Goal: Answer question/provide support

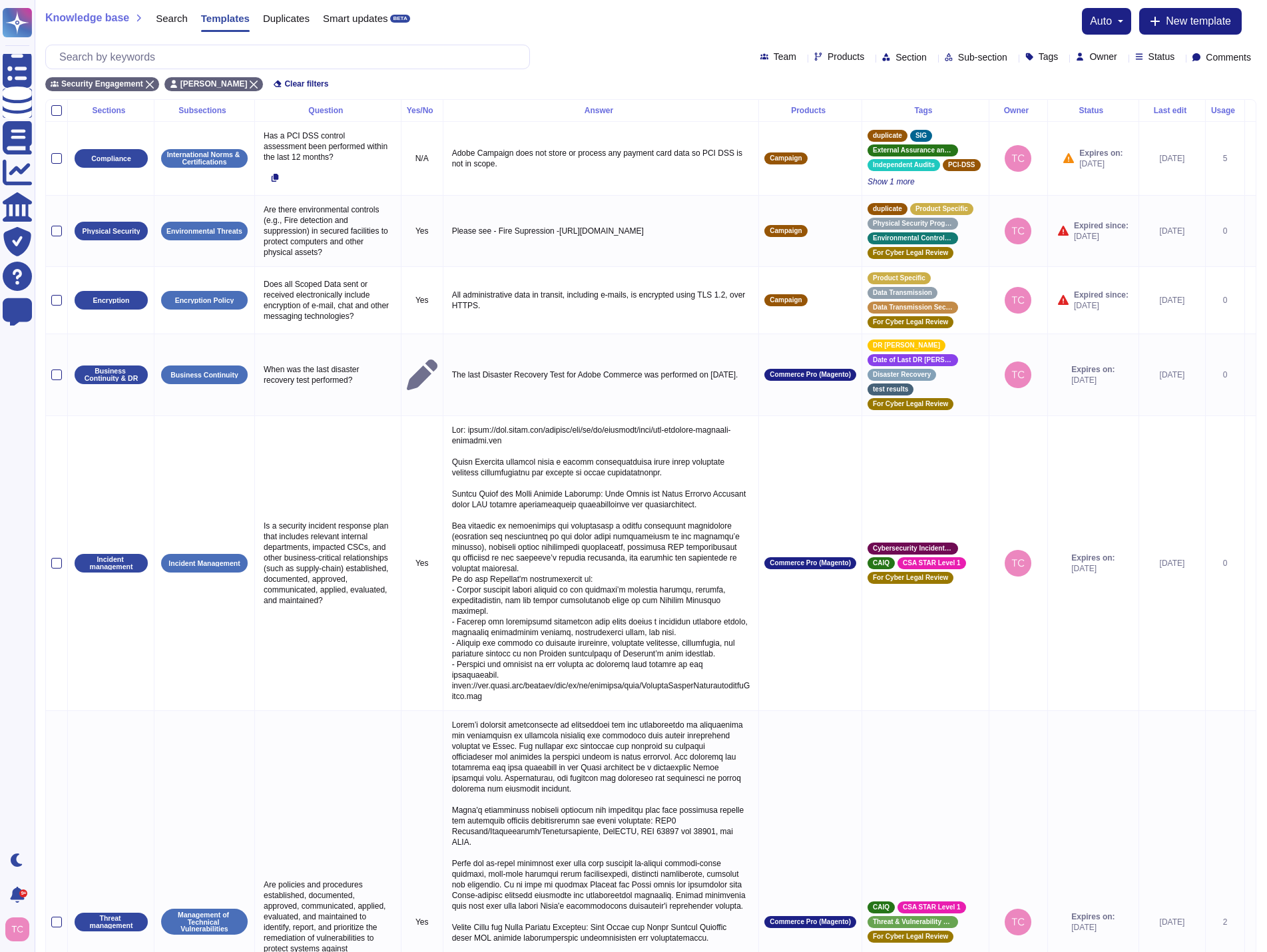
click at [1169, 62] on div "Status" at bounding box center [1158, 57] width 46 height 11
click at [1180, 58] on icon at bounding box center [1180, 58] width 0 height 0
click at [1134, 155] on div at bounding box center [1136, 156] width 11 height 11
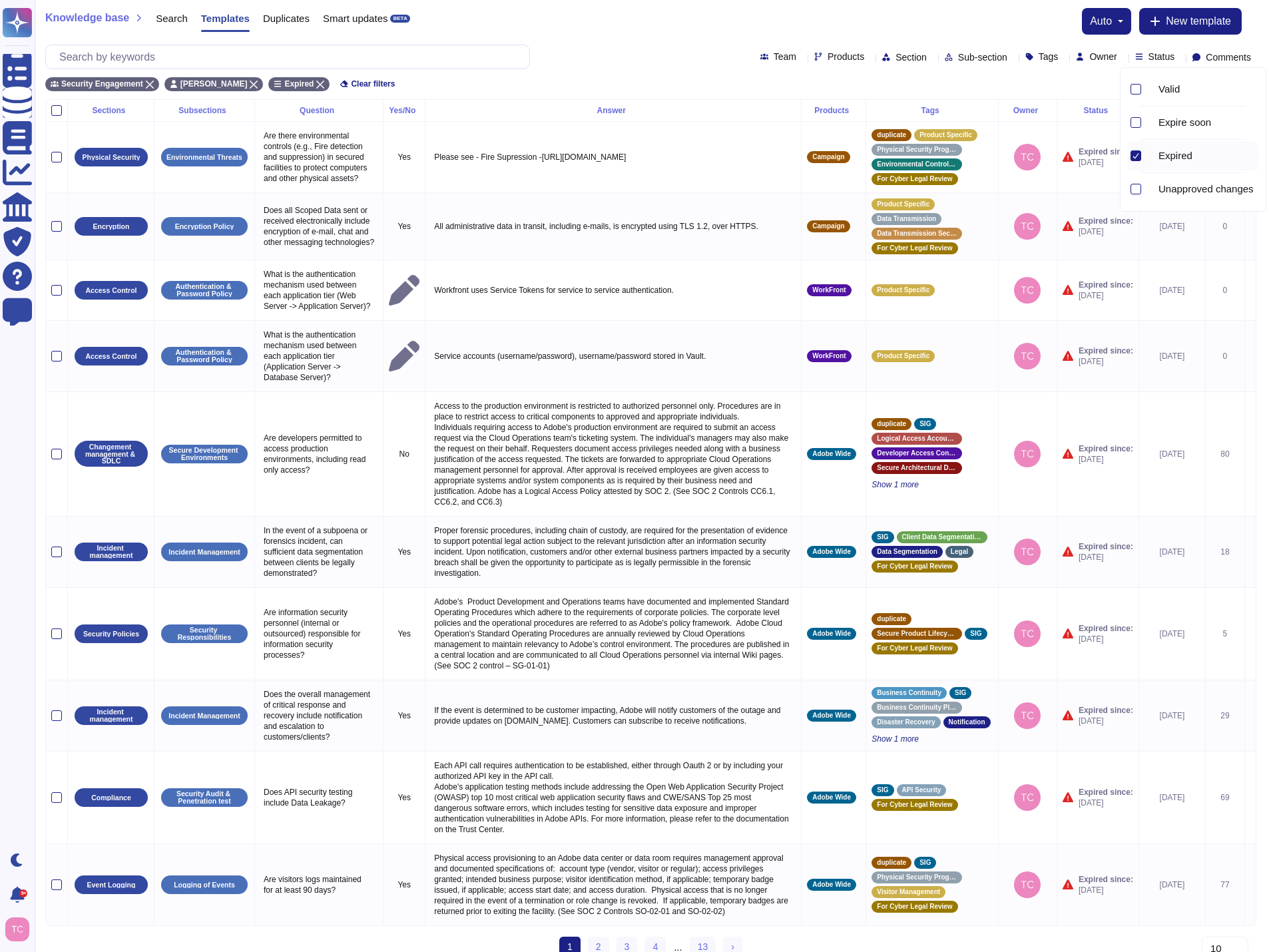
click at [979, 70] on div "Security Engagement [PERSON_NAME] Expired Clear filters" at bounding box center [651, 80] width 1211 height 22
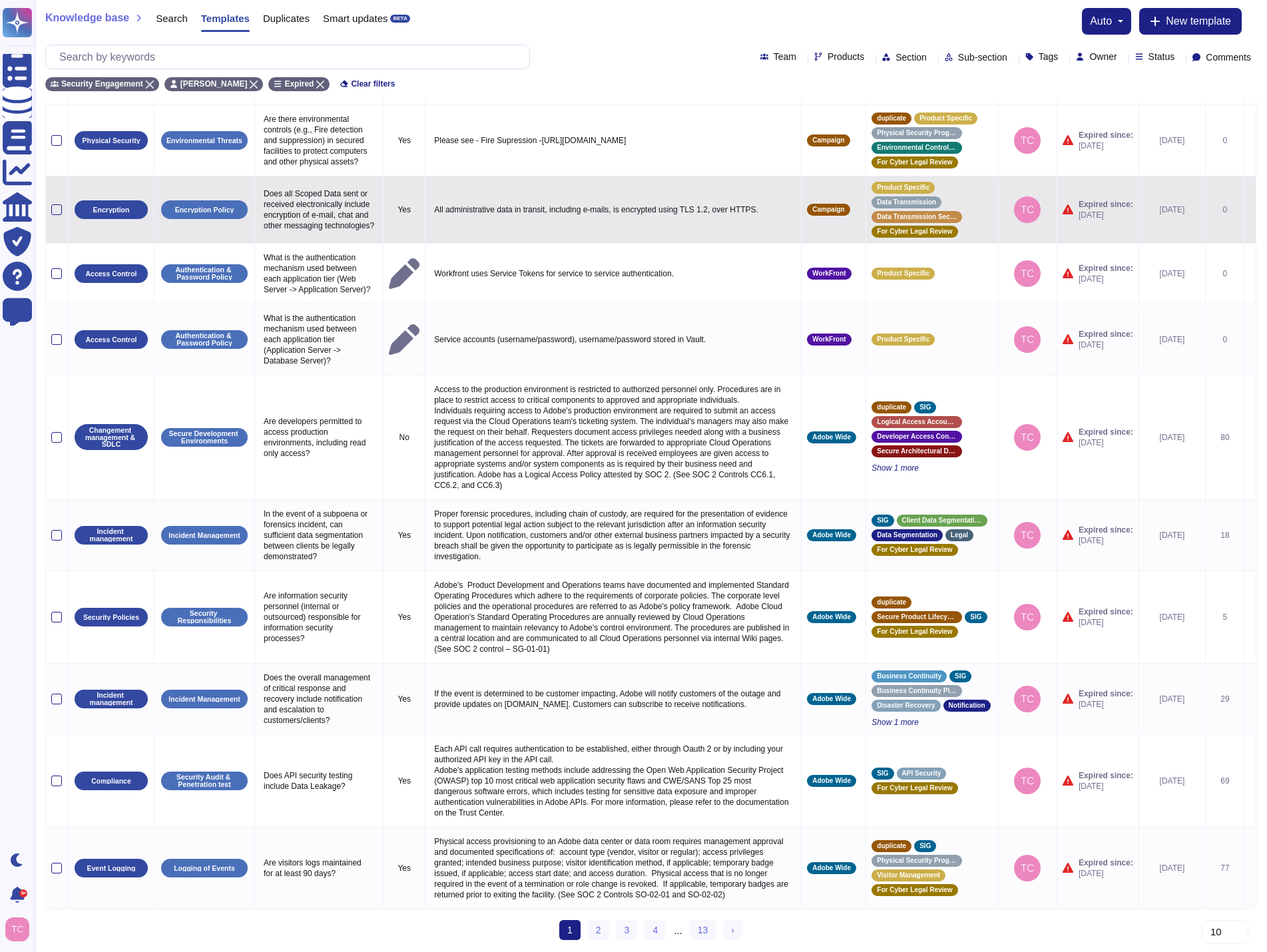
scroll to position [52, 0]
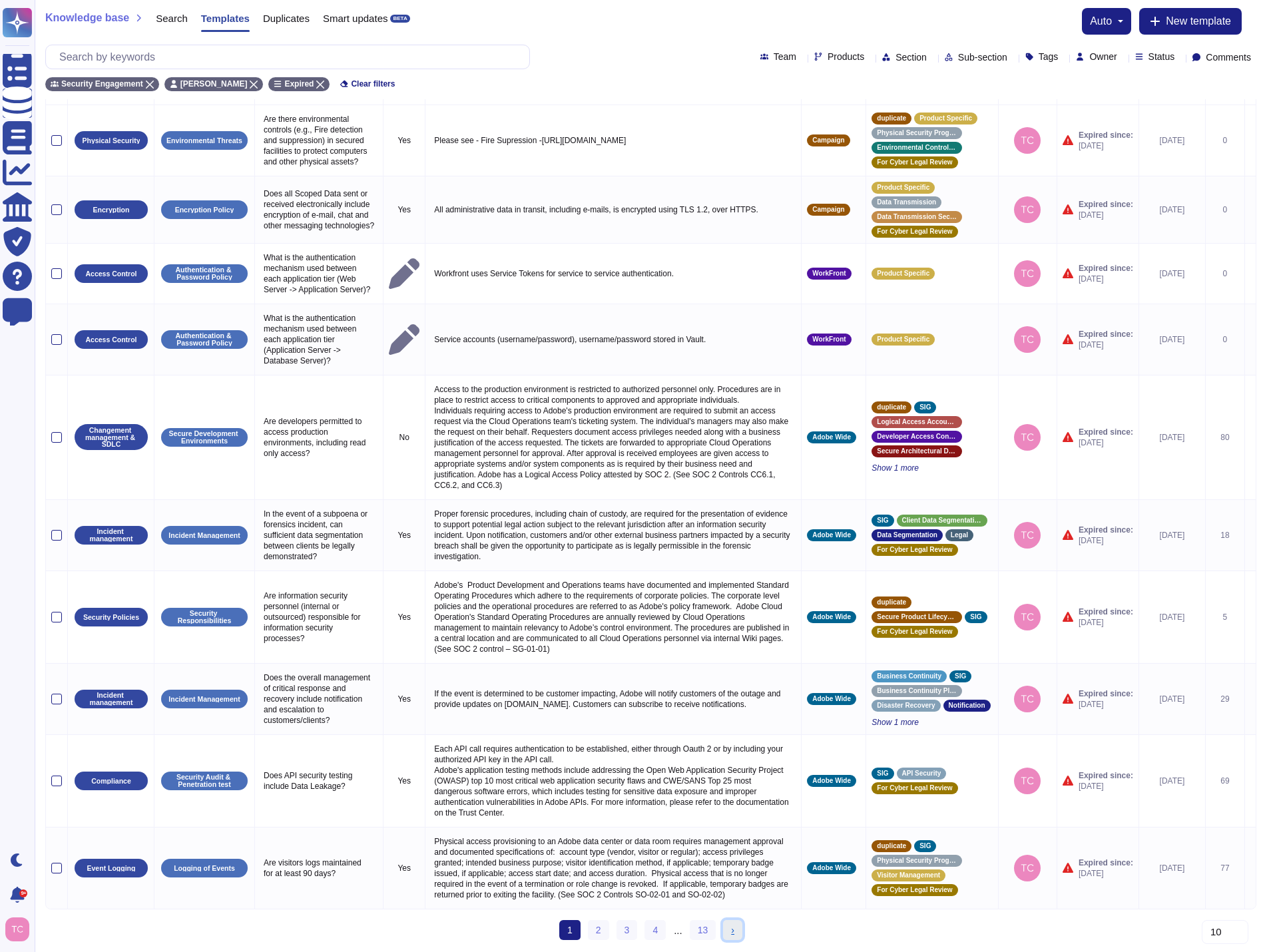
click at [728, 933] on link "› Next" at bounding box center [732, 930] width 19 height 20
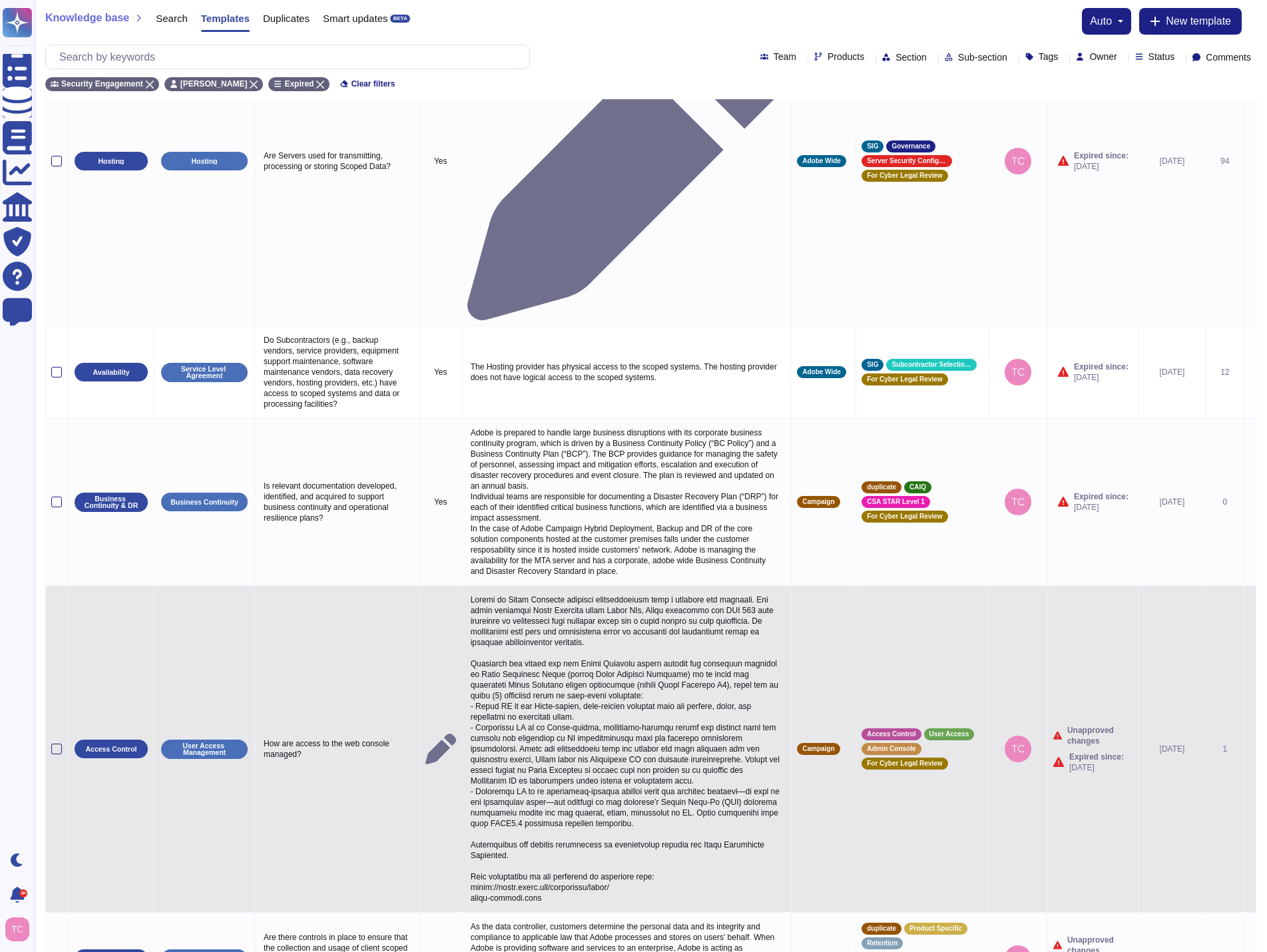
scroll to position [268, 0]
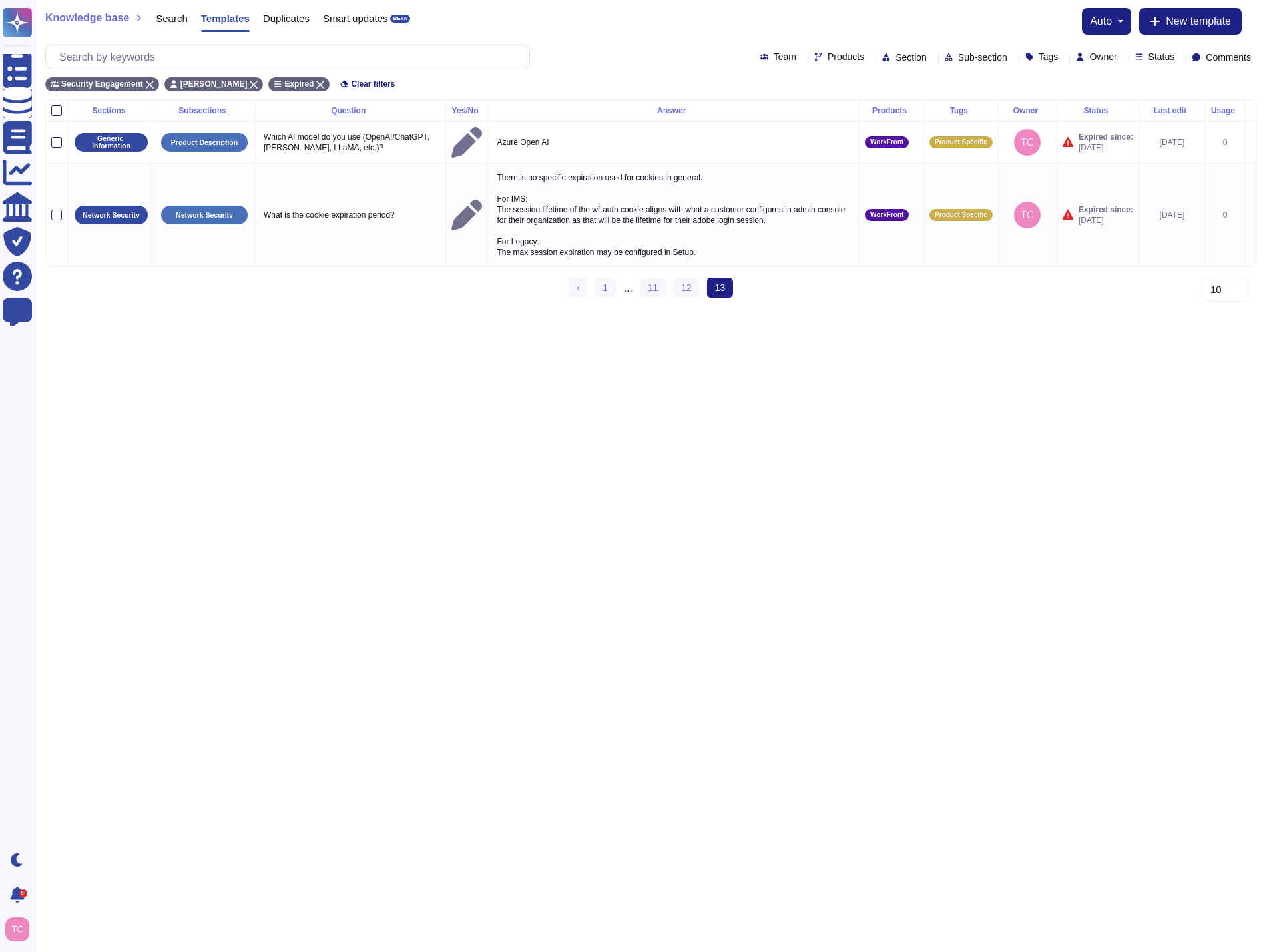
scroll to position [0, 0]
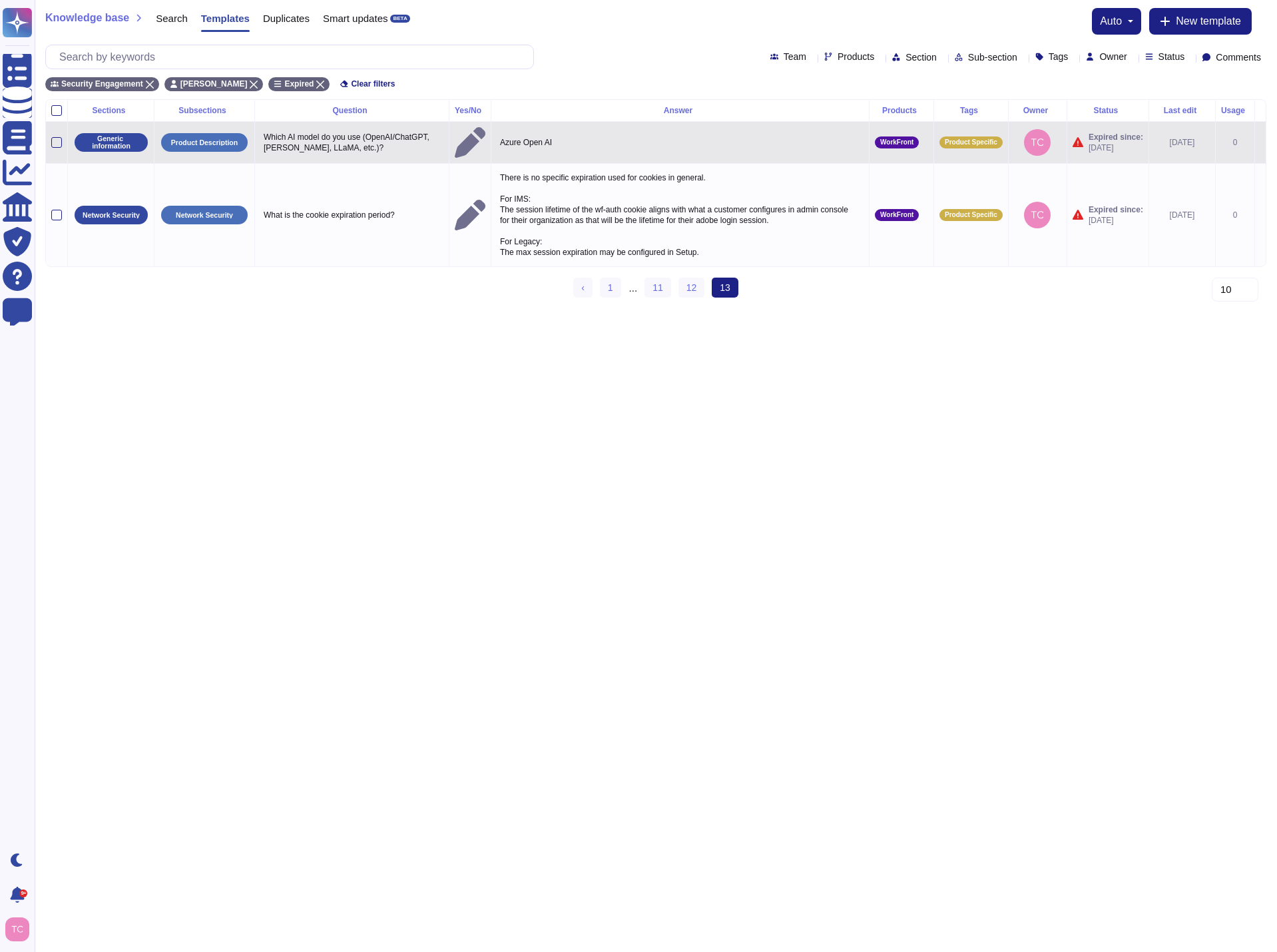
click at [1260, 143] on icon at bounding box center [1260, 143] width 0 height 0
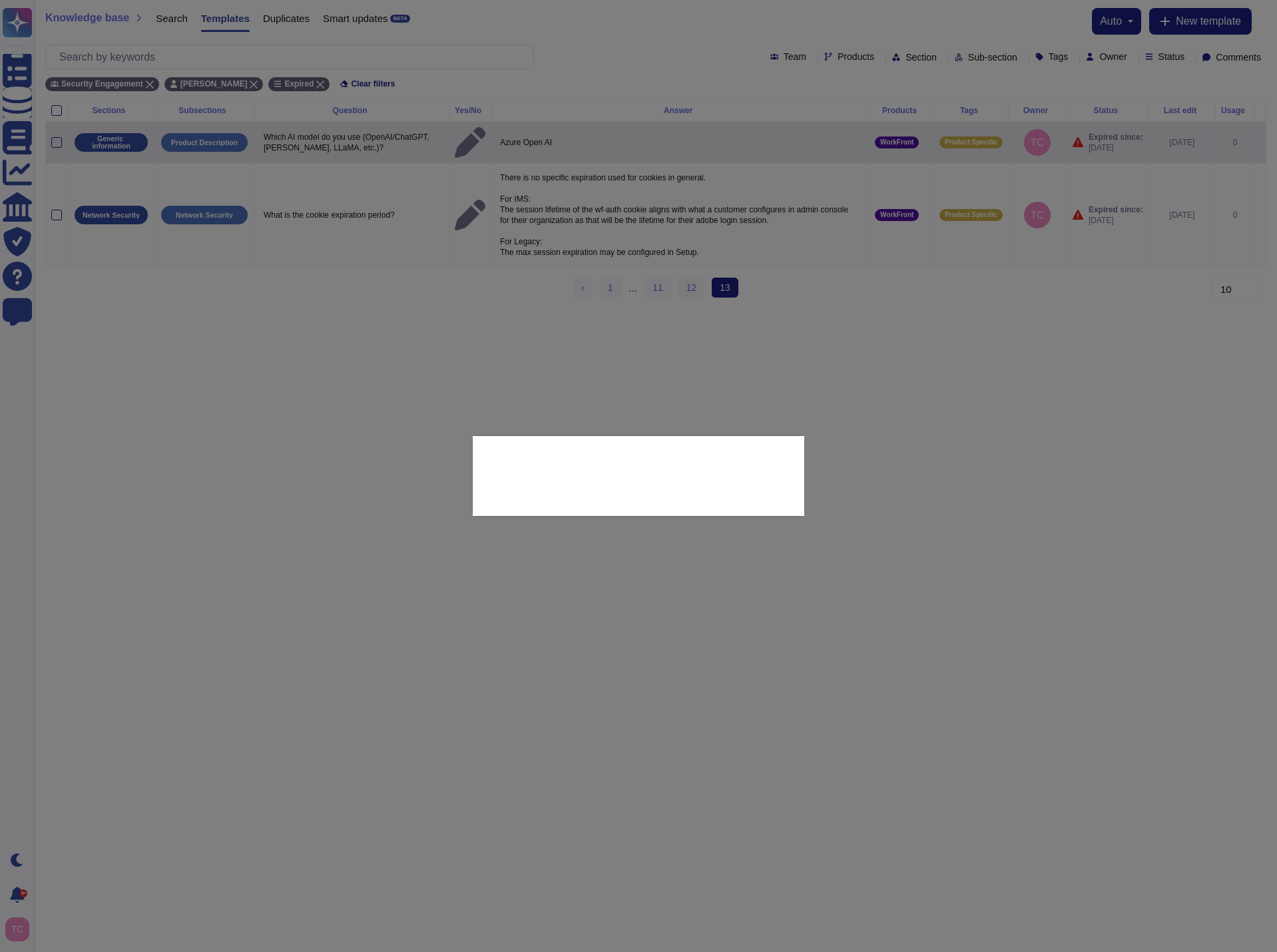
type textarea "Which AI model do you use (OpenAI/ChatGPT, [PERSON_NAME], LLaMA, etc.)?"
type textarea "Azure Open AI"
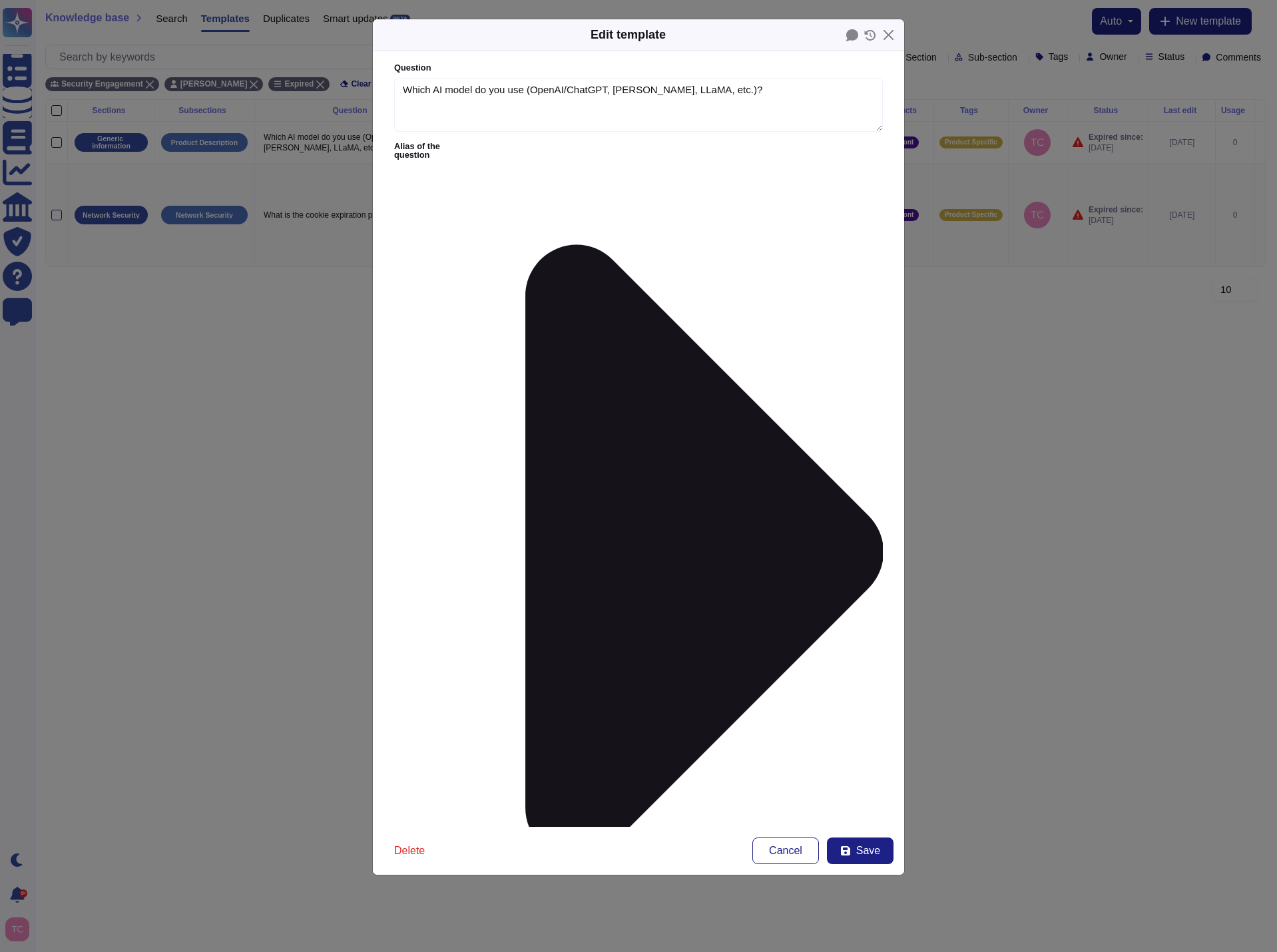
type textarea "Which AI model do you use (OpenAI/ChatGPT, [PERSON_NAME], LLaMA, etc.)?"
type textarea "Azure Open AI"
click at [856, 851] on button "Save" at bounding box center [860, 850] width 67 height 27
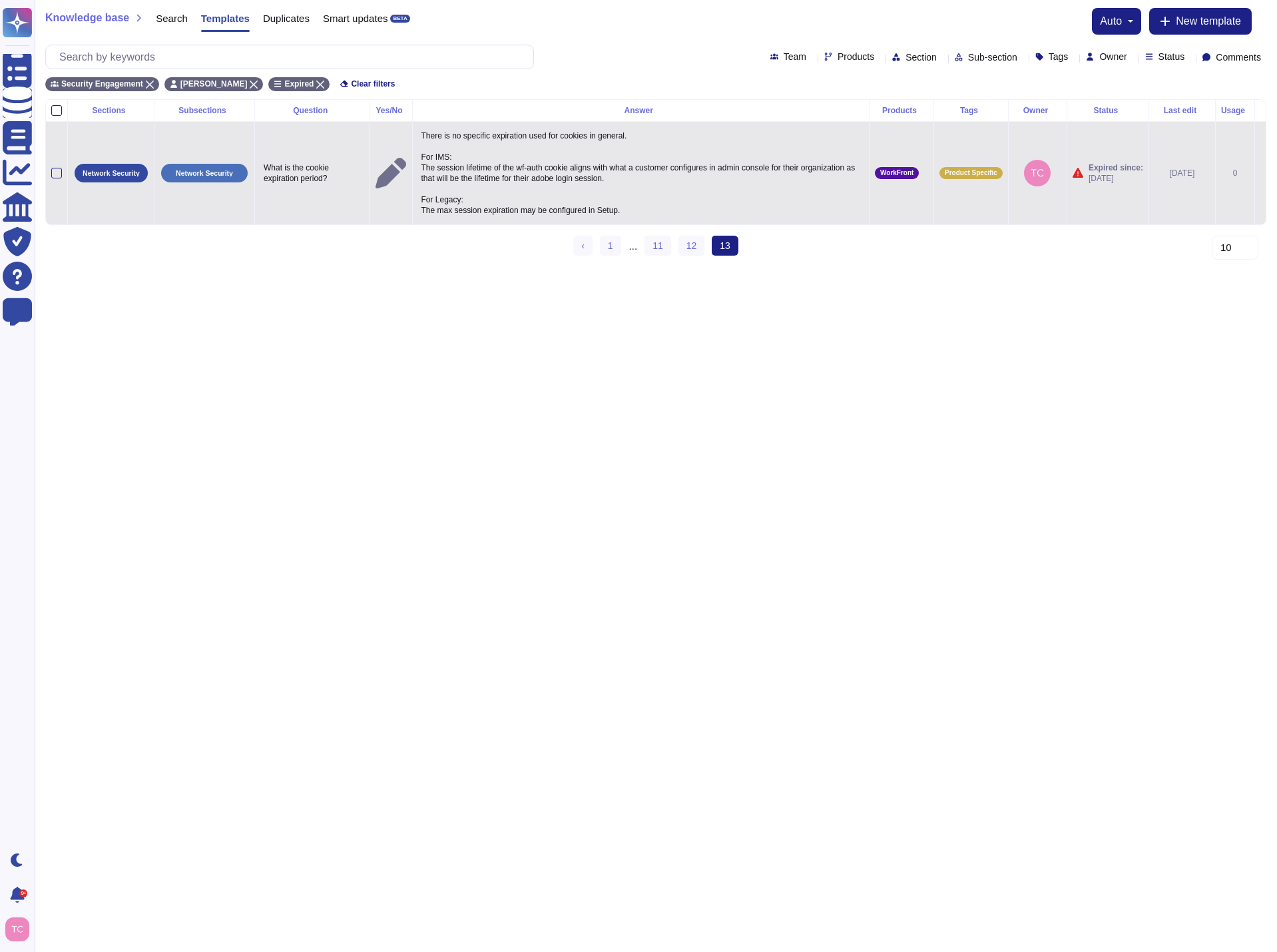
click at [1260, 174] on icon at bounding box center [1260, 174] width 0 height 0
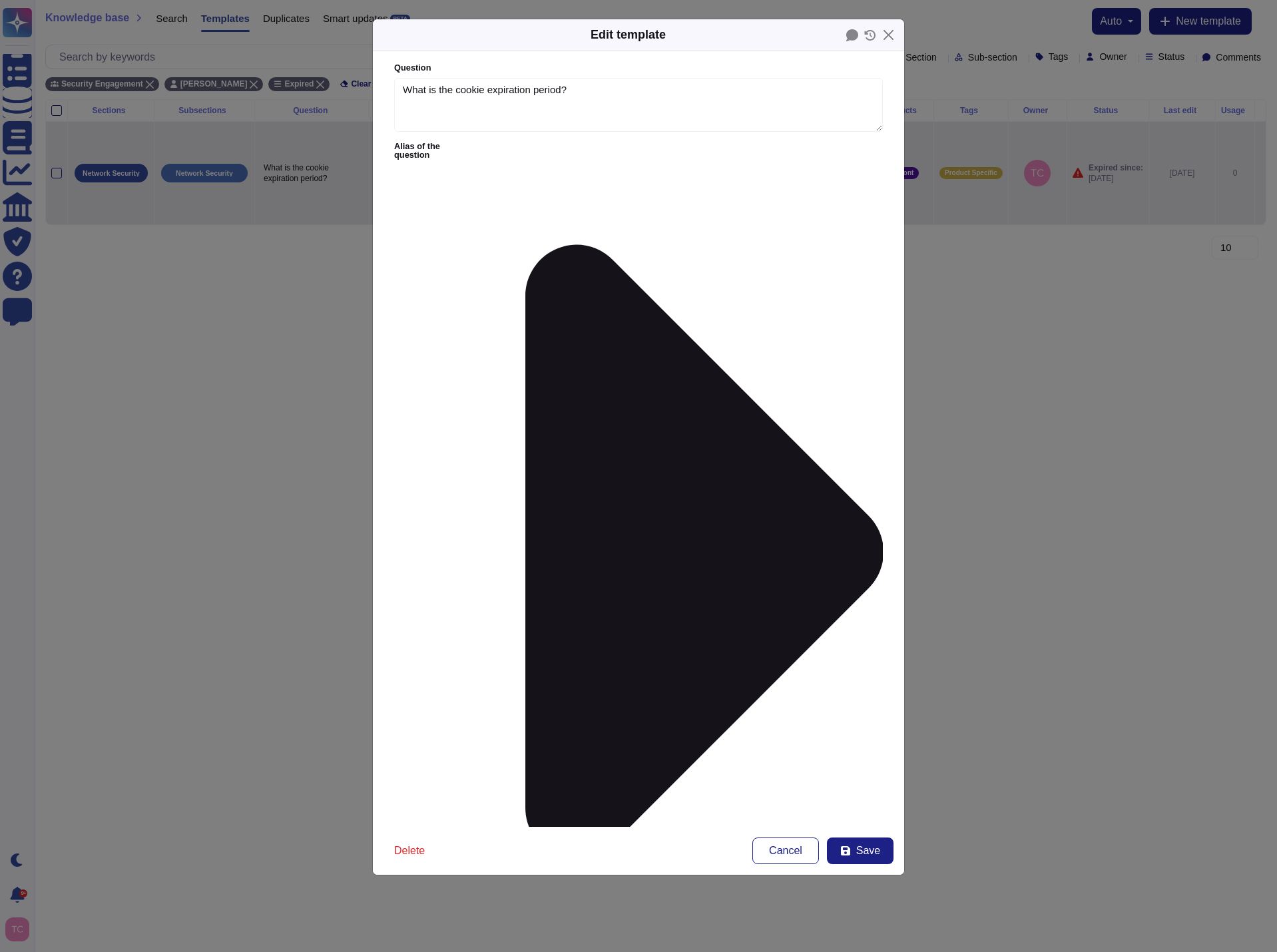
type textarea "What is the cookie expiration period?"
type textarea "There is no specific expiration used for cookies in general. For IMS: The sessi…"
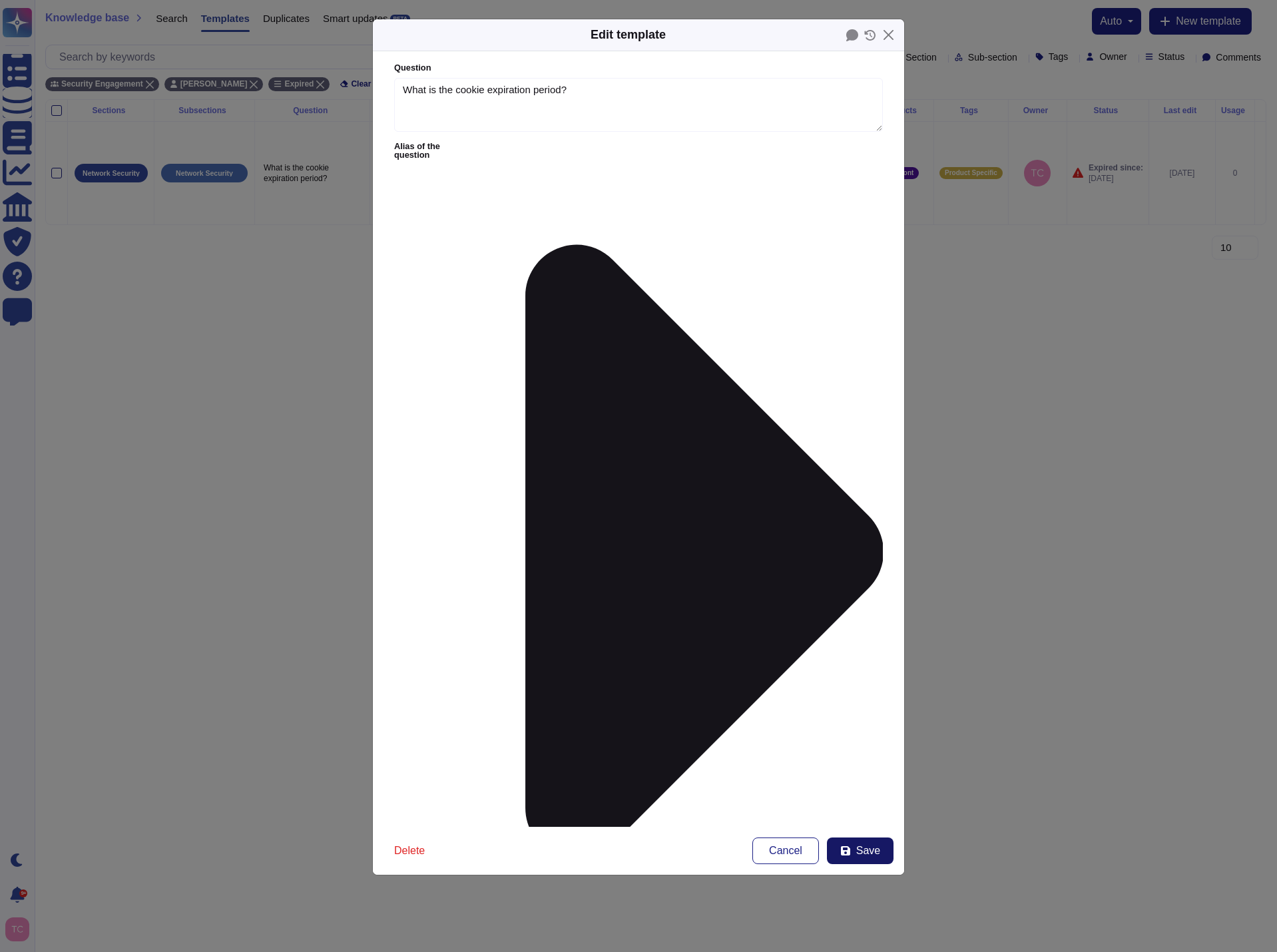
click at [857, 852] on button "Save" at bounding box center [860, 850] width 67 height 27
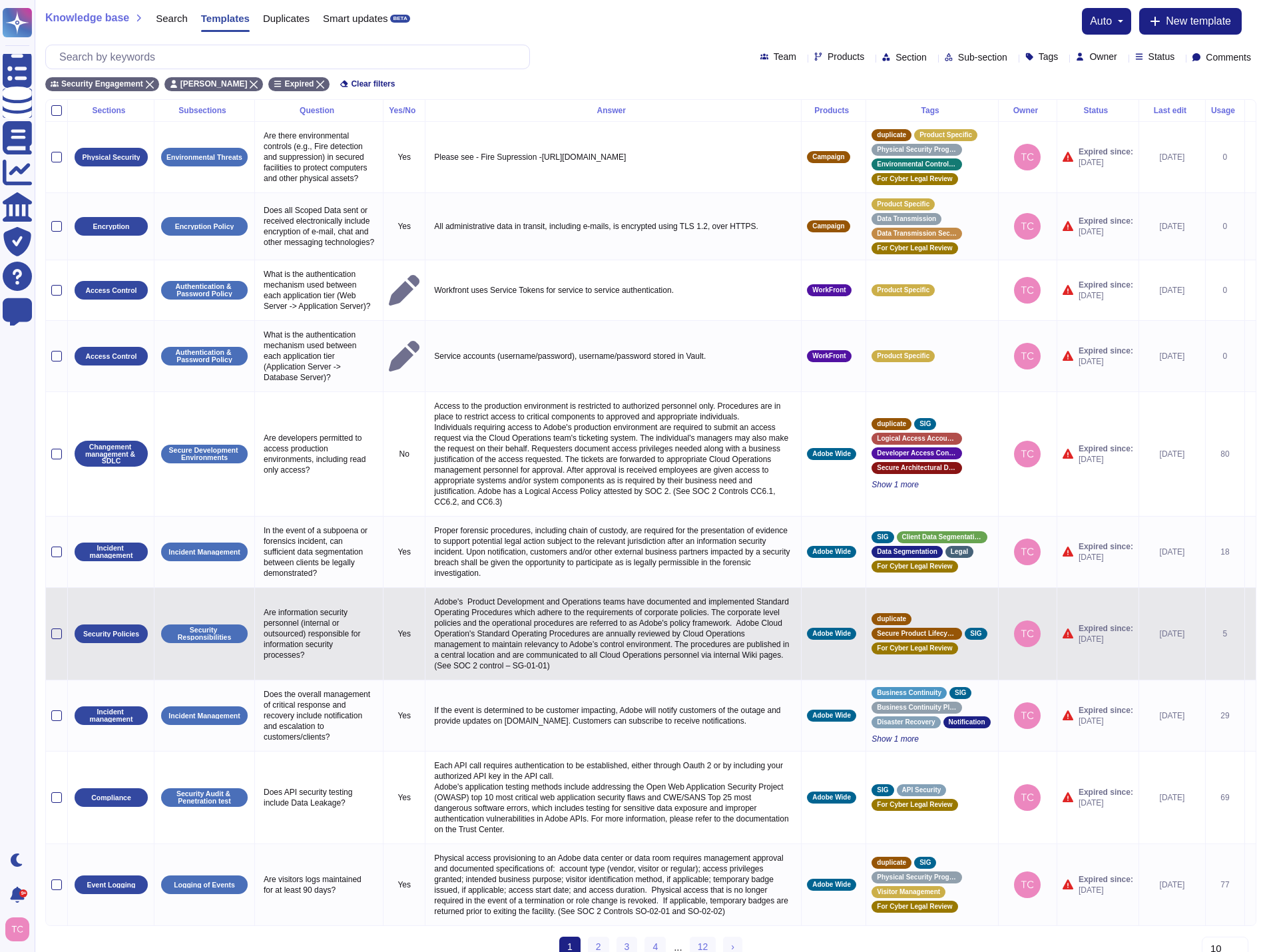
scroll to position [52, 0]
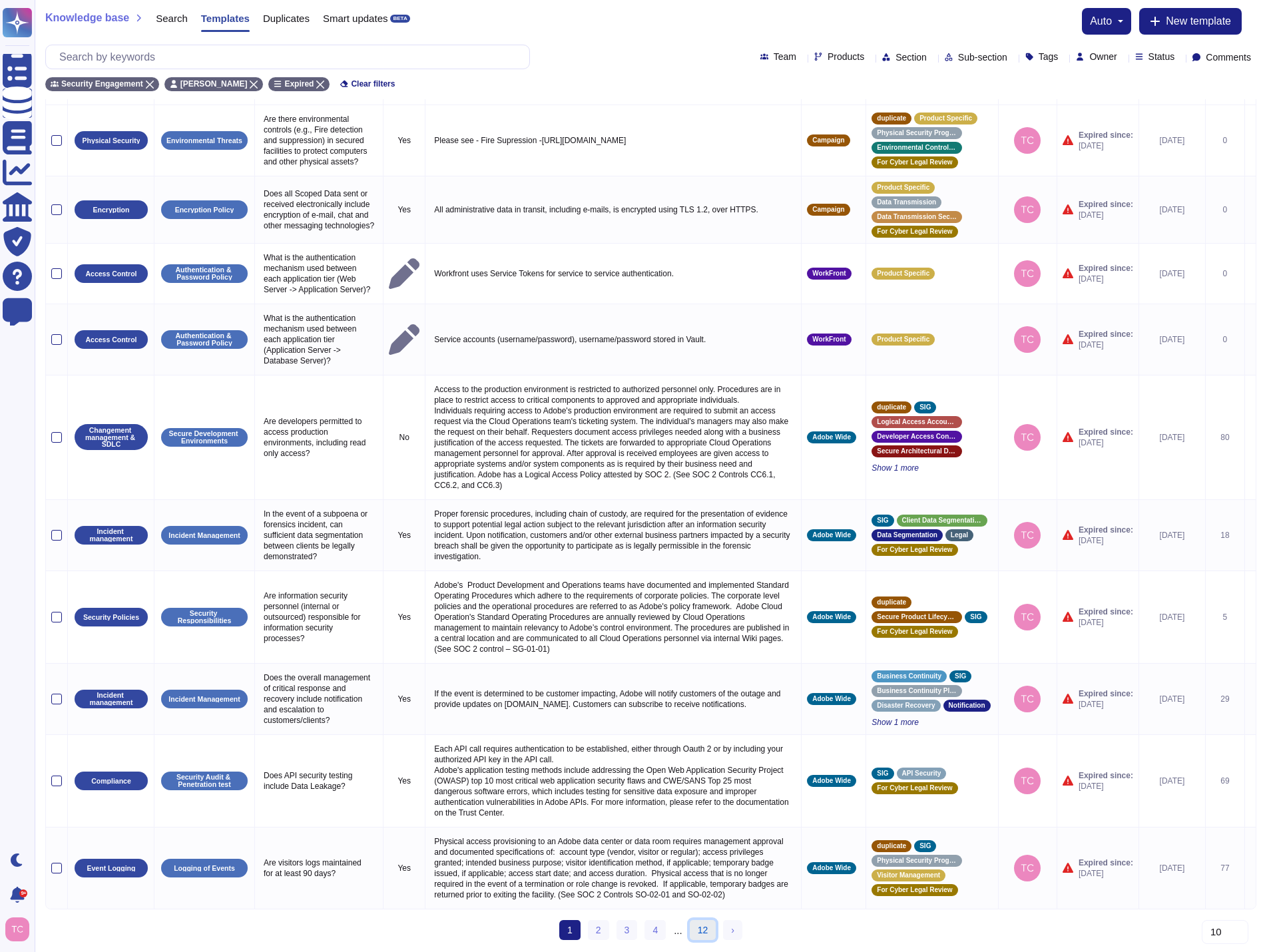
click at [703, 932] on link "12" at bounding box center [703, 930] width 27 height 20
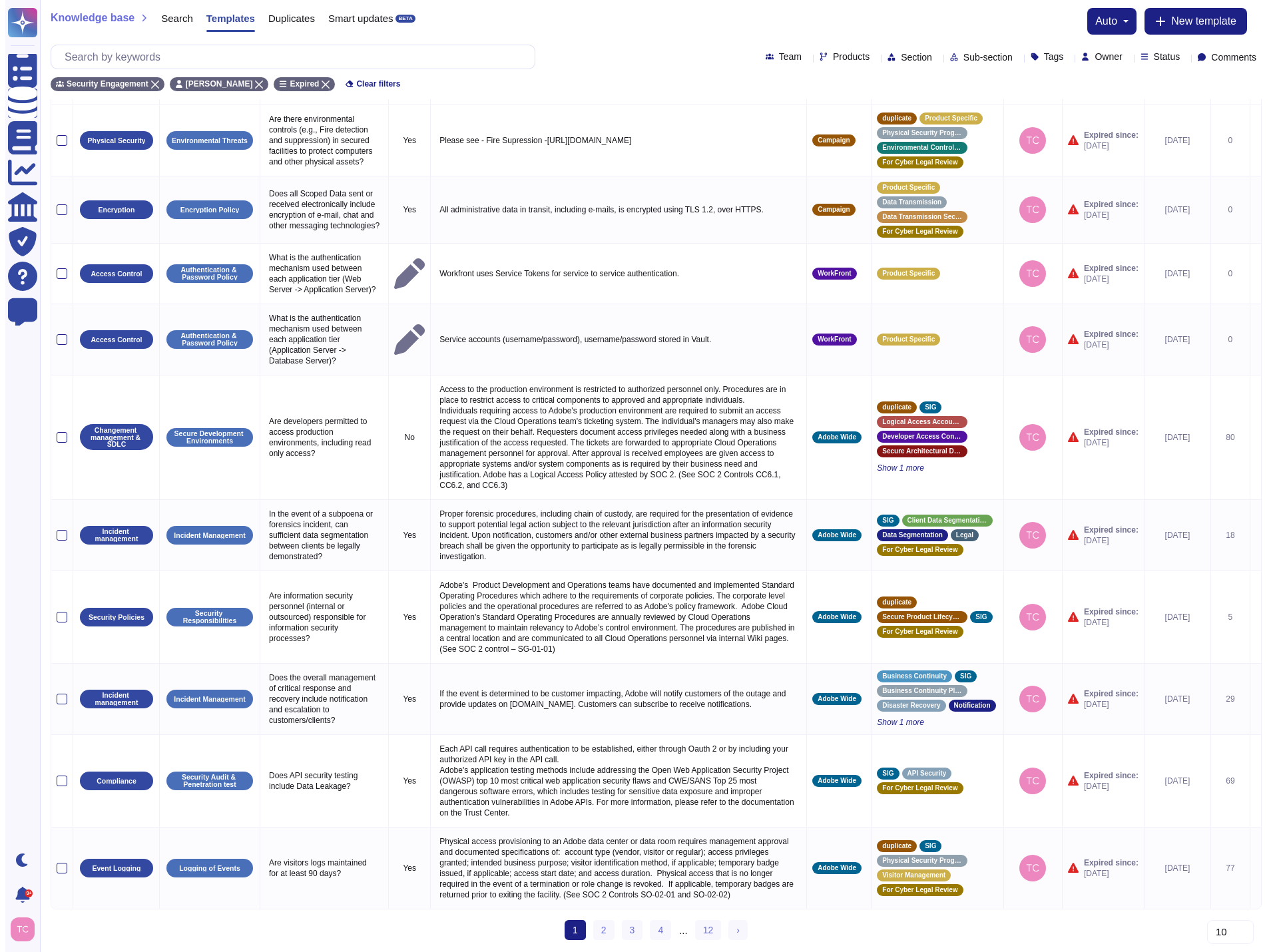
scroll to position [0, 0]
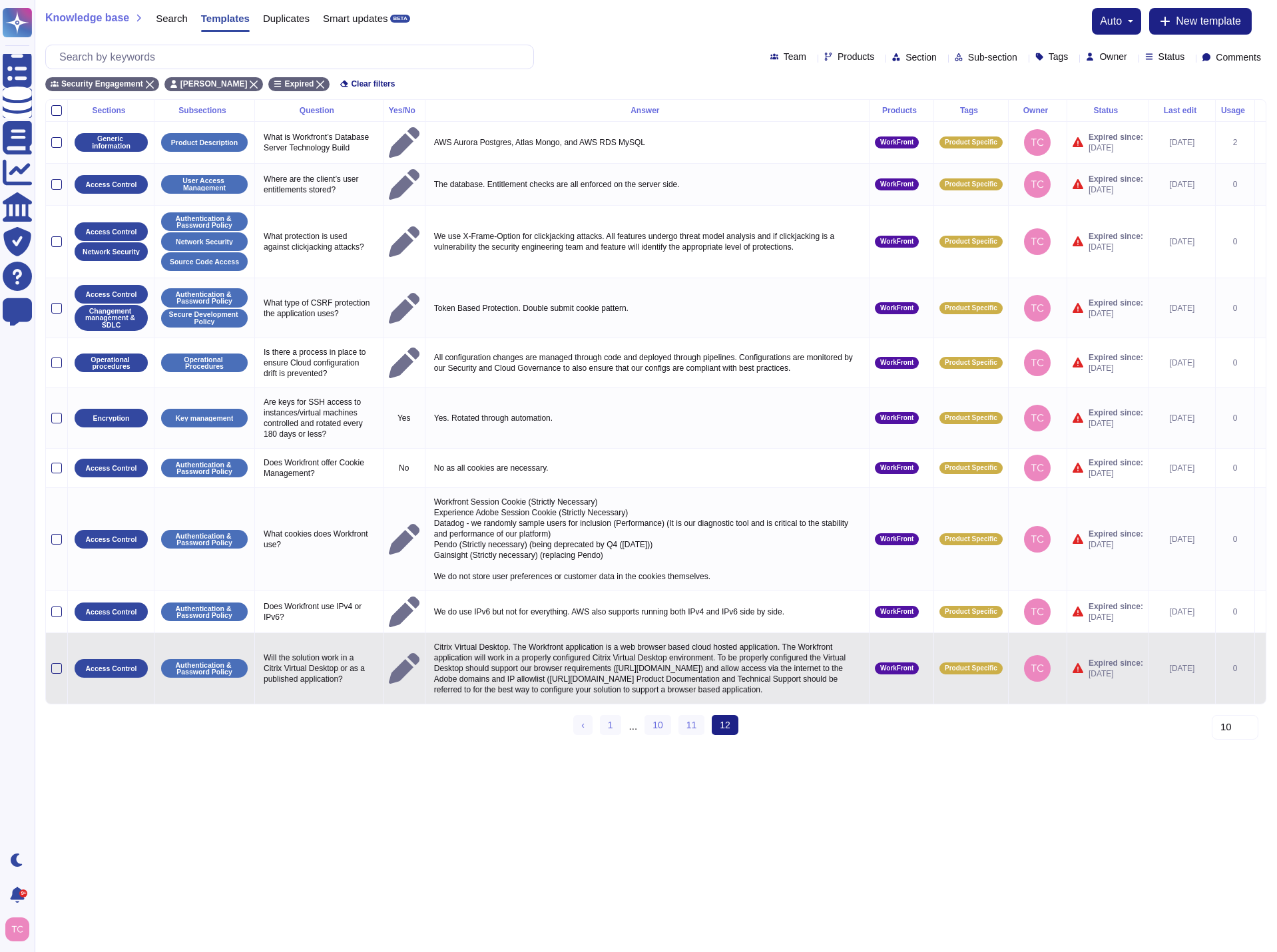
click at [1260, 669] on icon at bounding box center [1260, 669] width 0 height 0
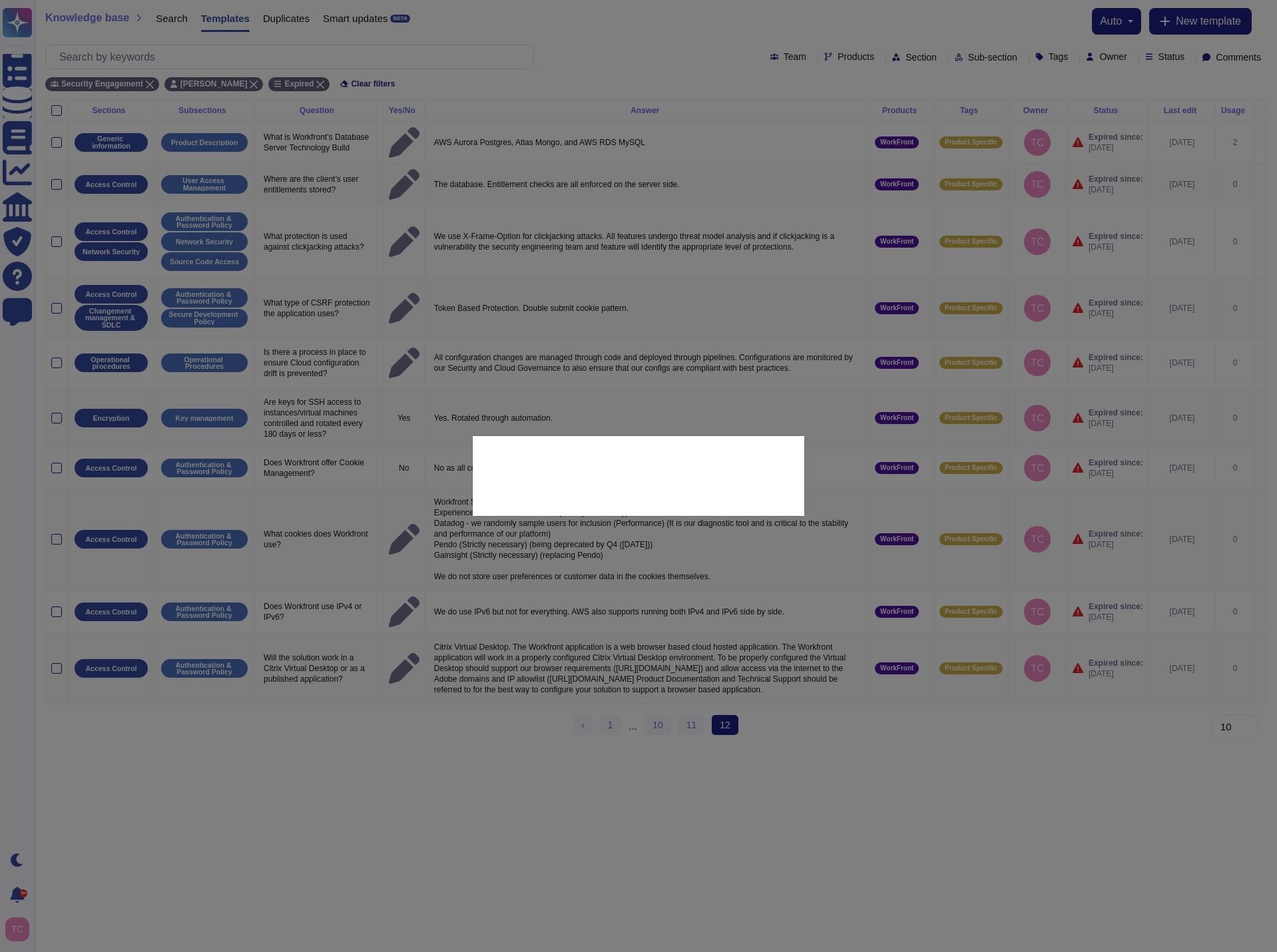
type textarea "Will the solution work in a Citrix Virtual Desktop or as a published applicatio…"
type textarea "Citrix Virtual Desktop. The Workfront application is a web browser based cloud …"
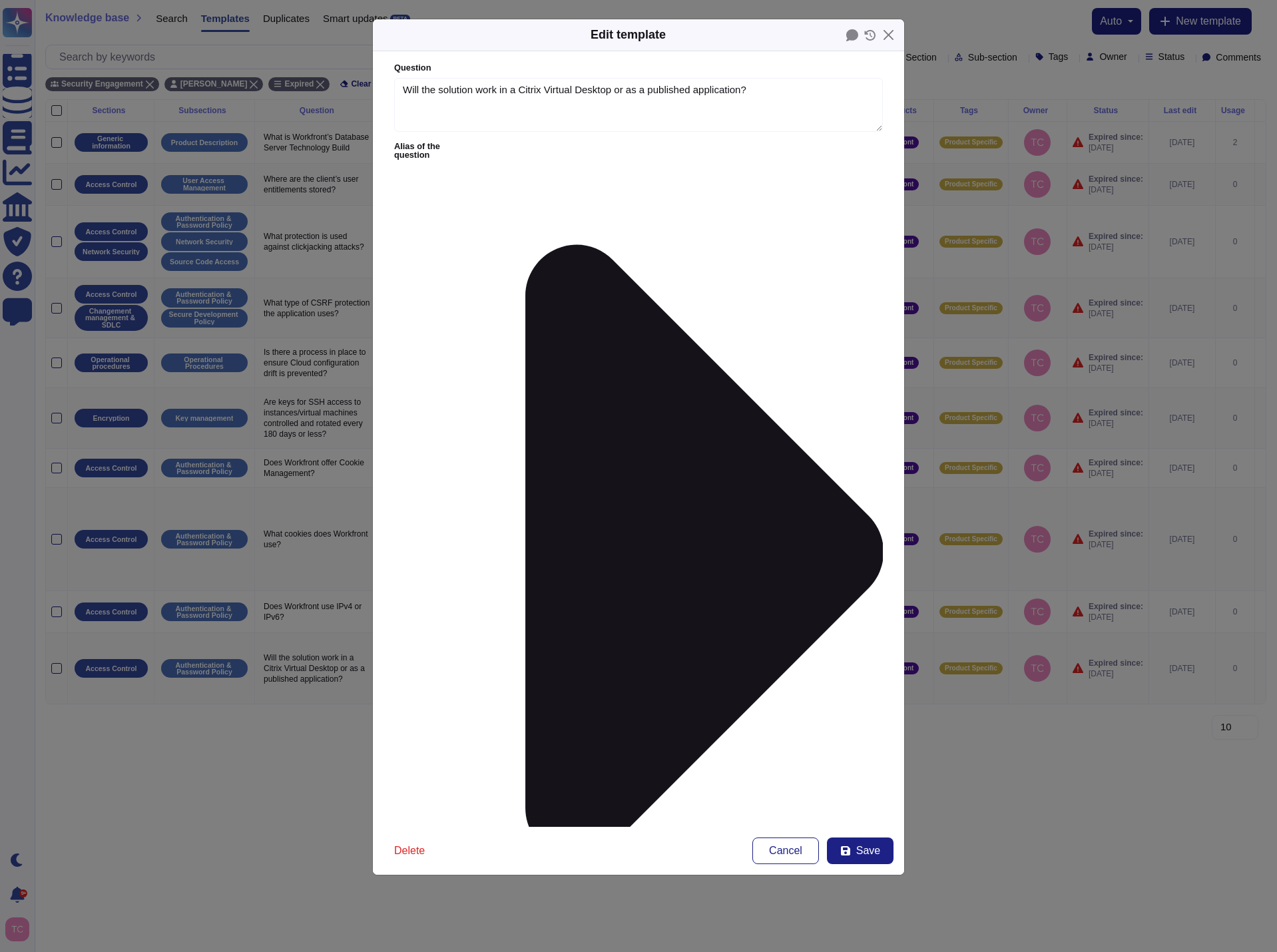
type textarea "Will the solution work in a Citrix Virtual Desktop or as a published applicatio…"
type textarea "Citrix Virtual Desktop. The Workfront application is a web browser based cloud …"
click at [851, 849] on icon at bounding box center [845, 850] width 11 height 11
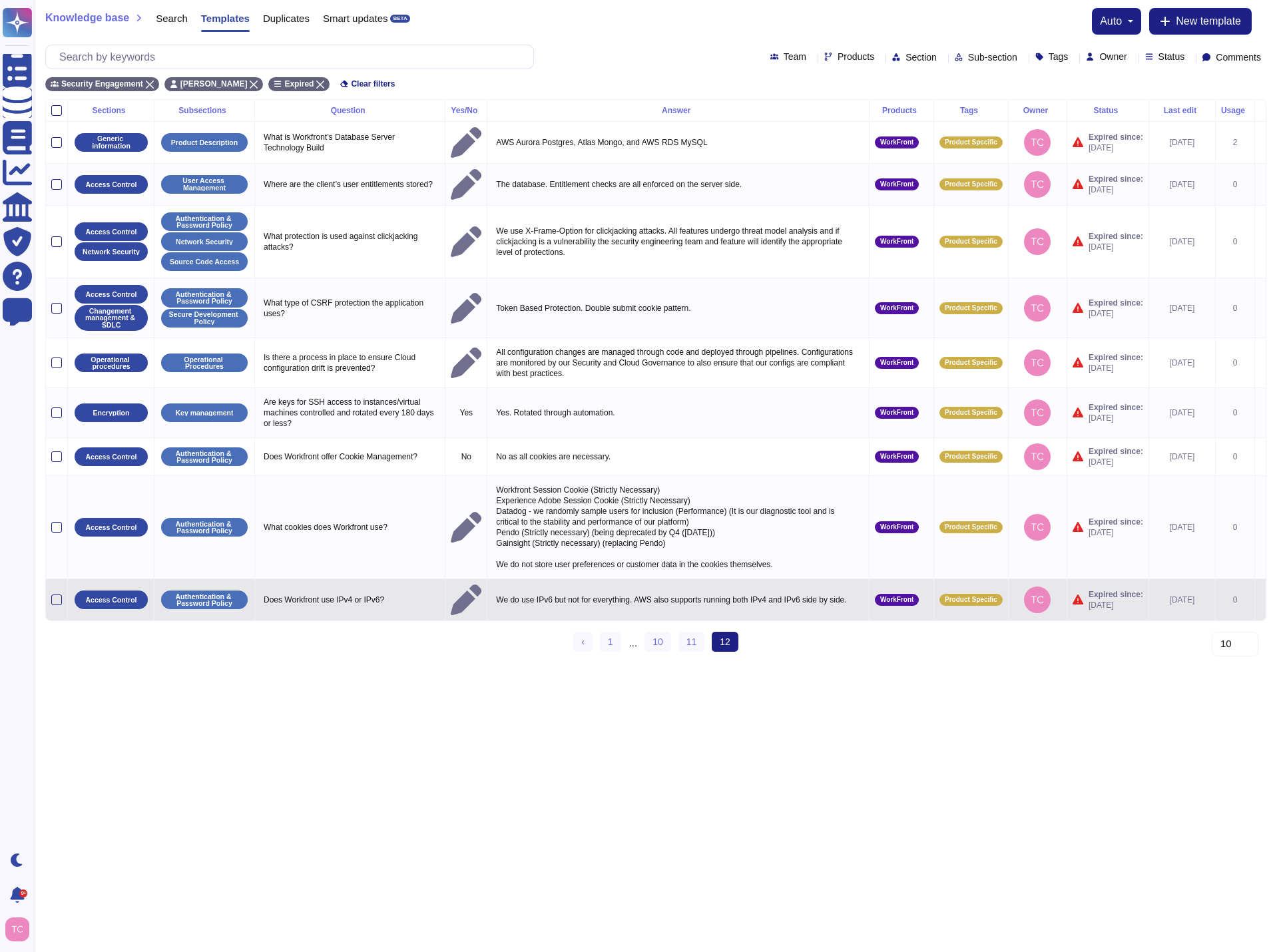
click at [376, 592] on p "Does Workfront use IPv4 or IPv6?" at bounding box center [350, 599] width 179 height 17
type textarea "Does Workfront use IPv4 or IPv6?"
click at [376, 592] on textarea "Does Workfront use IPv4 or IPv6?" at bounding box center [348, 603] width 176 height 24
drag, startPoint x: 405, startPoint y: 592, endPoint x: 263, endPoint y: 594, distance: 142.0
click at [263, 594] on textarea "Does Workfront use IPv4 or IPv6?" at bounding box center [348, 603] width 176 height 24
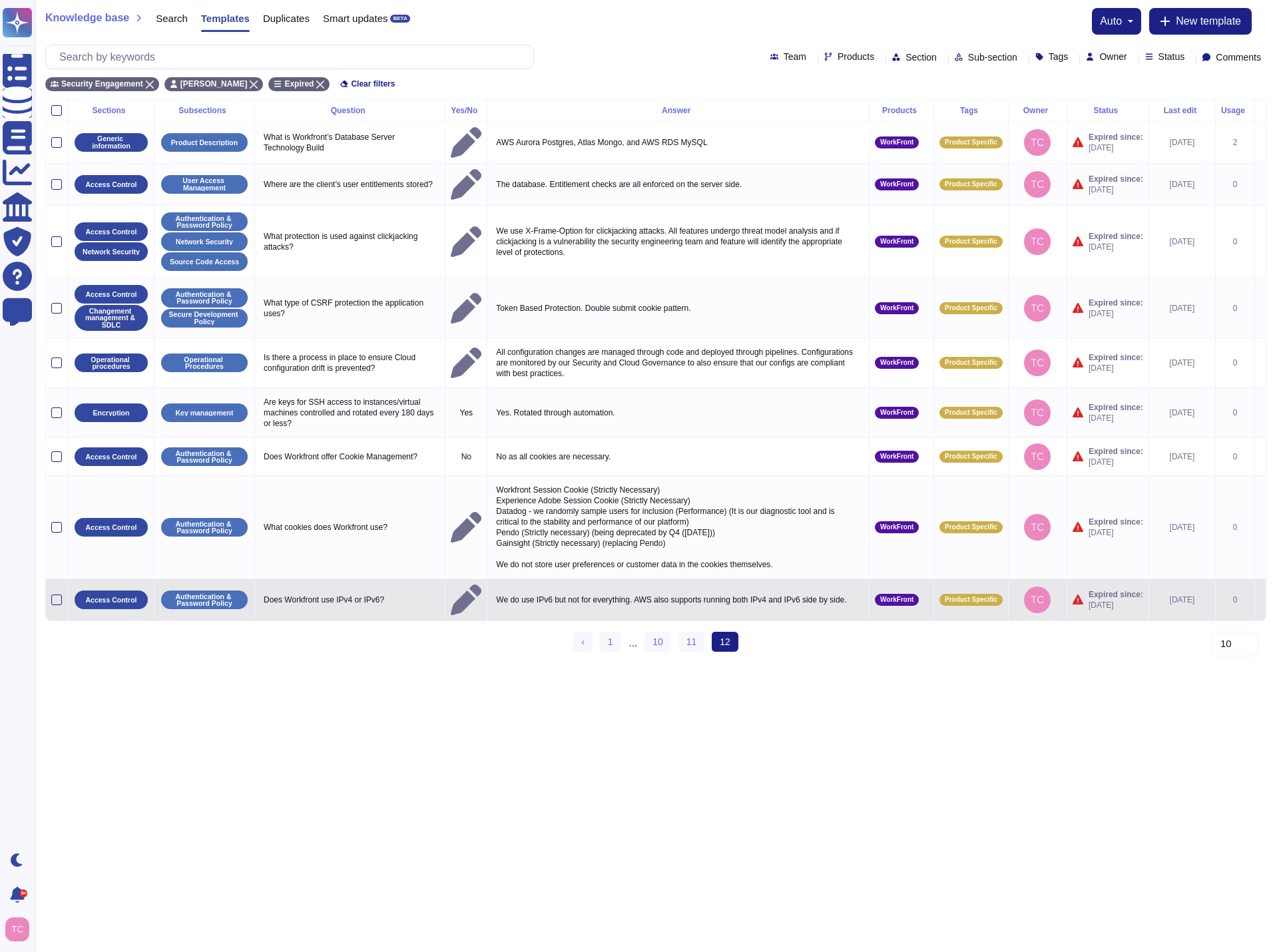
click at [1260, 600] on icon at bounding box center [1260, 600] width 0 height 0
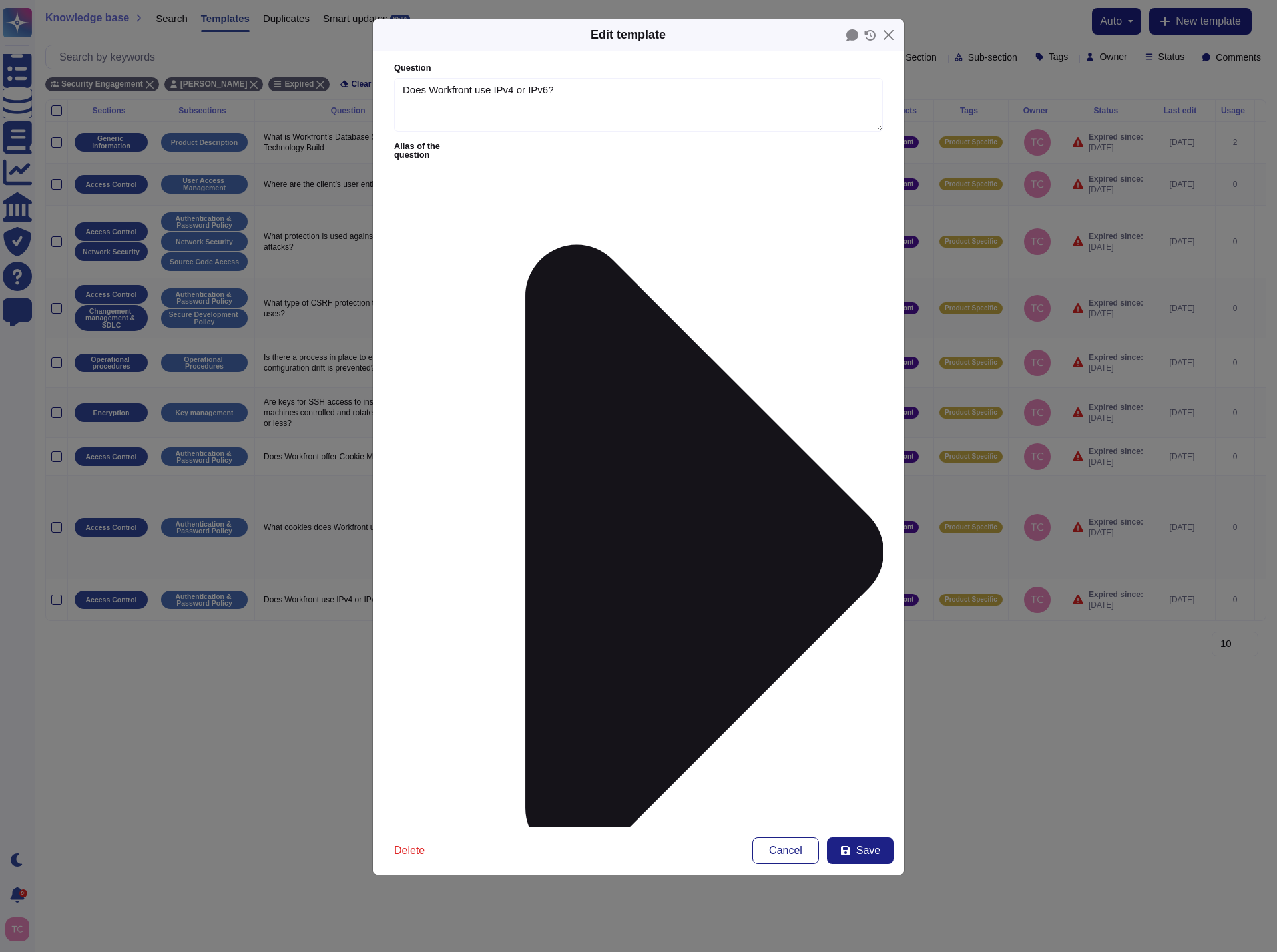
type textarea "Does Workfront use IPv4 or IPv6?"
type textarea "We do use IPv6 but not for everything. AWS also supports running both IPv4 and …"
click at [873, 850] on span "Save" at bounding box center [868, 850] width 24 height 11
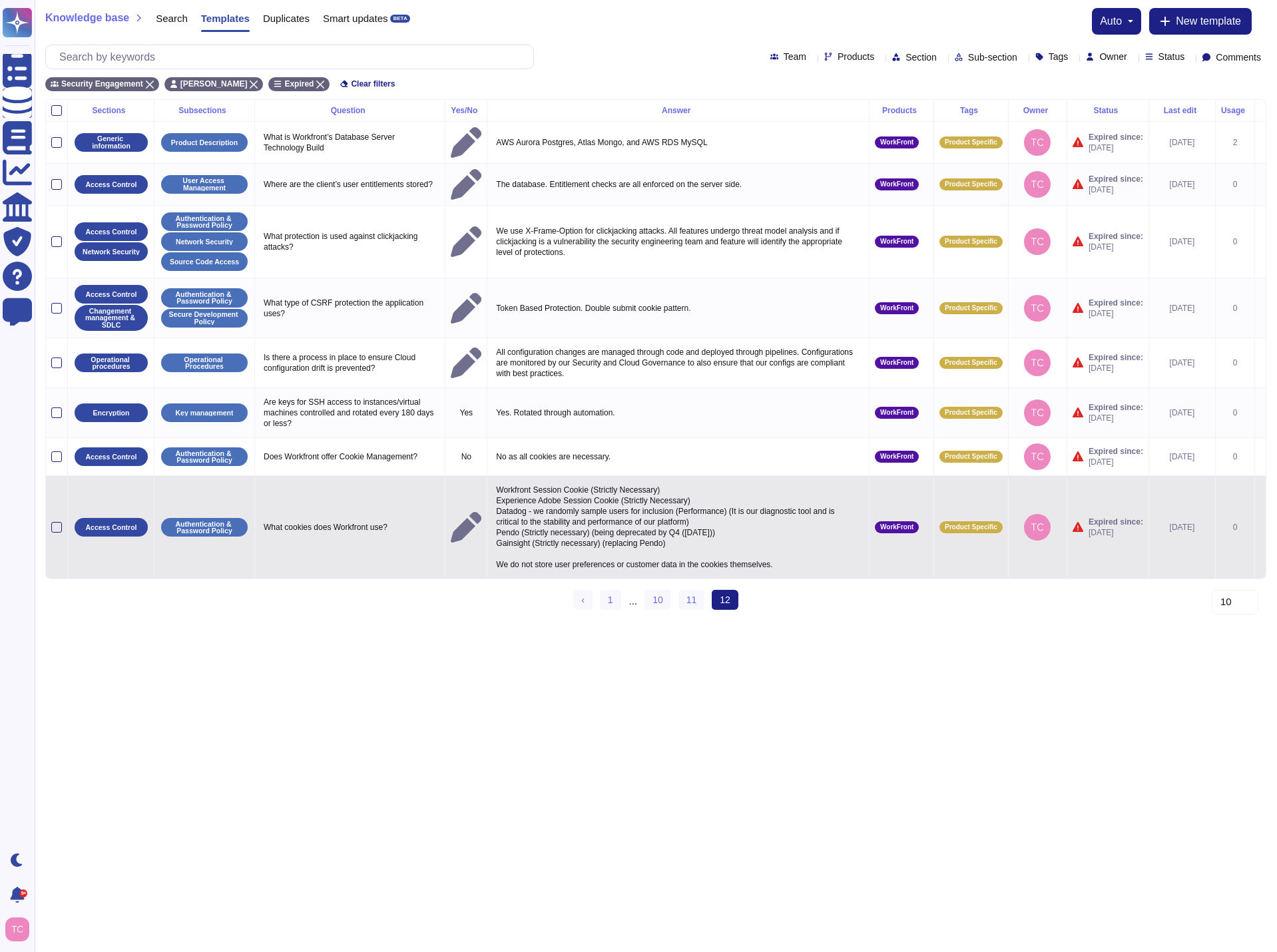
click at [1260, 528] on icon at bounding box center [1260, 528] width 0 height 0
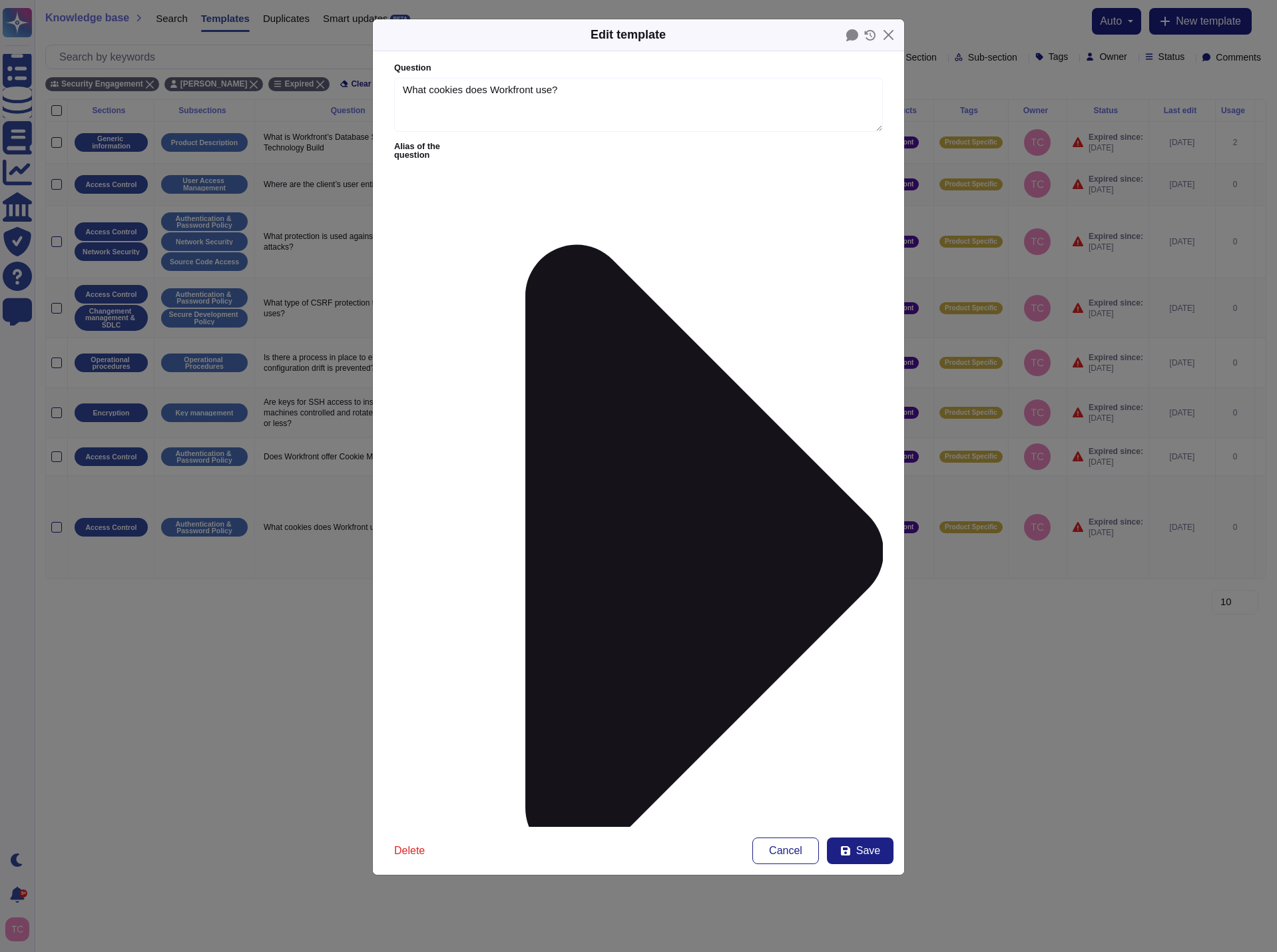
type textarea "What cookies does Workfront use?"
drag, startPoint x: 725, startPoint y: 215, endPoint x: 398, endPoint y: 215, distance: 327.0
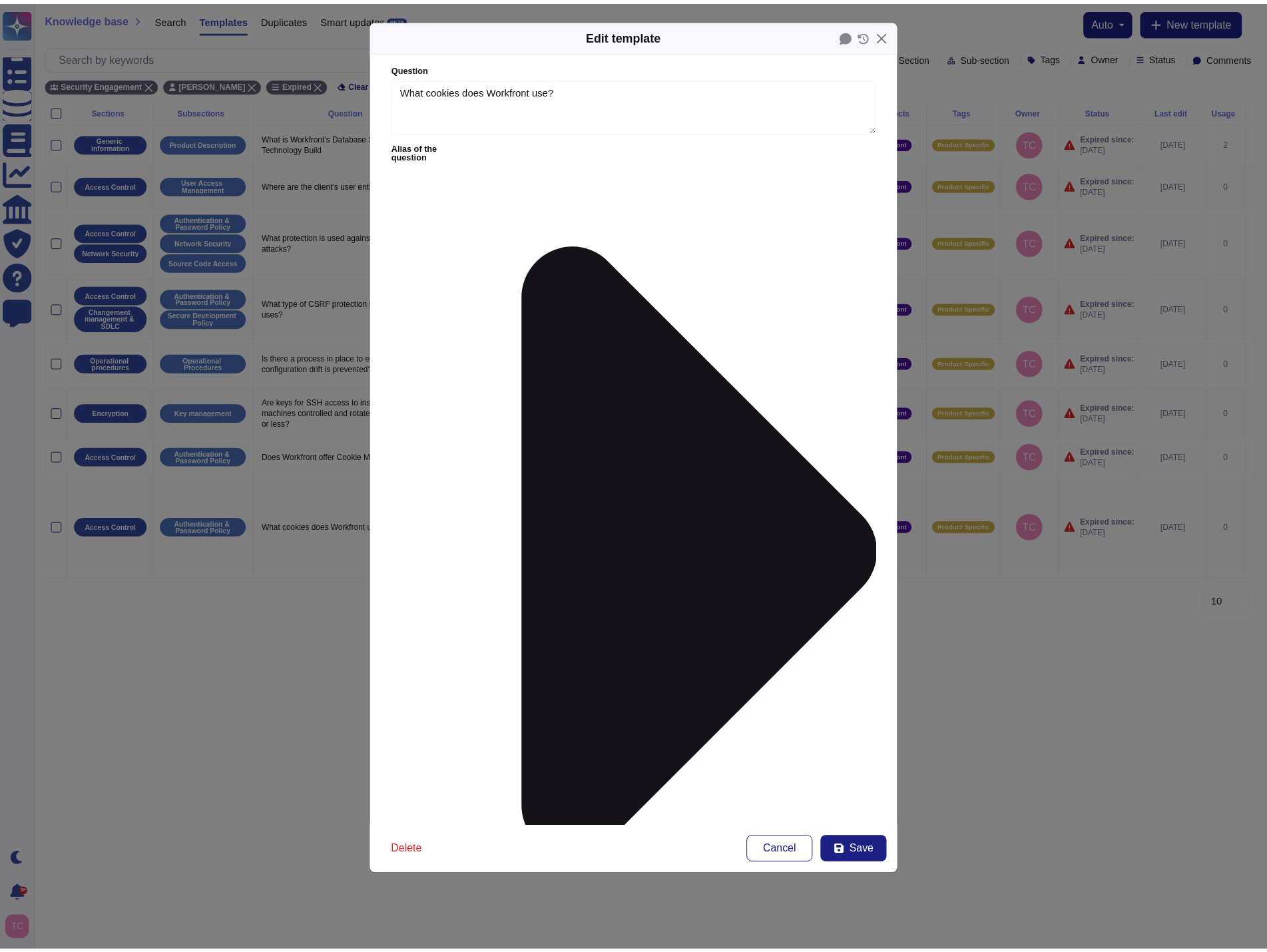
scroll to position [20, 0]
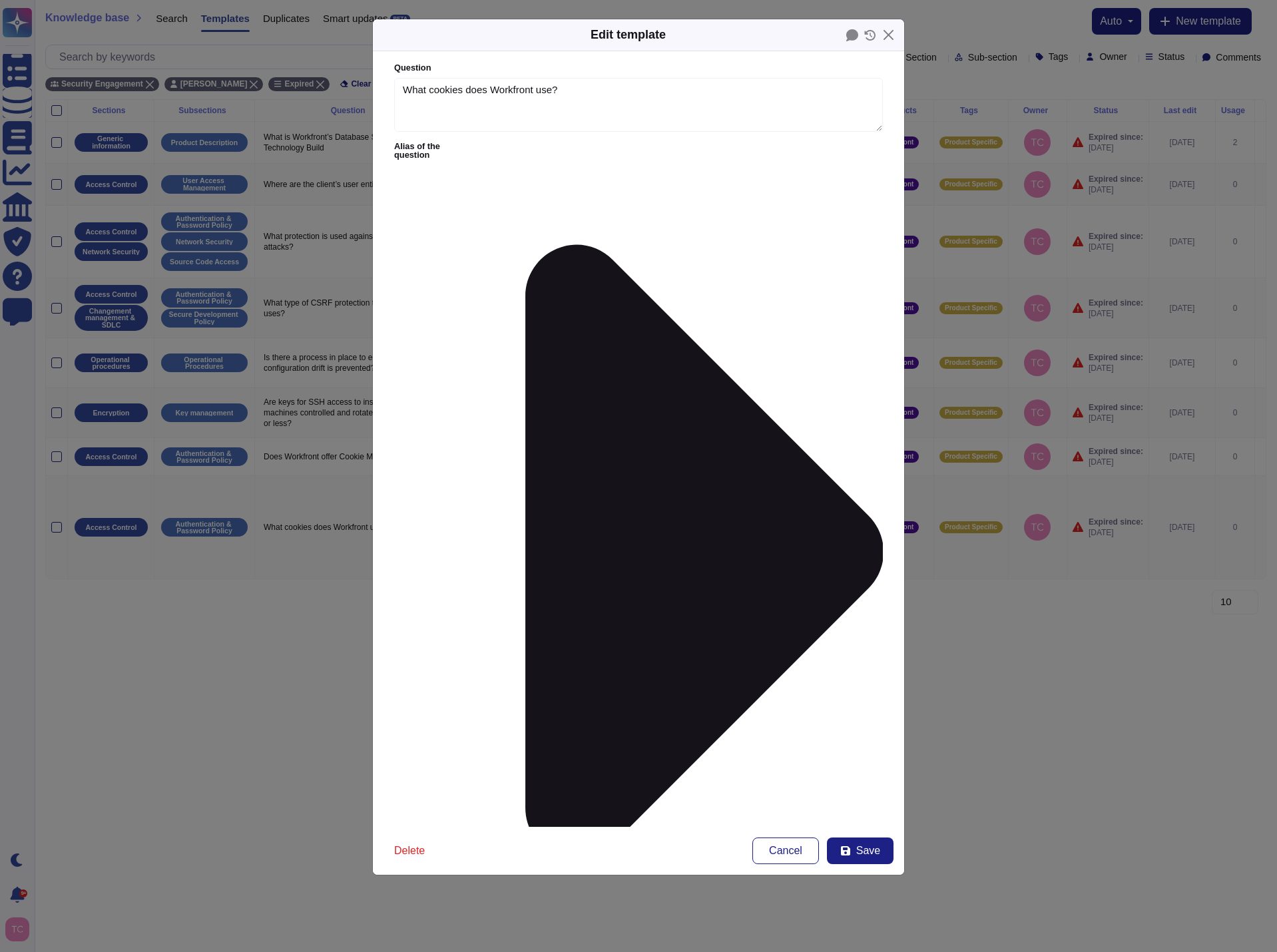
drag, startPoint x: 631, startPoint y: 231, endPoint x: 530, endPoint y: 229, distance: 101.0
click at [860, 856] on span "Save" at bounding box center [868, 850] width 24 height 11
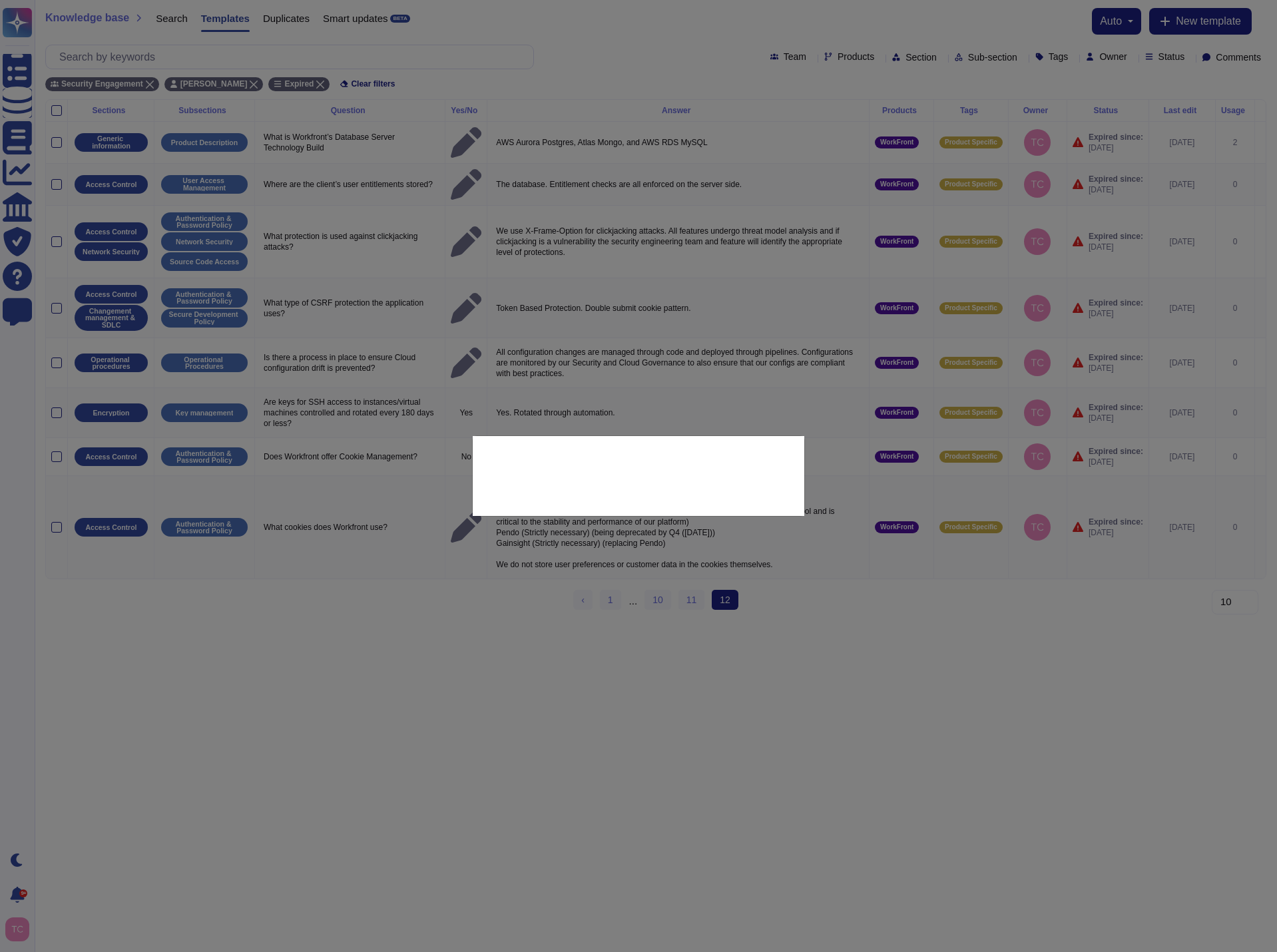
type textarea "Workfront Session Cookie (Strictly Necessary) Experience Adobe Session Cookie (…"
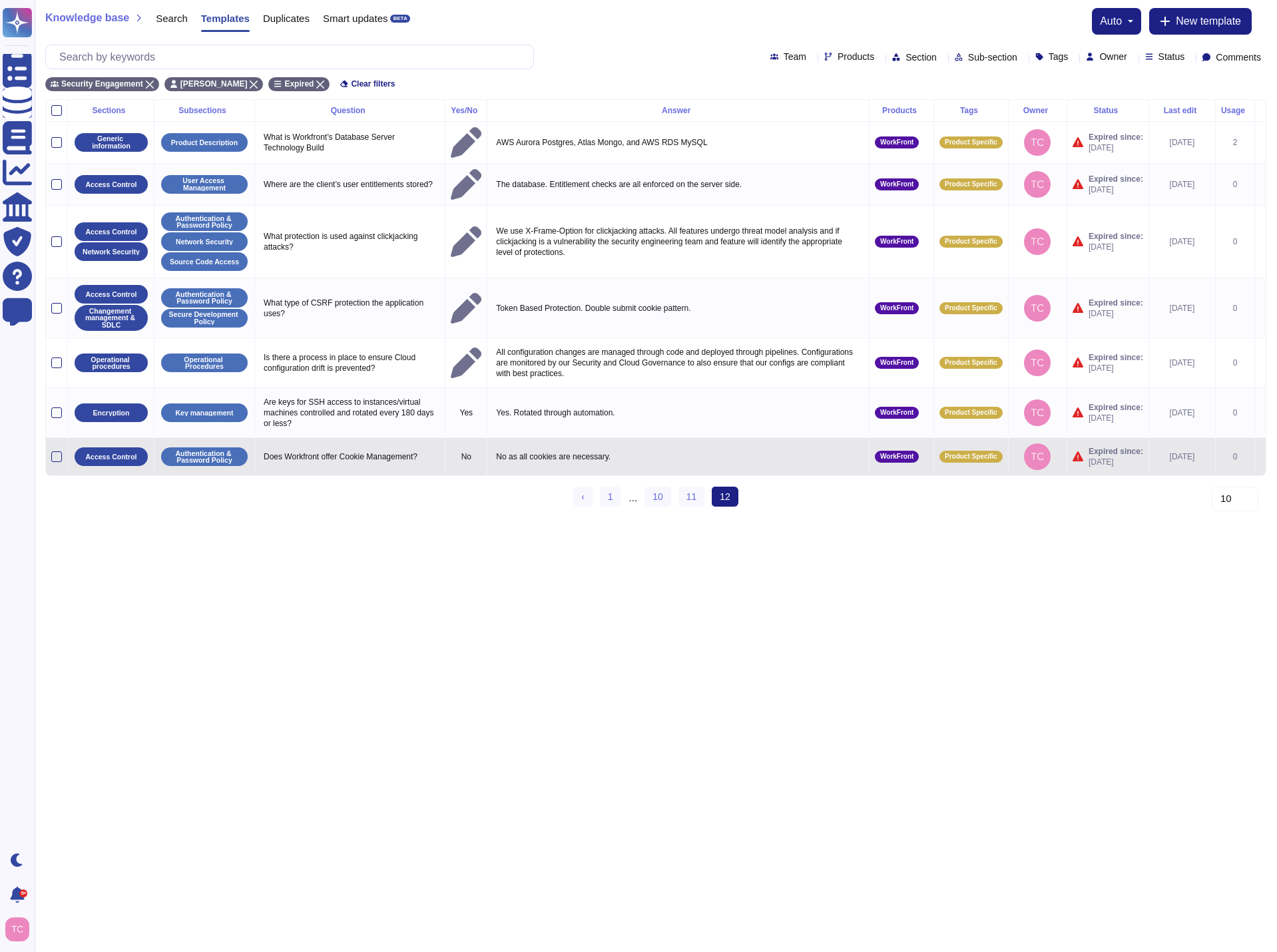
click at [1260, 457] on icon at bounding box center [1260, 457] width 0 height 0
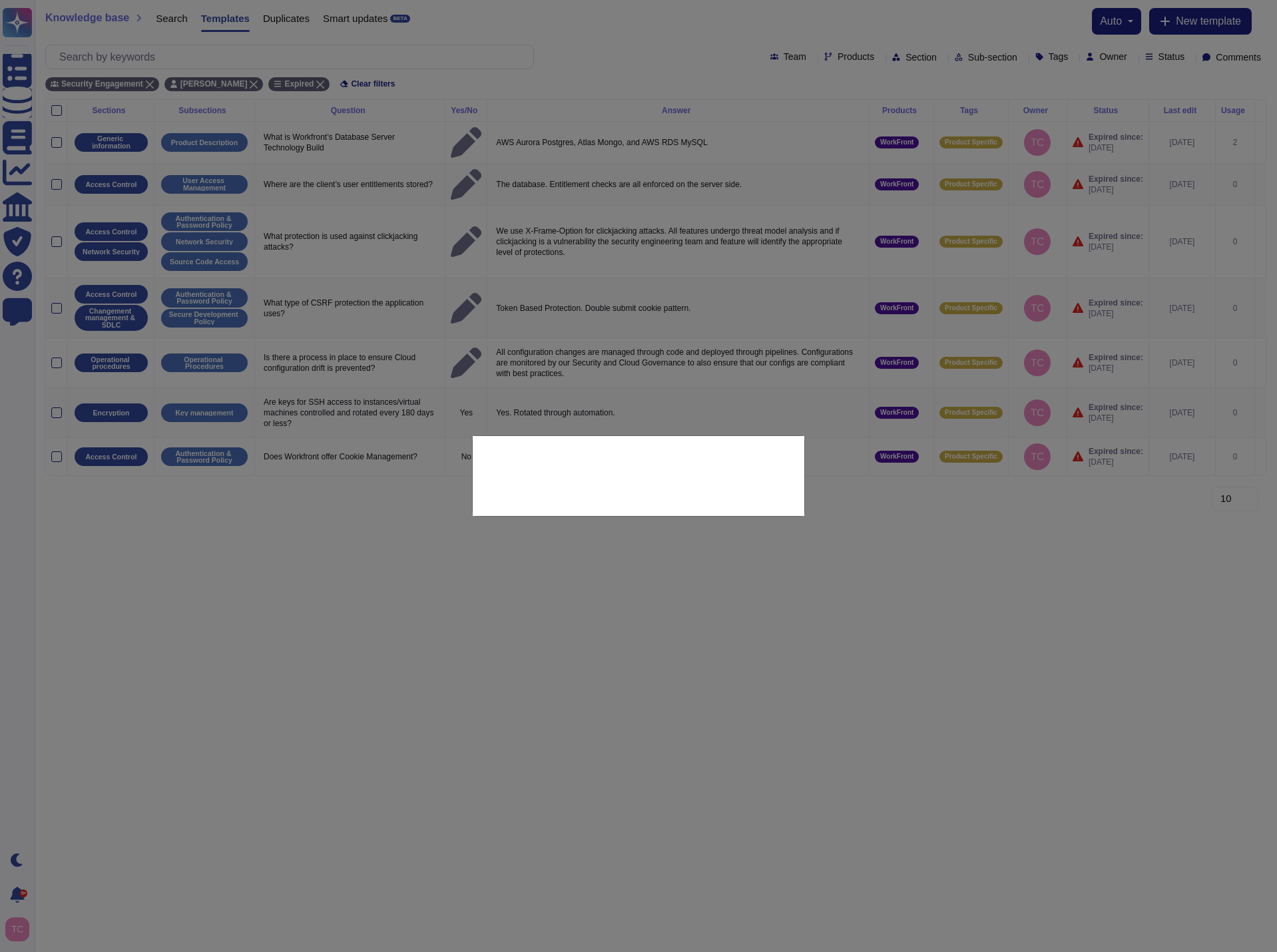
type textarea "Does Workfront offer Cookie Management?"
type textarea "No as all cookies are necessary."
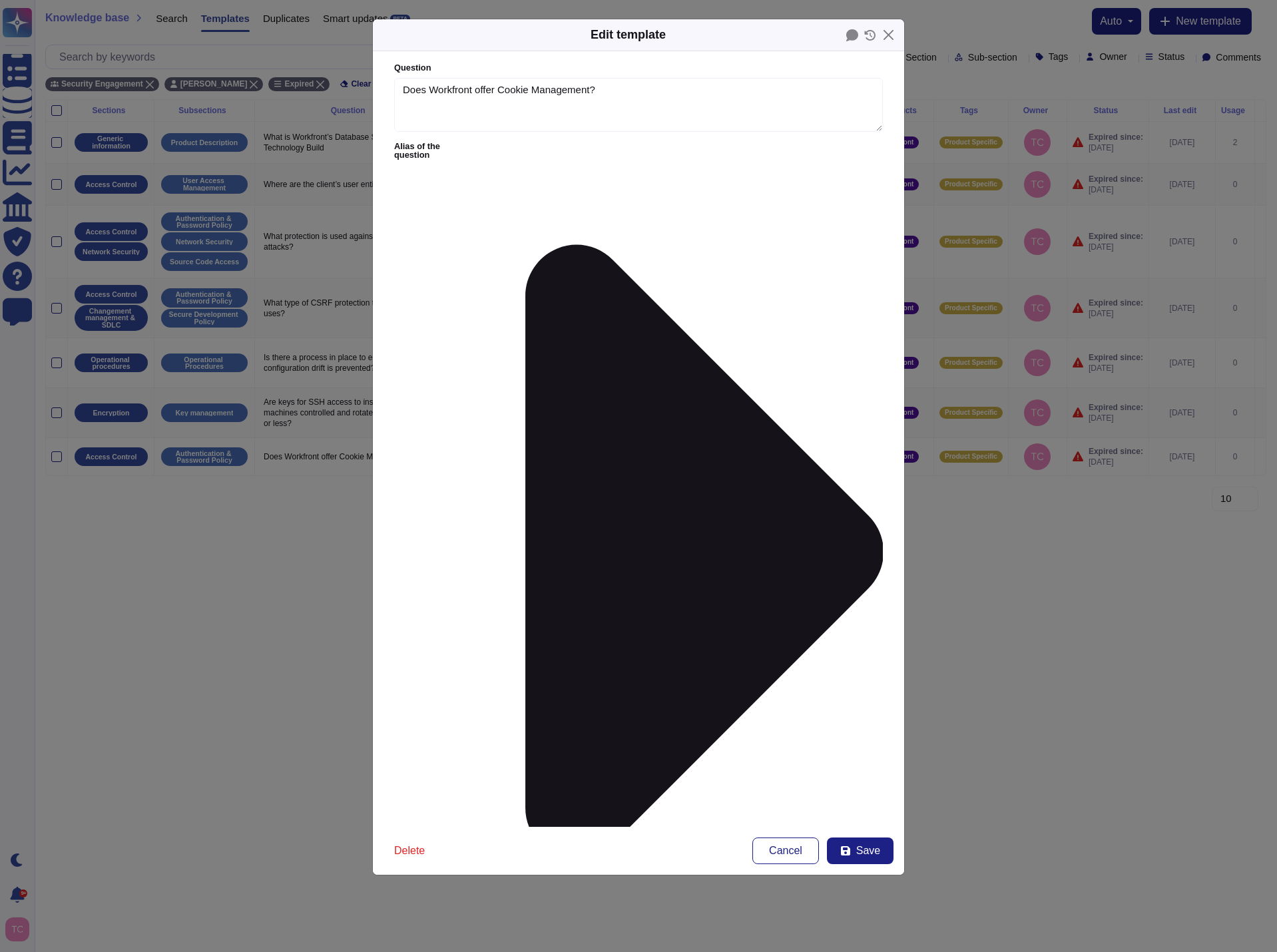
type textarea "Does Workfront offer Cookie Management?"
type textarea "No as all cookies are necessary."
click at [867, 851] on span "Save" at bounding box center [868, 850] width 24 height 11
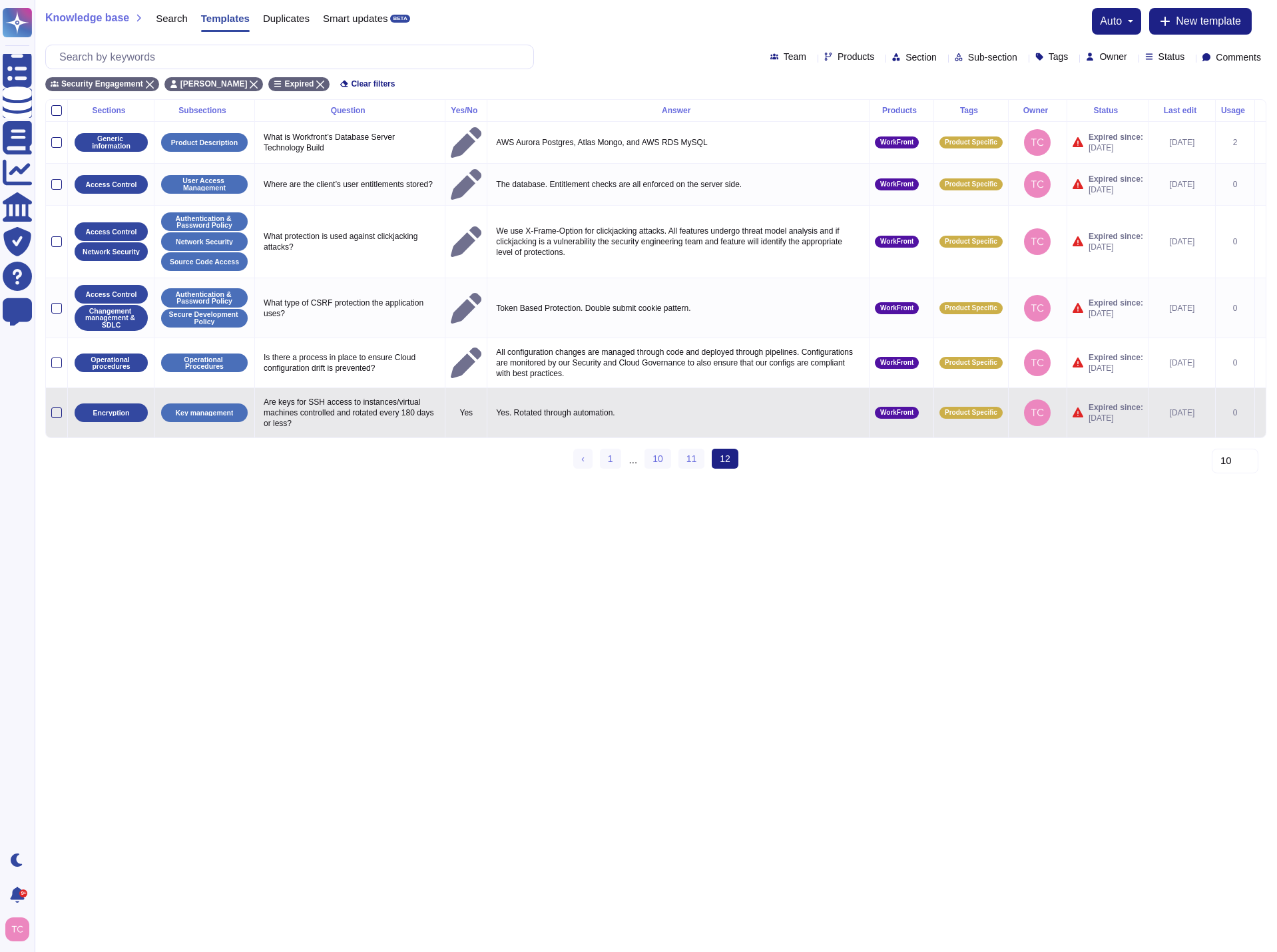
click at [1260, 413] on icon at bounding box center [1260, 413] width 0 height 0
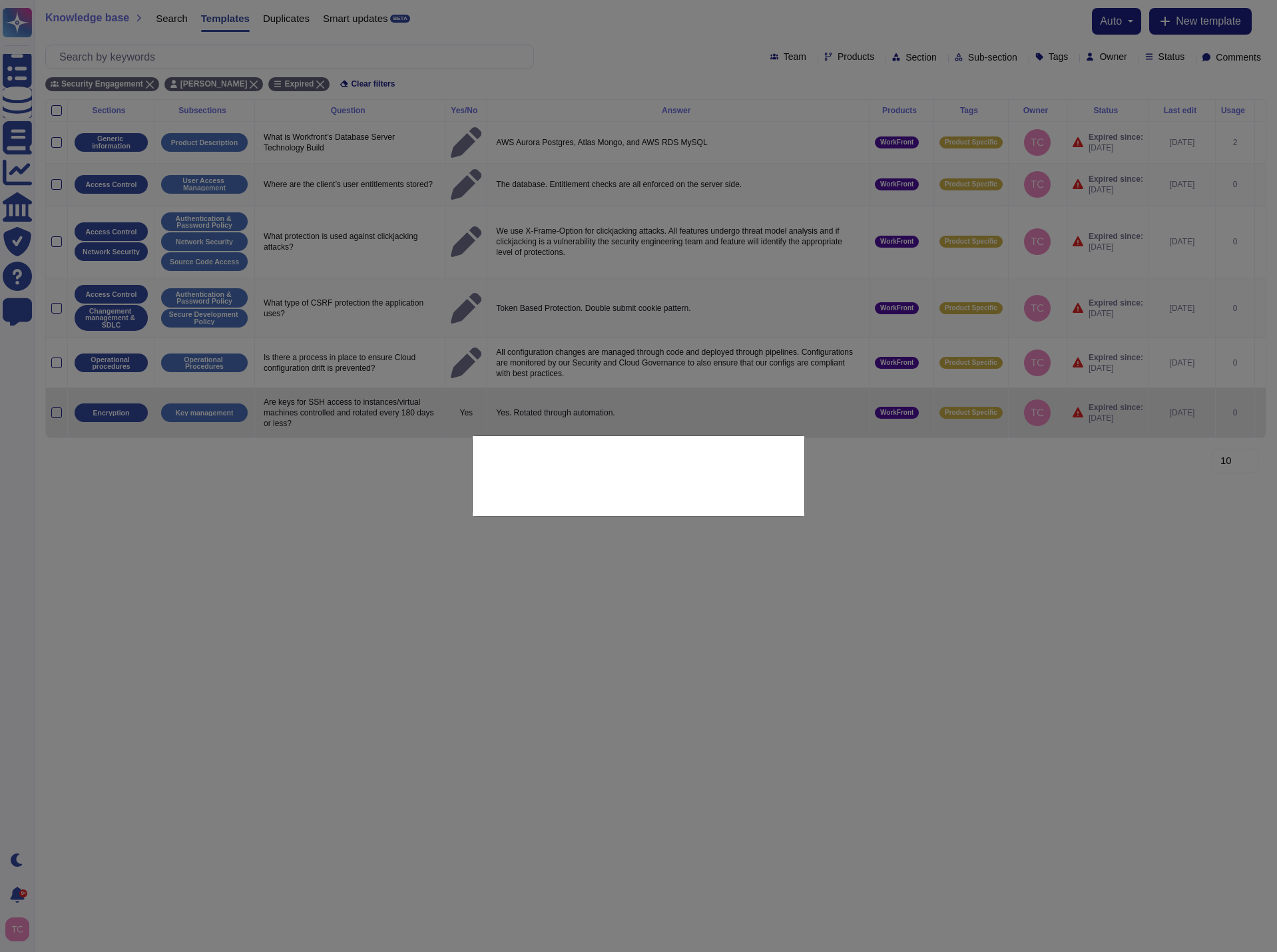
type textarea "Are keys for SSH access to instances/virtual machines controlled and rotated ev…"
type textarea "Yes. Rotated through automation."
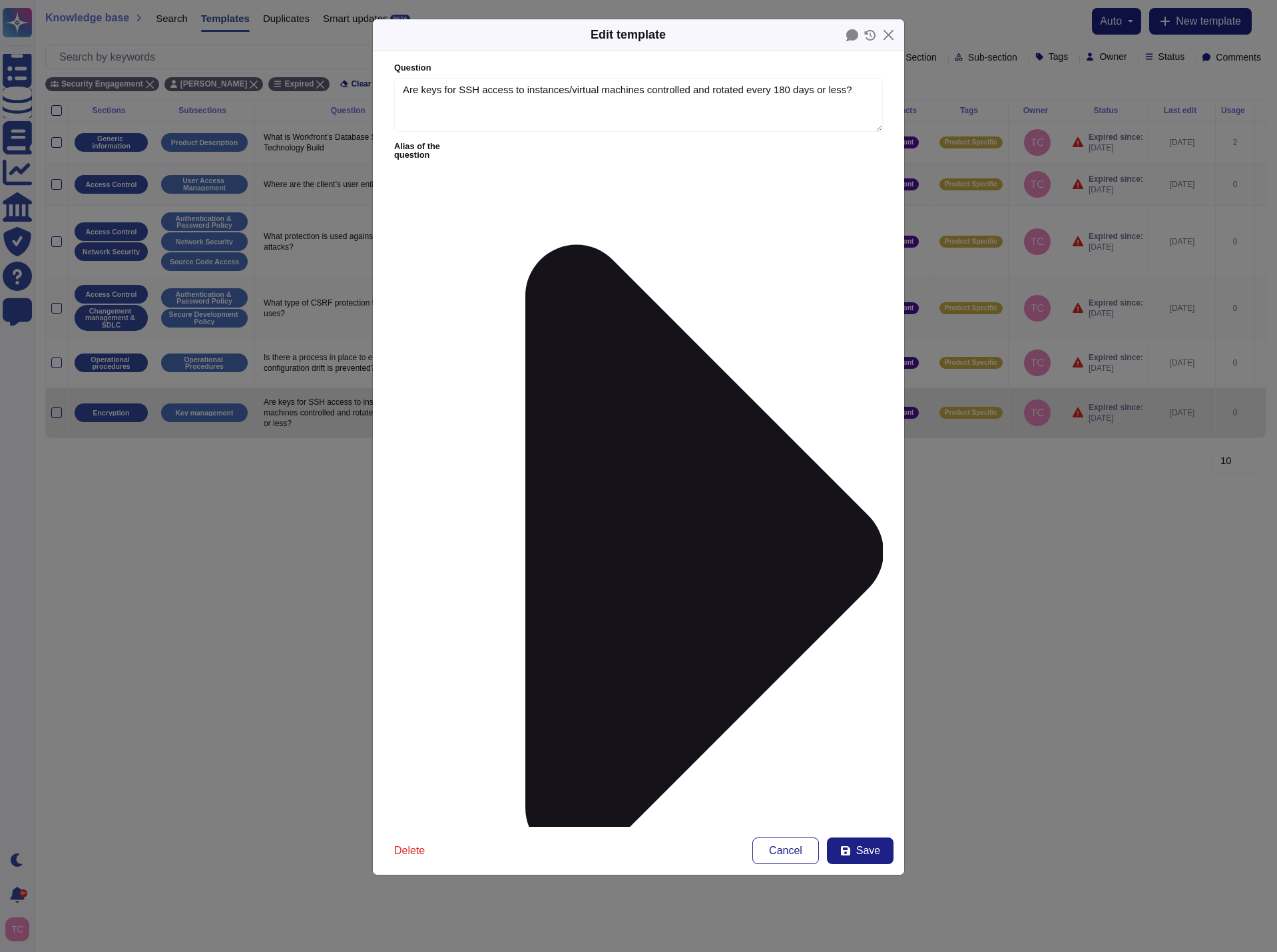
type textarea "Are keys for SSH access to instances/virtual machines controlled and rotated ev…"
type textarea "Yes. Rotated through automation."
click at [863, 850] on span "Save" at bounding box center [868, 850] width 24 height 11
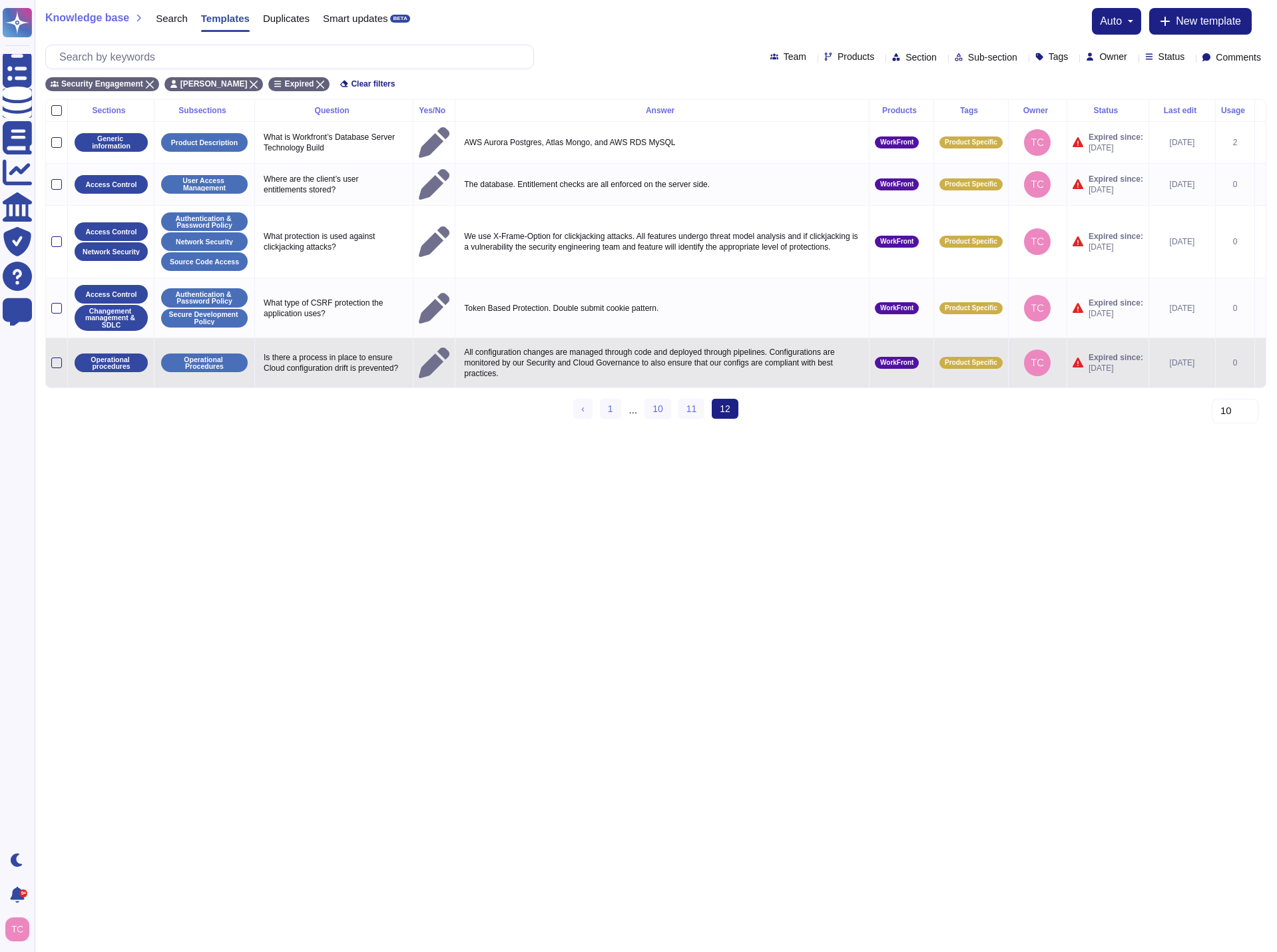
click at [1260, 363] on icon at bounding box center [1260, 363] width 0 height 0
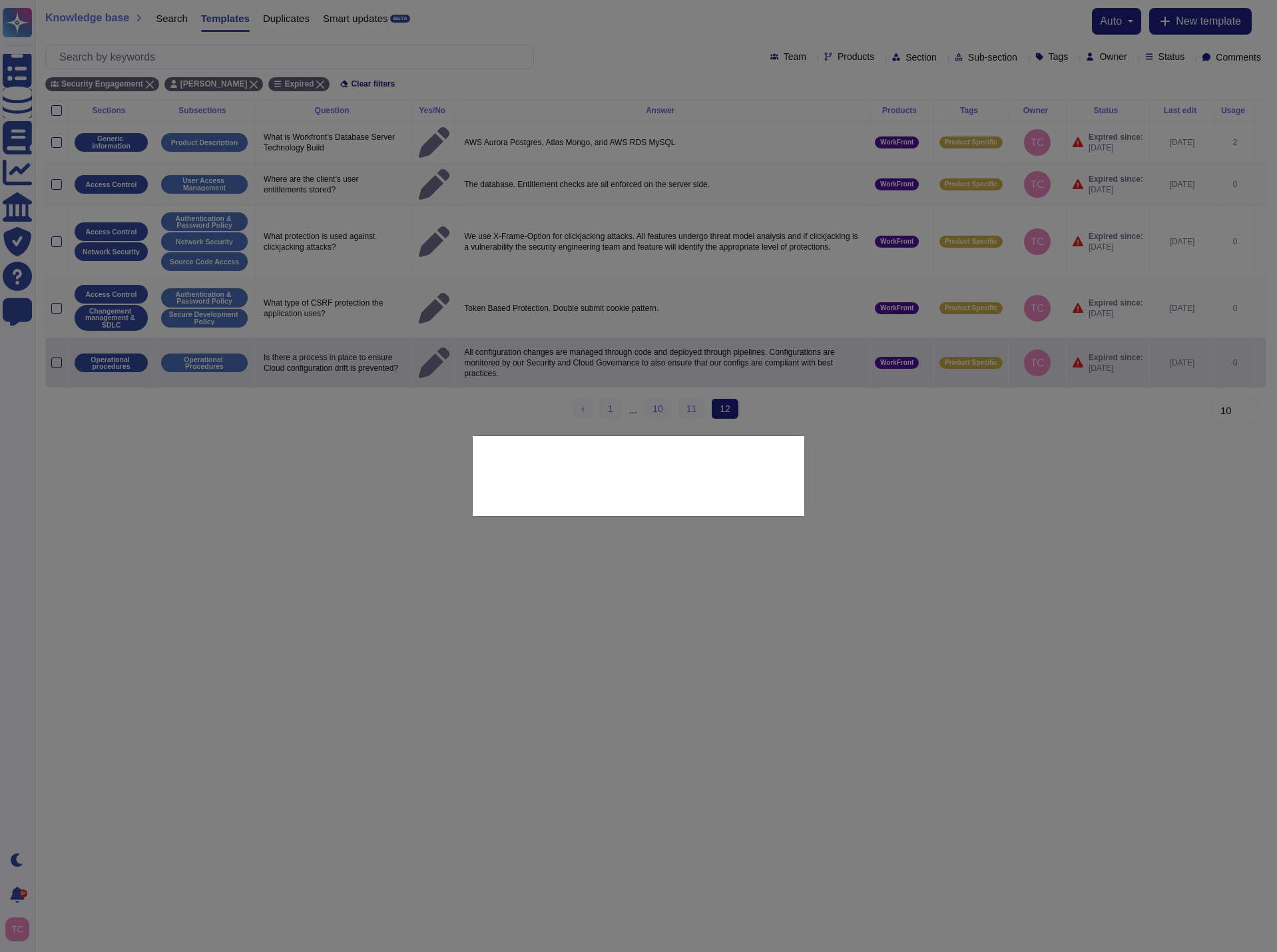
type textarea "Is there a process in place to ensure Cloud configuration drift is prevented?"
type textarea "All configuration changes are managed through code and deployed through pipelin…"
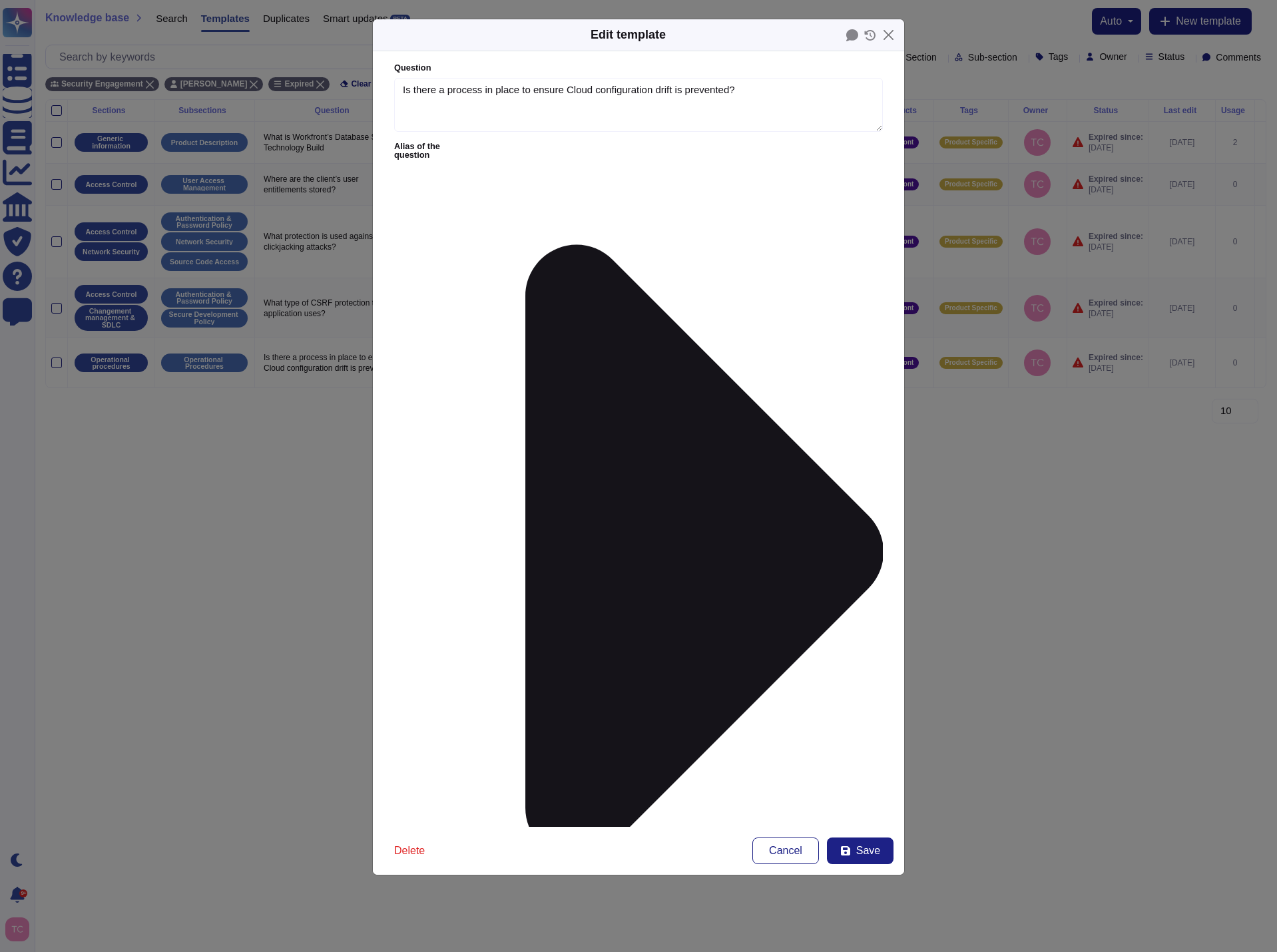
type textarea "Is there a process in place to ensure Cloud configuration drift is prevented?"
type textarea "All configuration changes are managed through code and deployed through pipelin…"
click at [867, 856] on span "Save" at bounding box center [868, 850] width 24 height 11
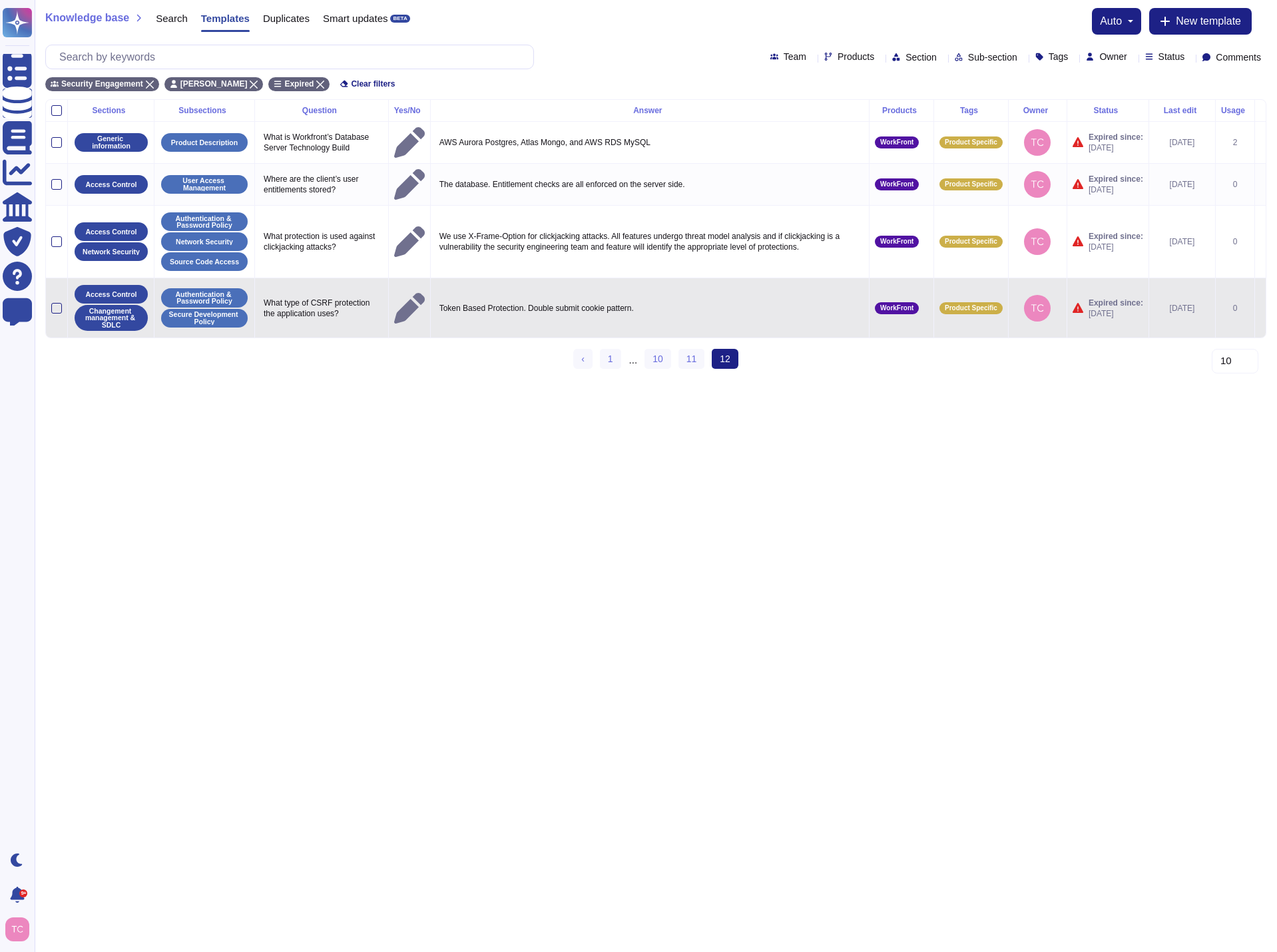
click at [1260, 309] on icon at bounding box center [1260, 309] width 0 height 0
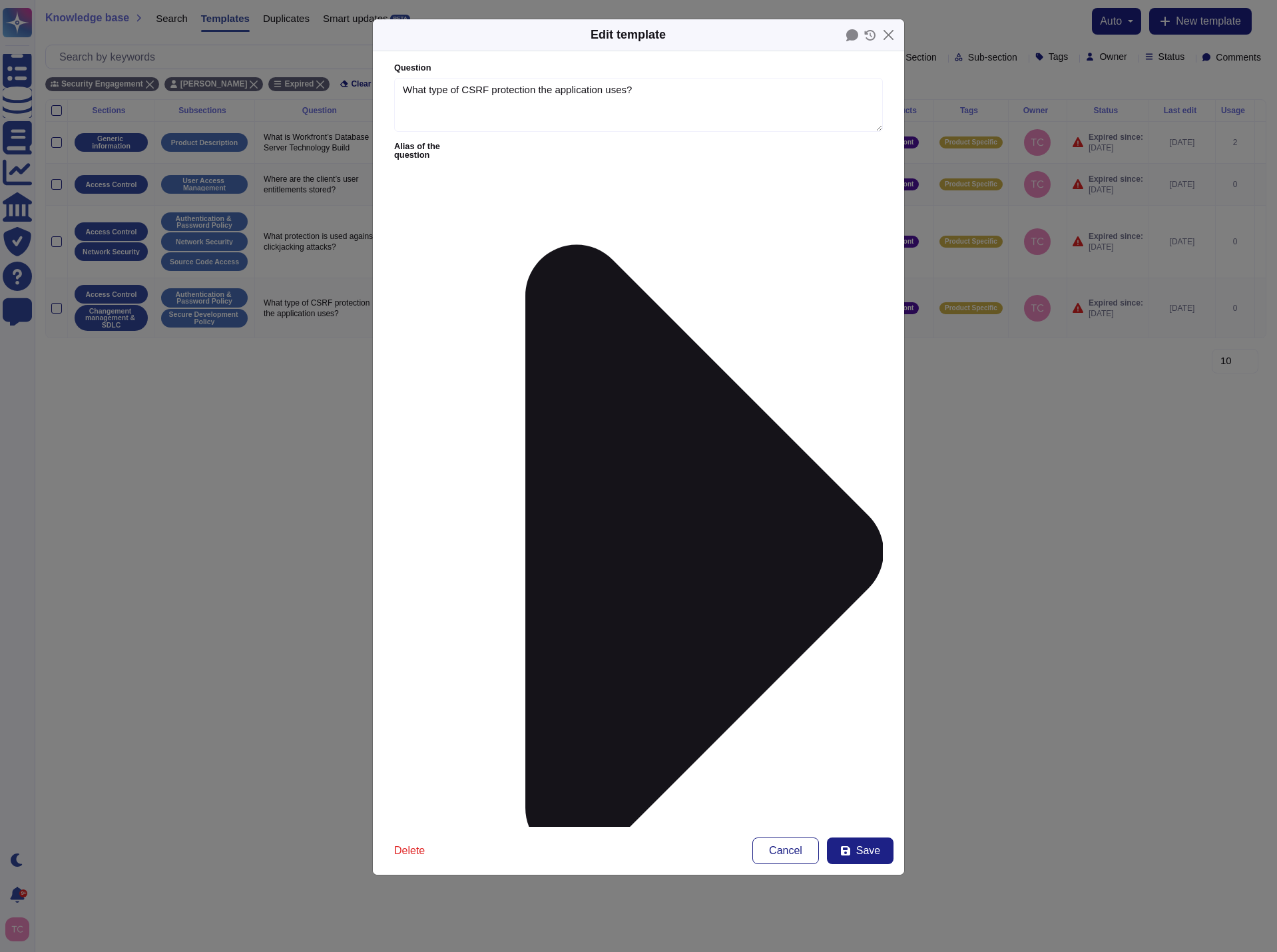
type textarea "What type of CSRF protection the application uses?"
type textarea "Token Based Protection. Double submit cookie pattern."
click at [866, 847] on span "Save" at bounding box center [868, 850] width 24 height 11
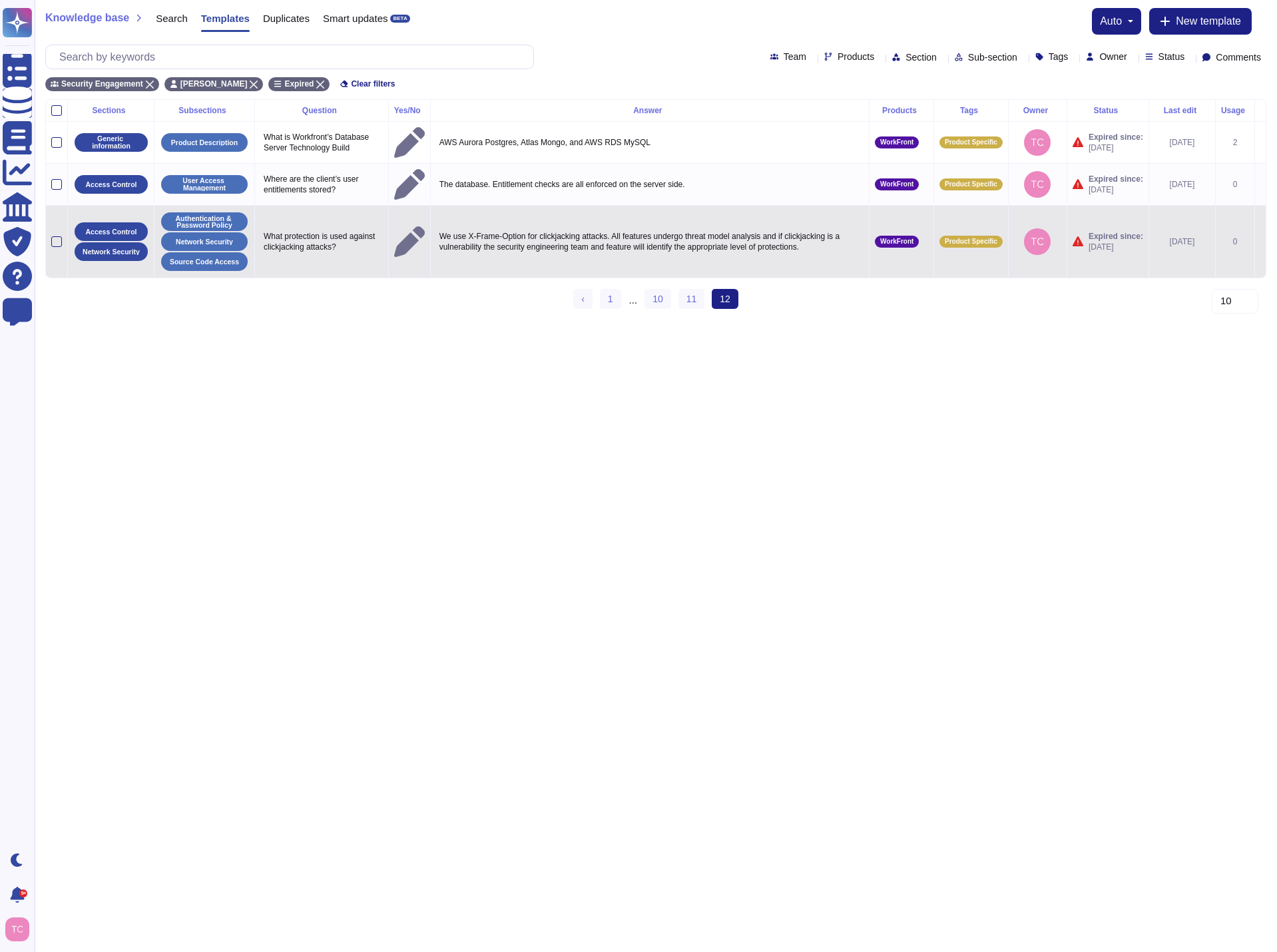
click at [1260, 242] on icon at bounding box center [1260, 242] width 0 height 0
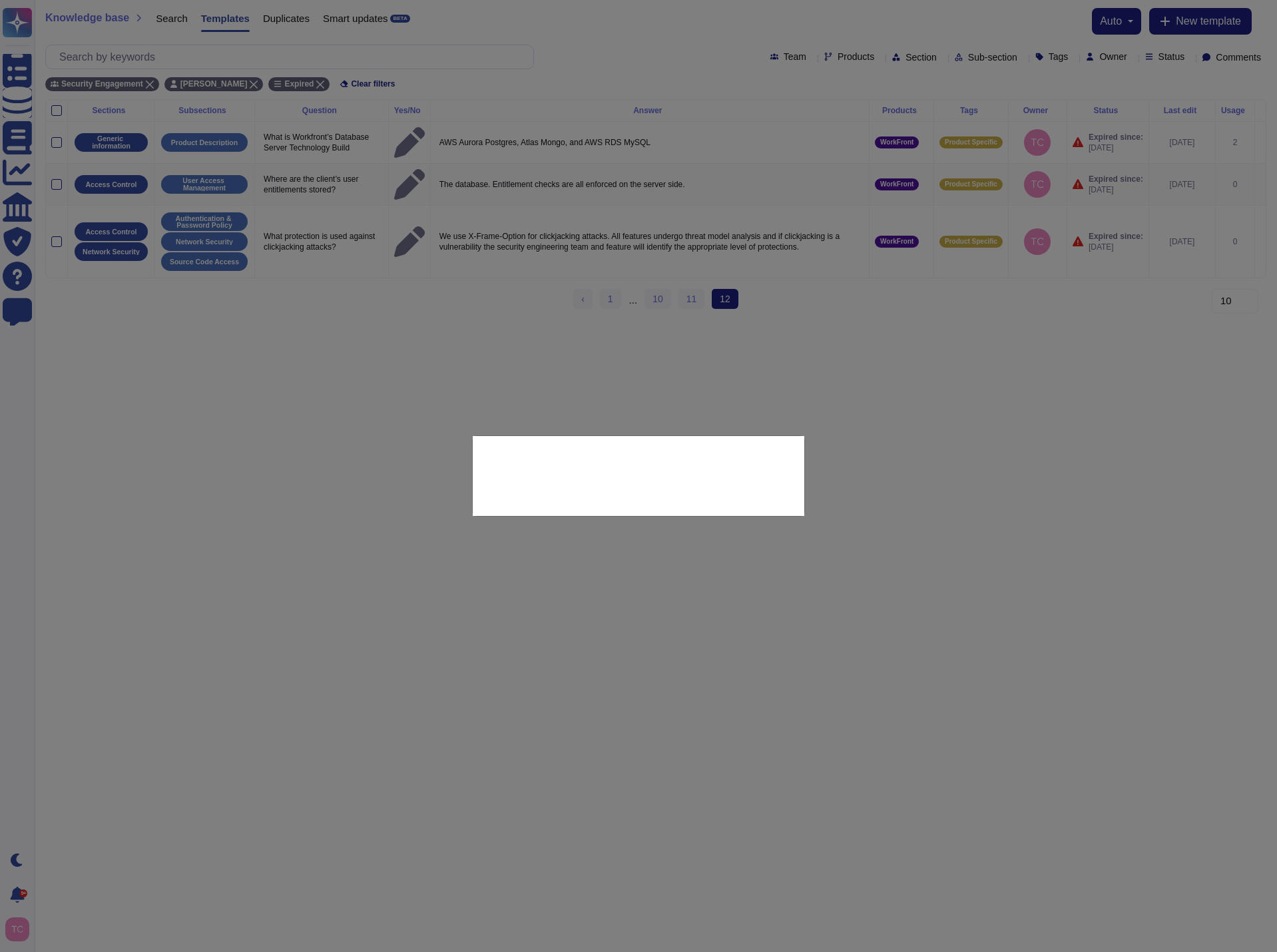
type textarea "What protection is used against clickjacking attacks?"
type textarea "We use X-Frame-Option for clickjacking attacks. All features undergo threat mod…"
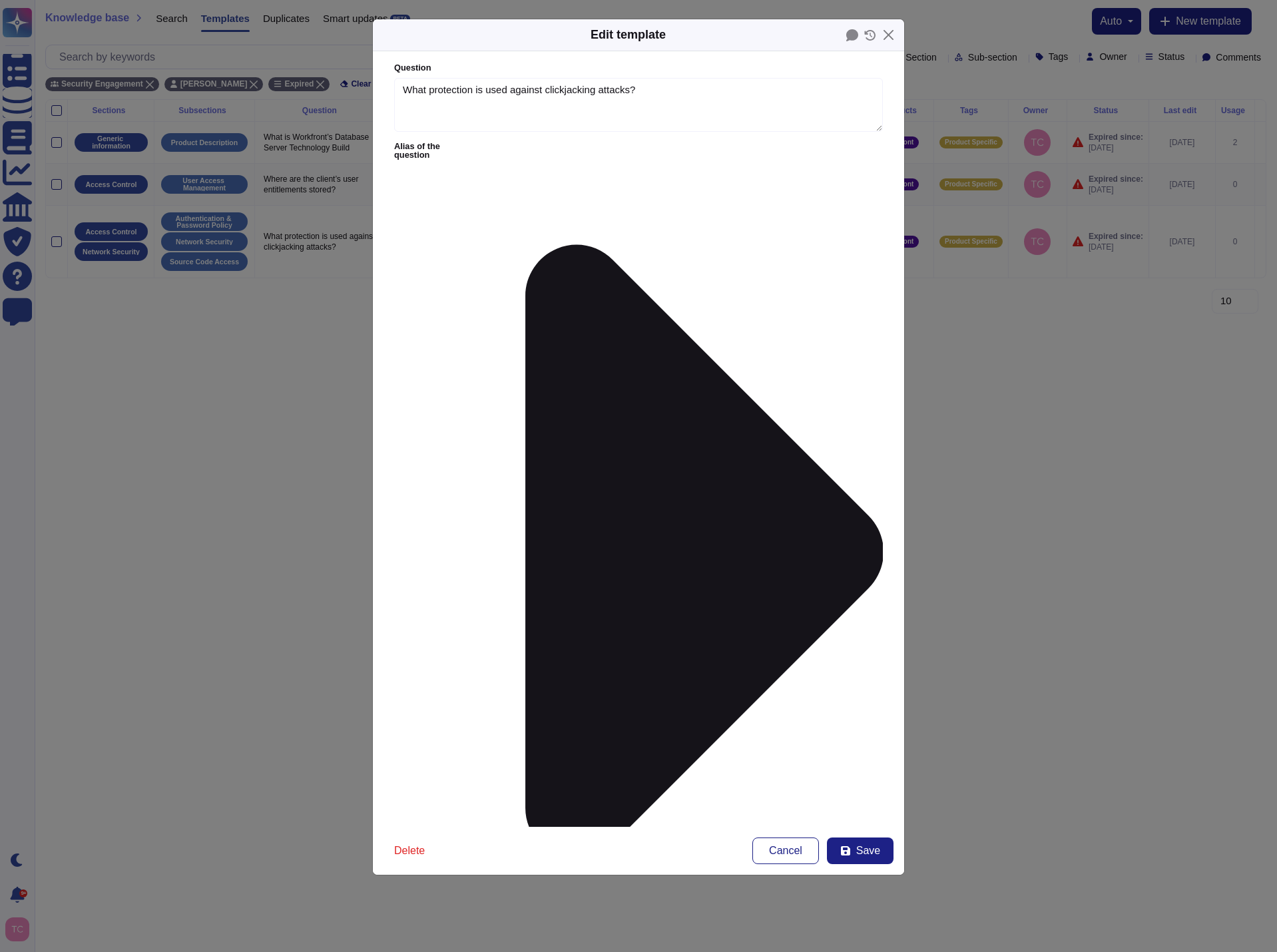
type textarea "What protection is used against clickjacking attacks?"
type textarea "We use X-Frame-Option for clickjacking attacks. All features undergo threat mod…"
click at [860, 848] on span "Save" at bounding box center [868, 850] width 24 height 11
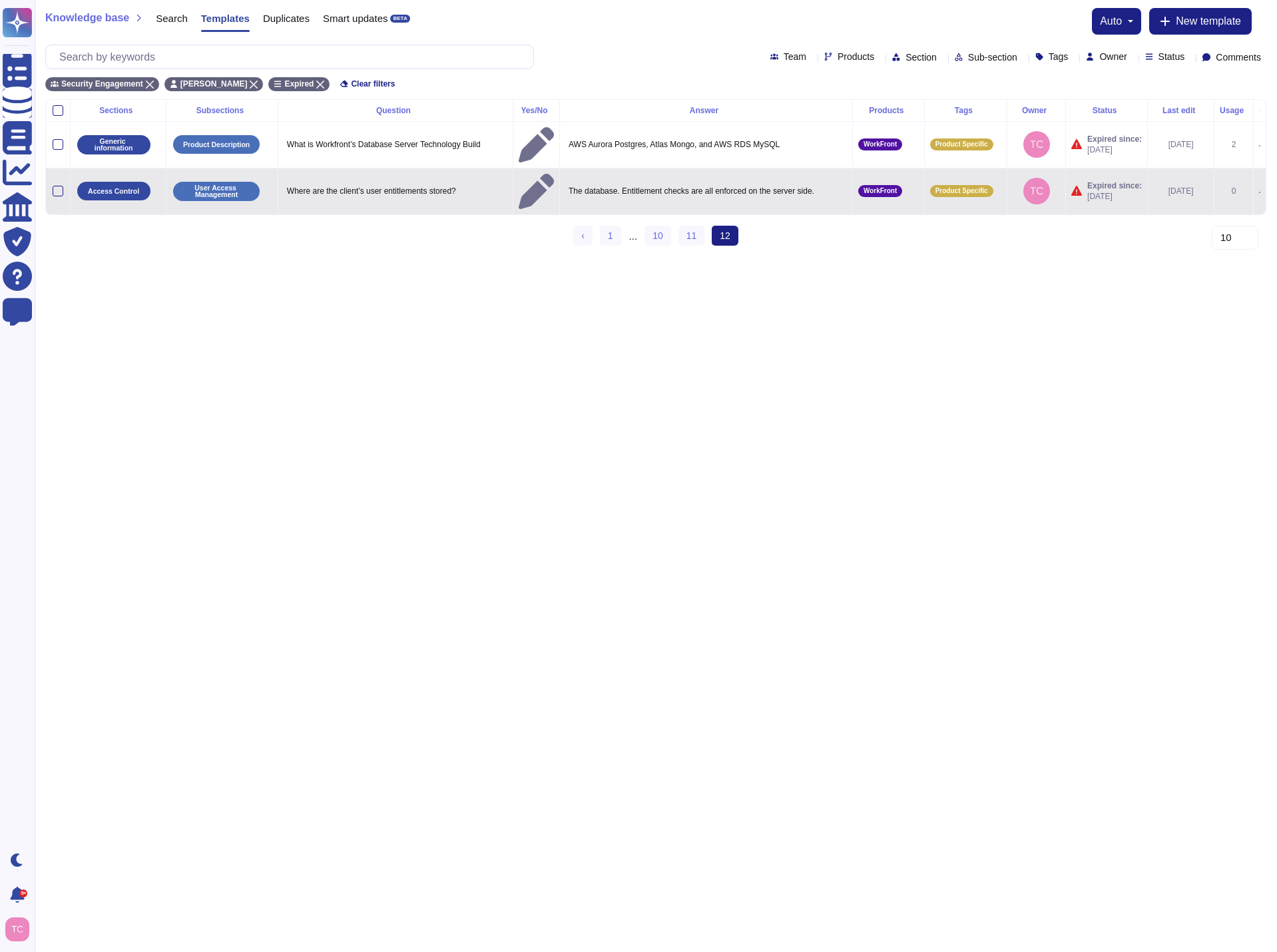
click at [1259, 192] on icon at bounding box center [1260, 193] width 2 height 2
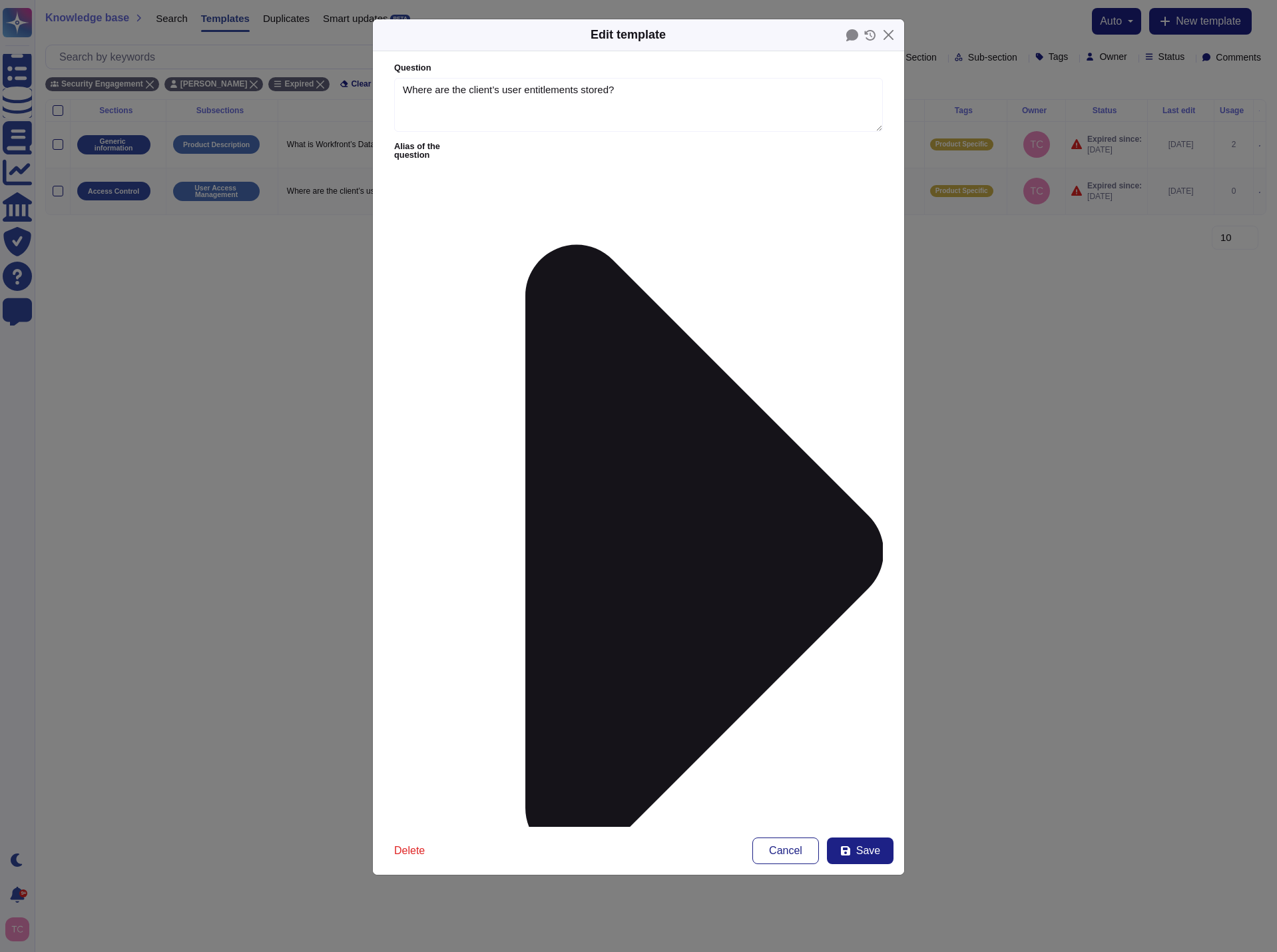
type textarea "Where are the client’s user entitlements stored?"
type textarea "The database. Entitlement checks are all enforced on the server side."
click at [856, 850] on button "Save" at bounding box center [860, 850] width 67 height 27
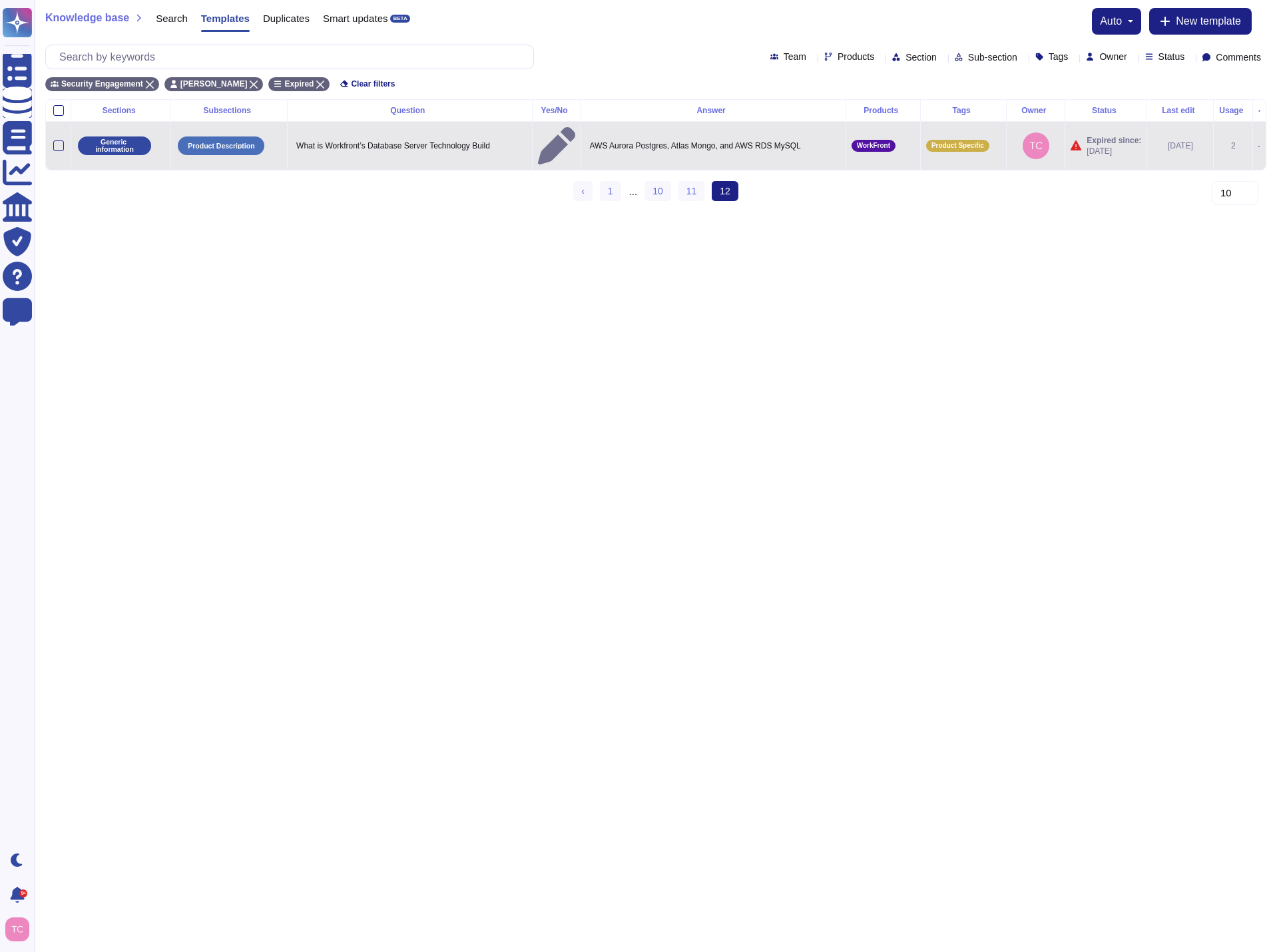
click at [1258, 146] on icon at bounding box center [1259, 146] width 2 height 2
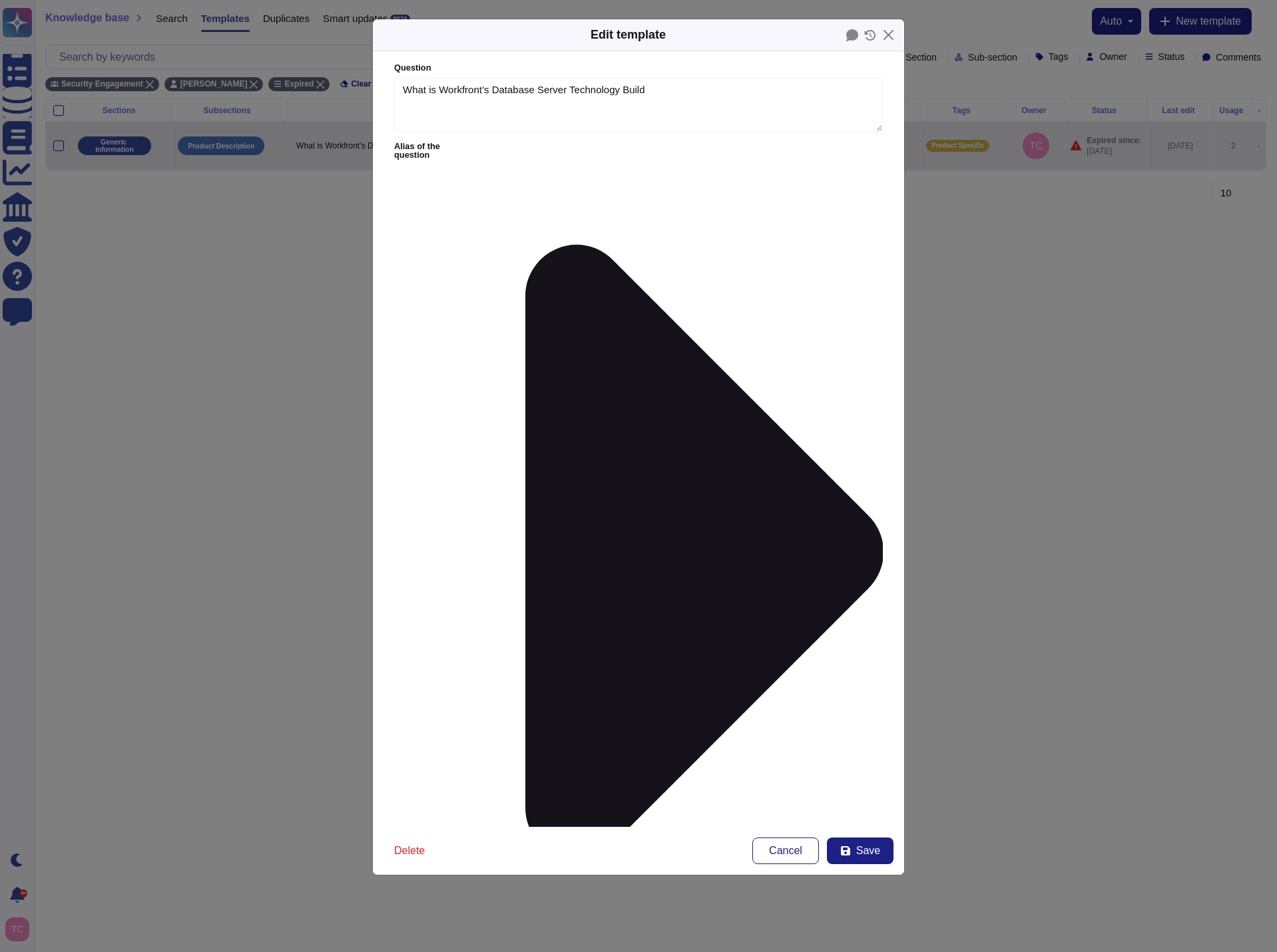
type textarea "What is Workfront’s Database Server Technology Build"
type textarea "AWS Aurora Postgres, Atlas Mongo, and AWS RDS MySQL"
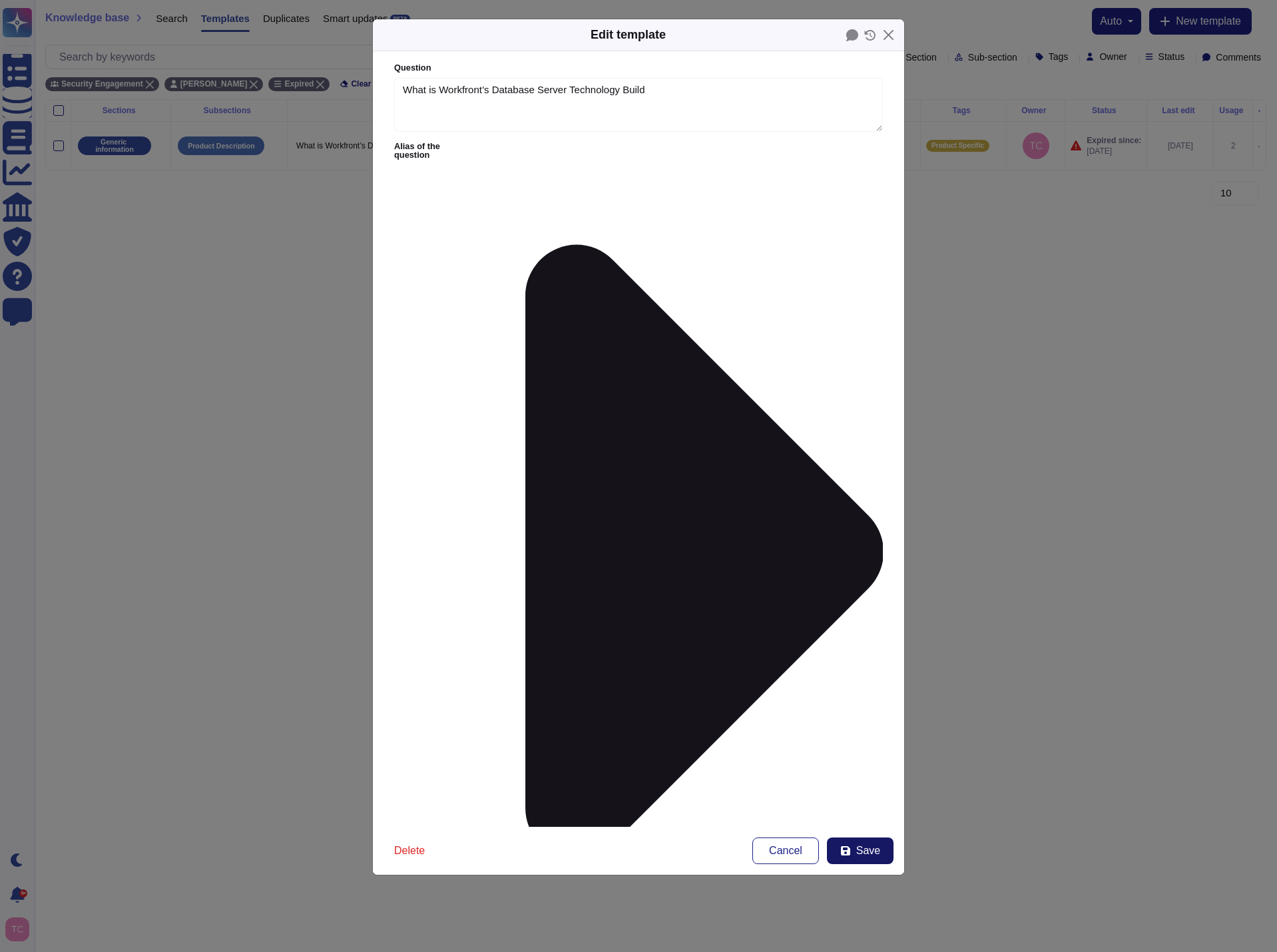
click at [844, 840] on button "Save" at bounding box center [860, 850] width 67 height 27
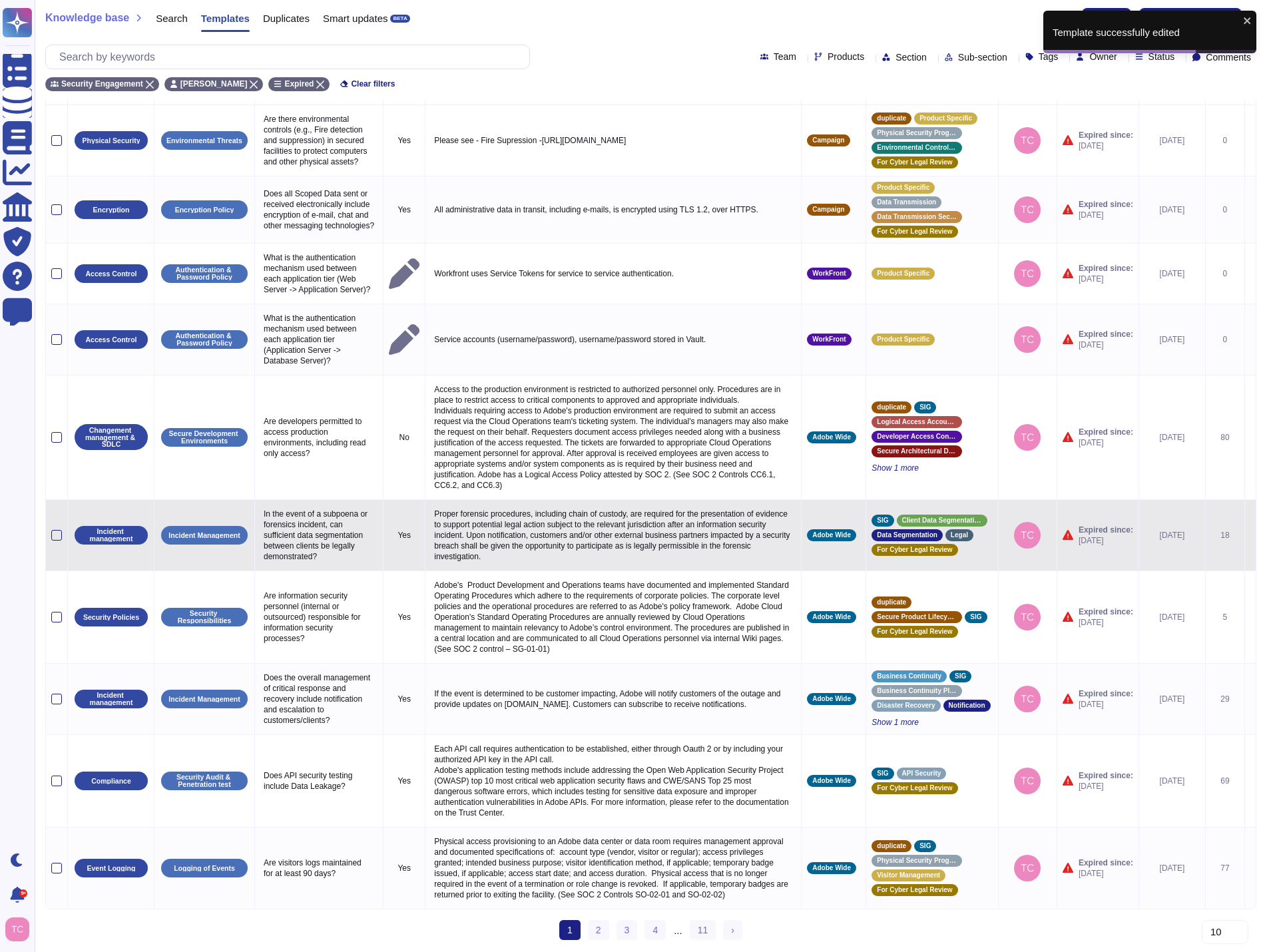
scroll to position [52, 0]
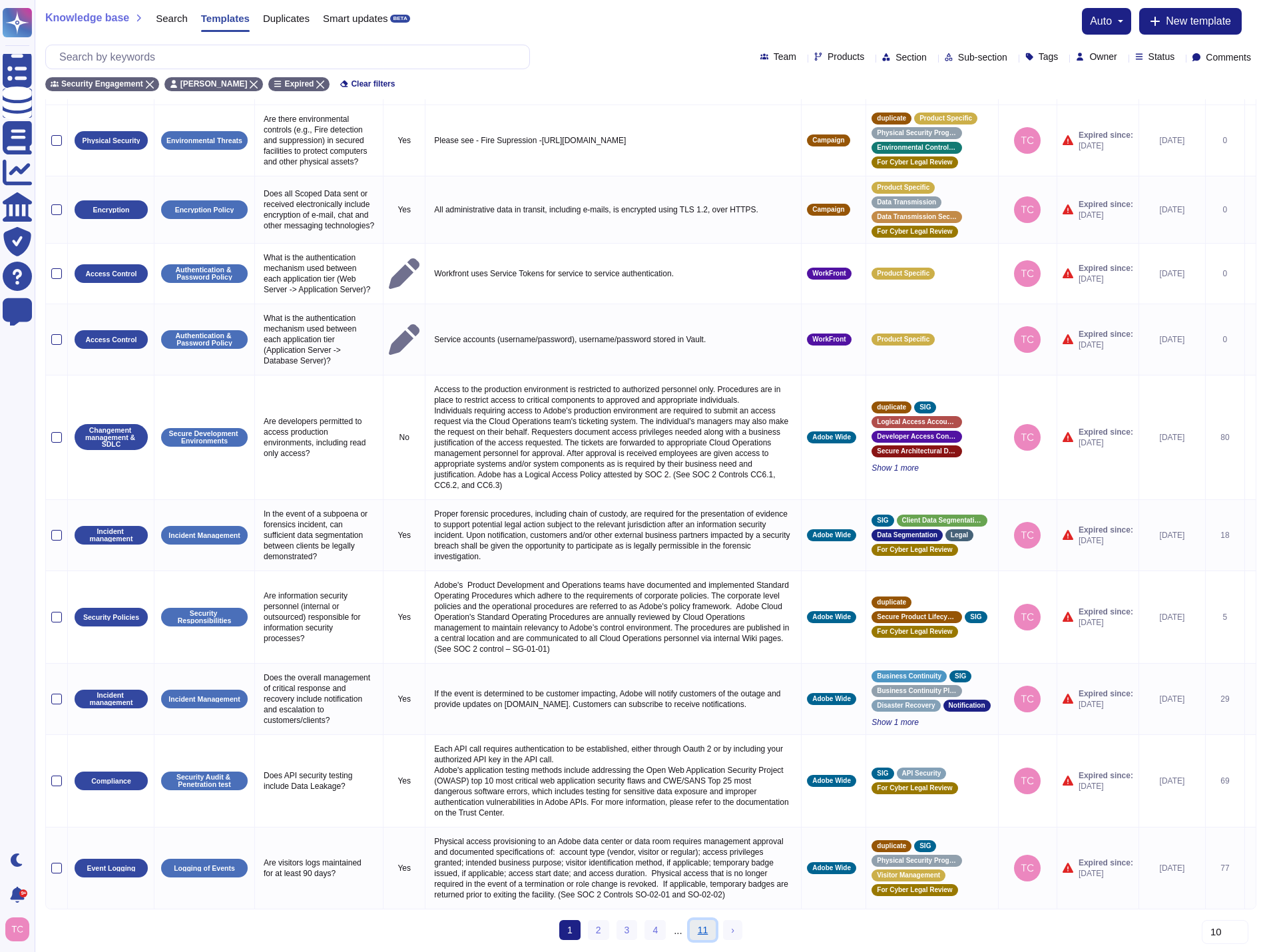
click at [703, 925] on link "11" at bounding box center [703, 930] width 27 height 20
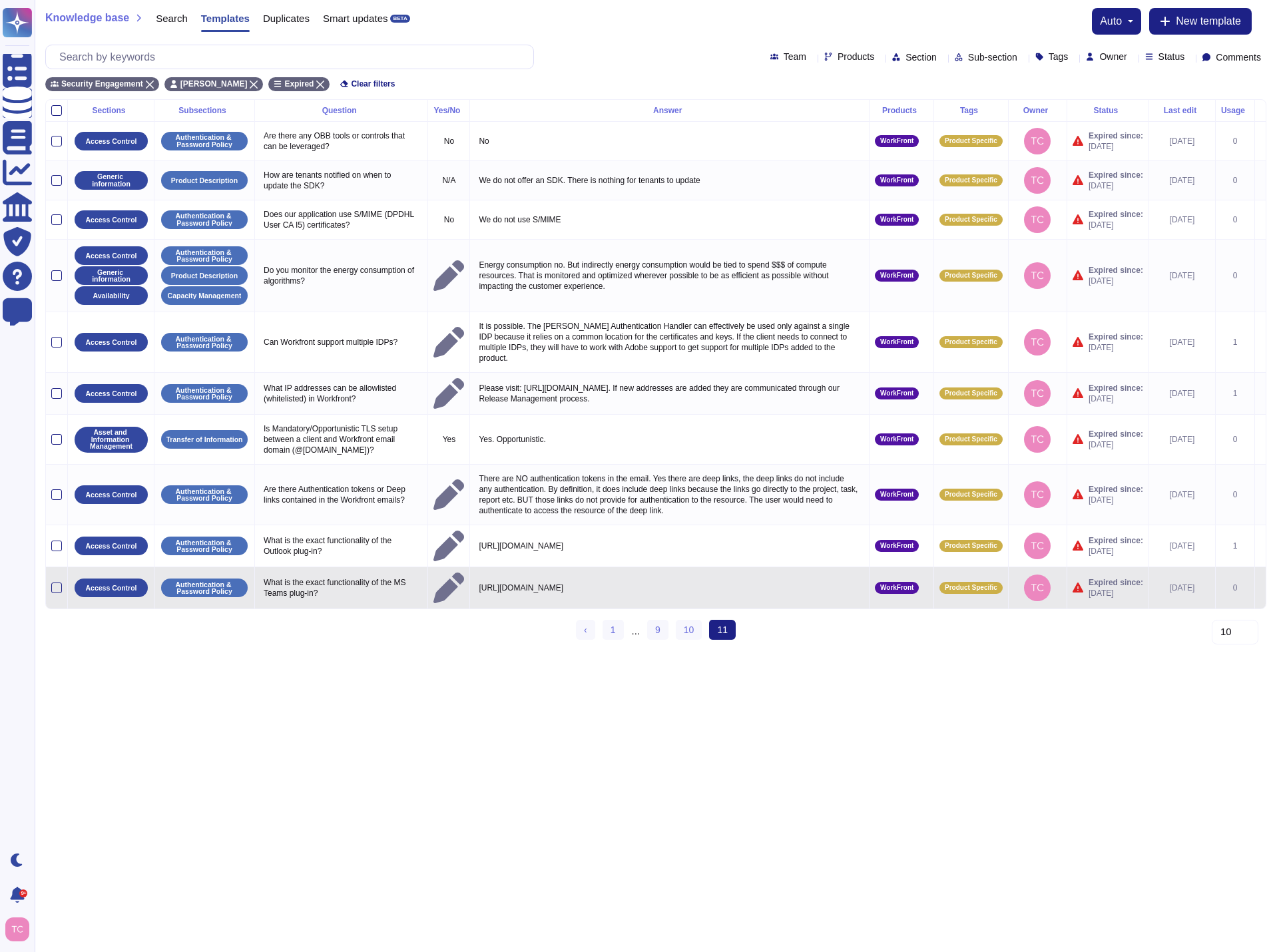
click at [1260, 589] on icon at bounding box center [1260, 589] width 0 height 0
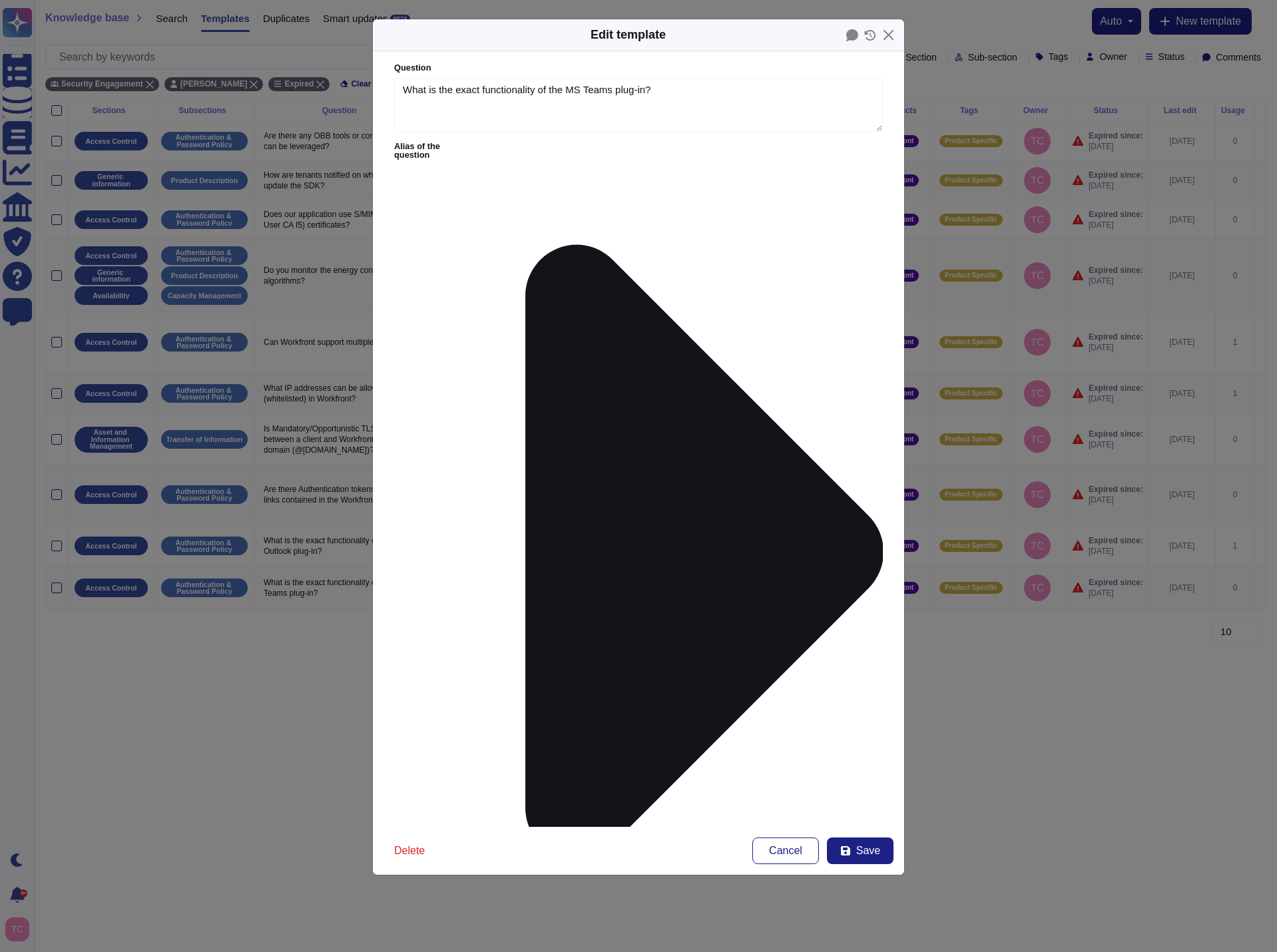
type textarea "What is the exact functionality of the MS Teams plug-in?"
type textarea "[URL][DOMAIN_NAME]"
click at [860, 847] on span "Save" at bounding box center [868, 850] width 24 height 11
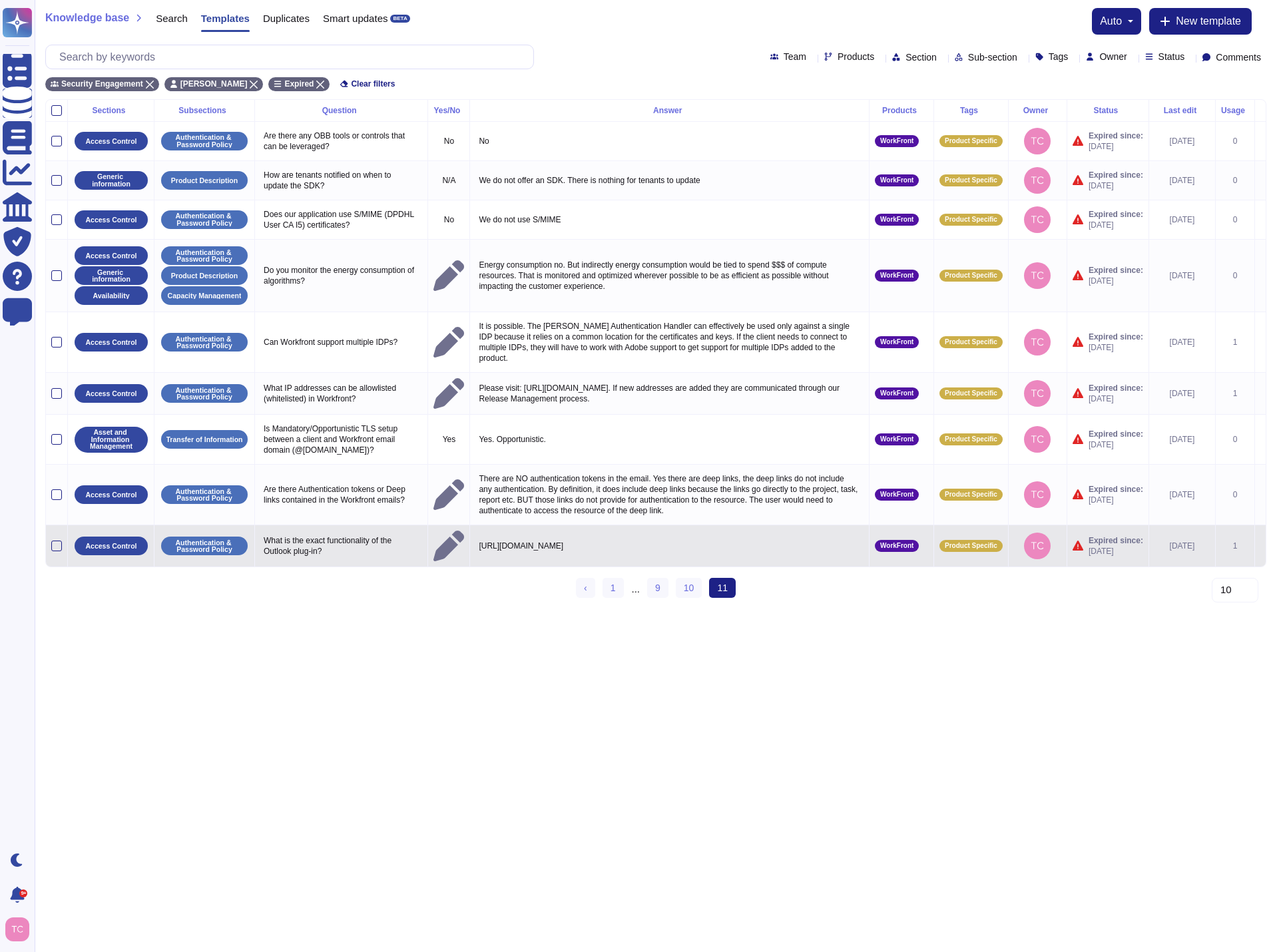
click at [1260, 547] on icon at bounding box center [1260, 547] width 0 height 0
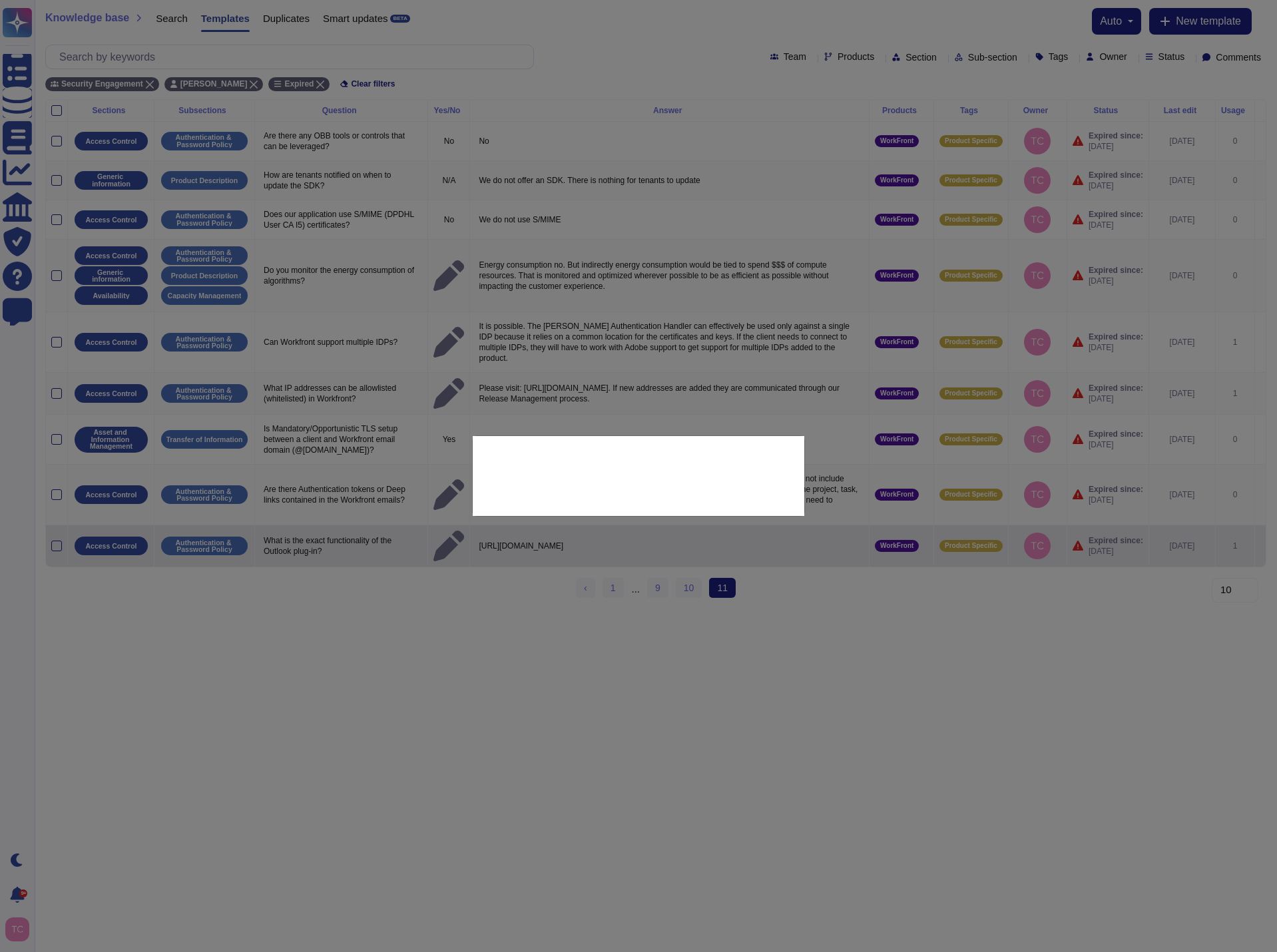
type textarea "What is the exact functionality of the Outlook plug-in?"
type textarea "[URL][DOMAIN_NAME]"
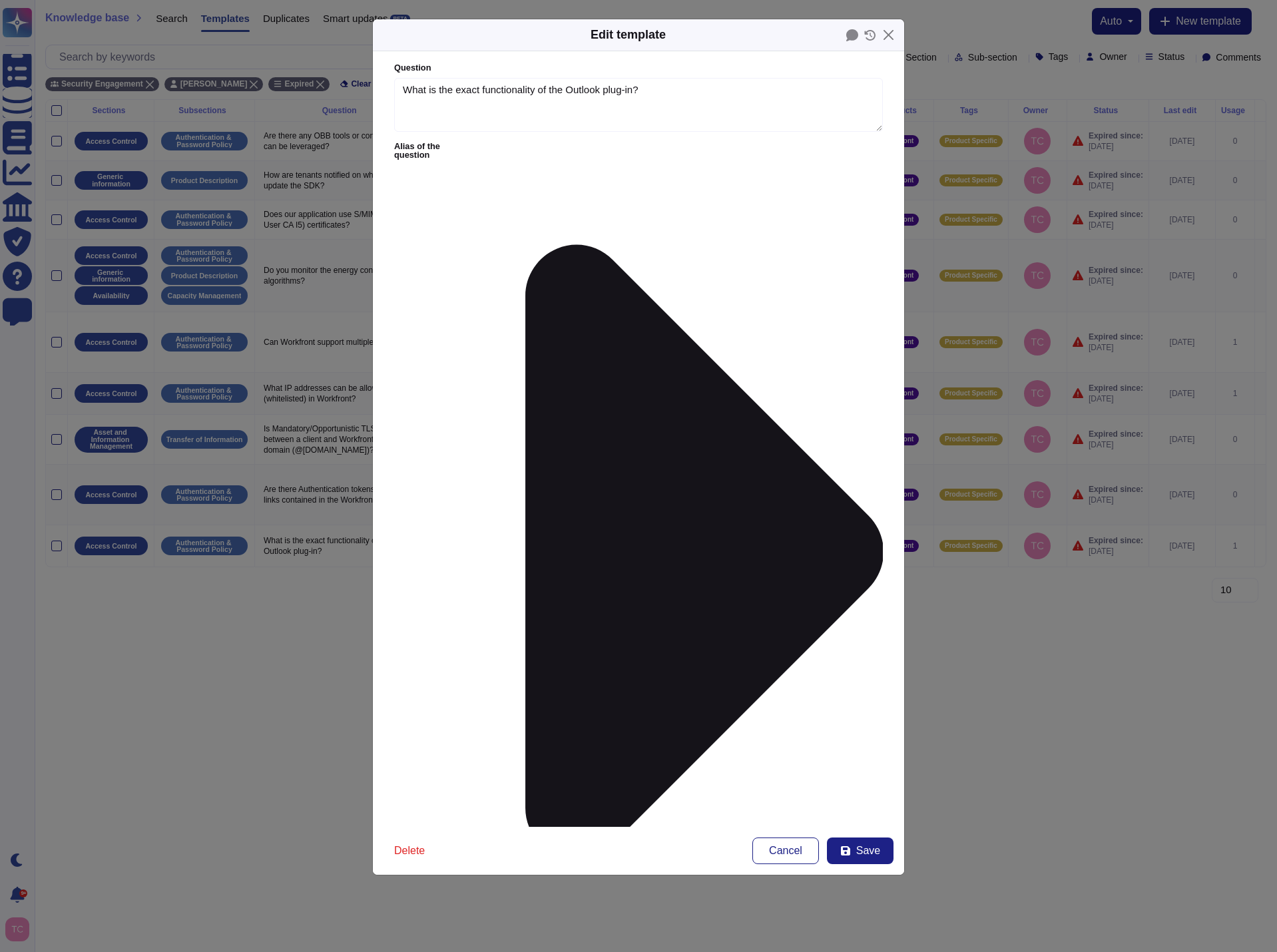
type textarea "What is the exact functionality of the Outlook plug-in?"
type textarea "[URL][DOMAIN_NAME]"
click at [867, 853] on span "Save" at bounding box center [868, 850] width 24 height 11
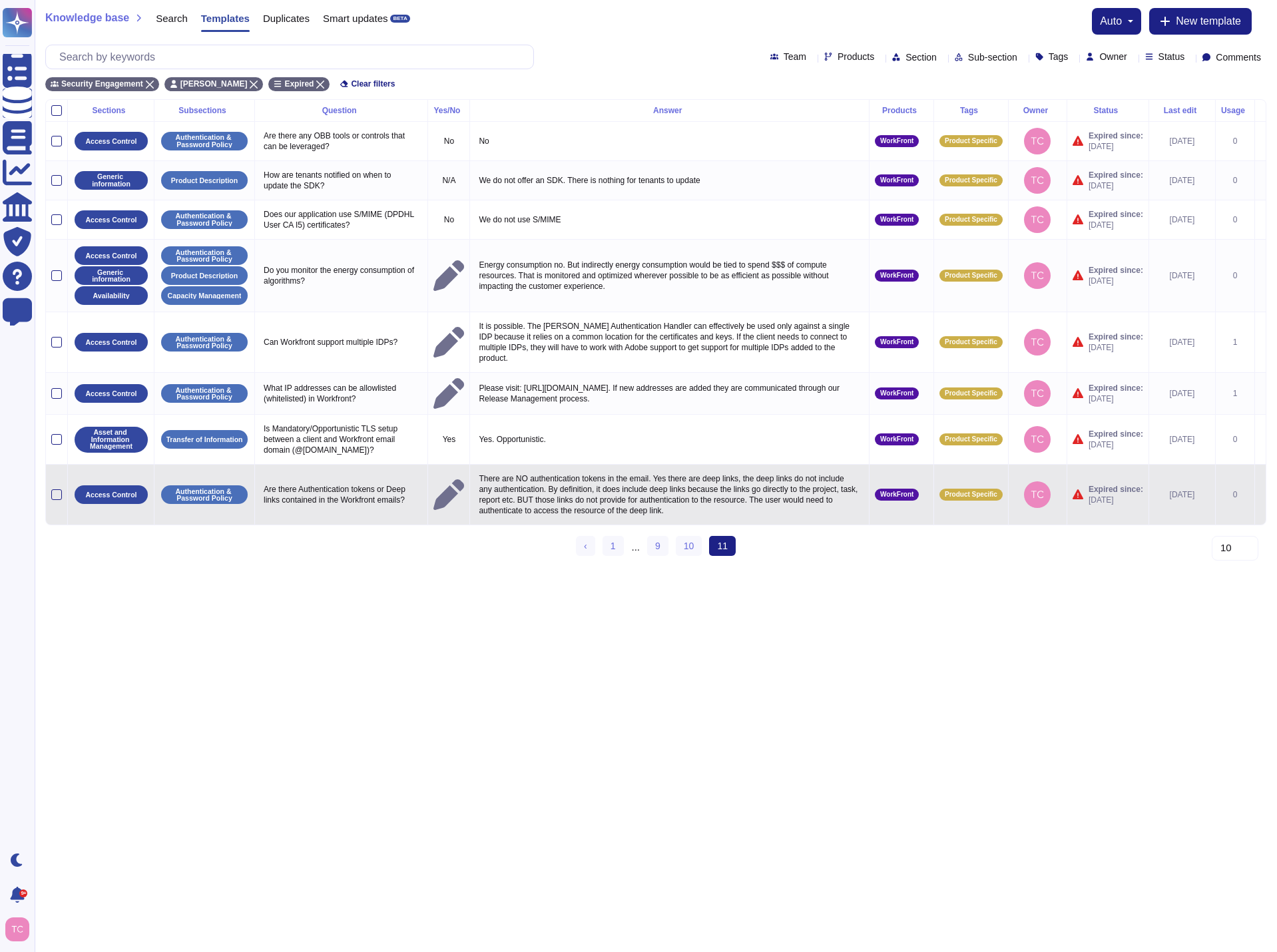
click at [1260, 495] on icon at bounding box center [1260, 495] width 0 height 0
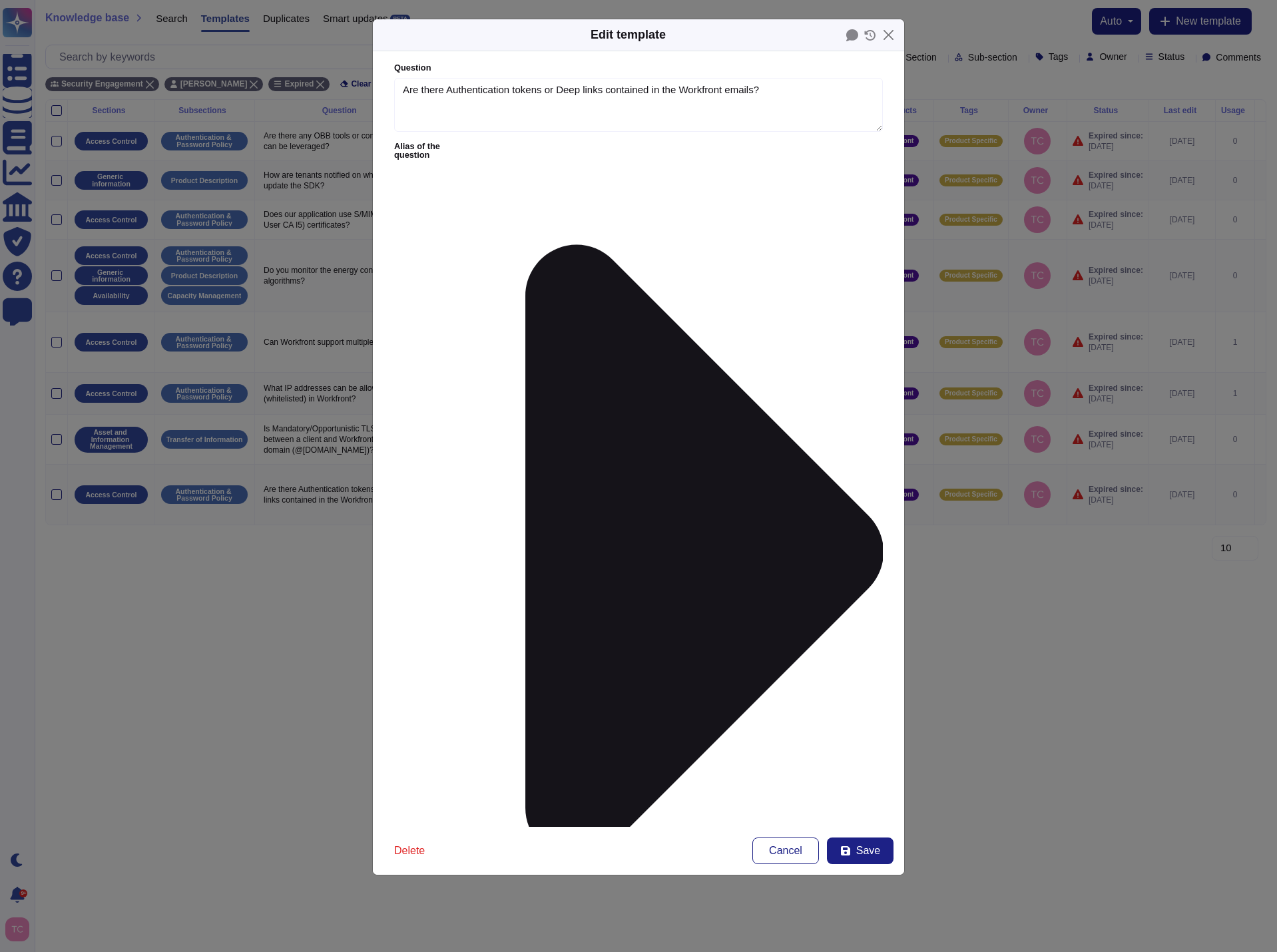
type textarea "Are there Authentication tokens or Deep links contained in the Workfront emails?"
type textarea "There are NO authentication tokens in the email. Yes there are deep links, the …"
click at [885, 847] on button "Save" at bounding box center [860, 850] width 67 height 27
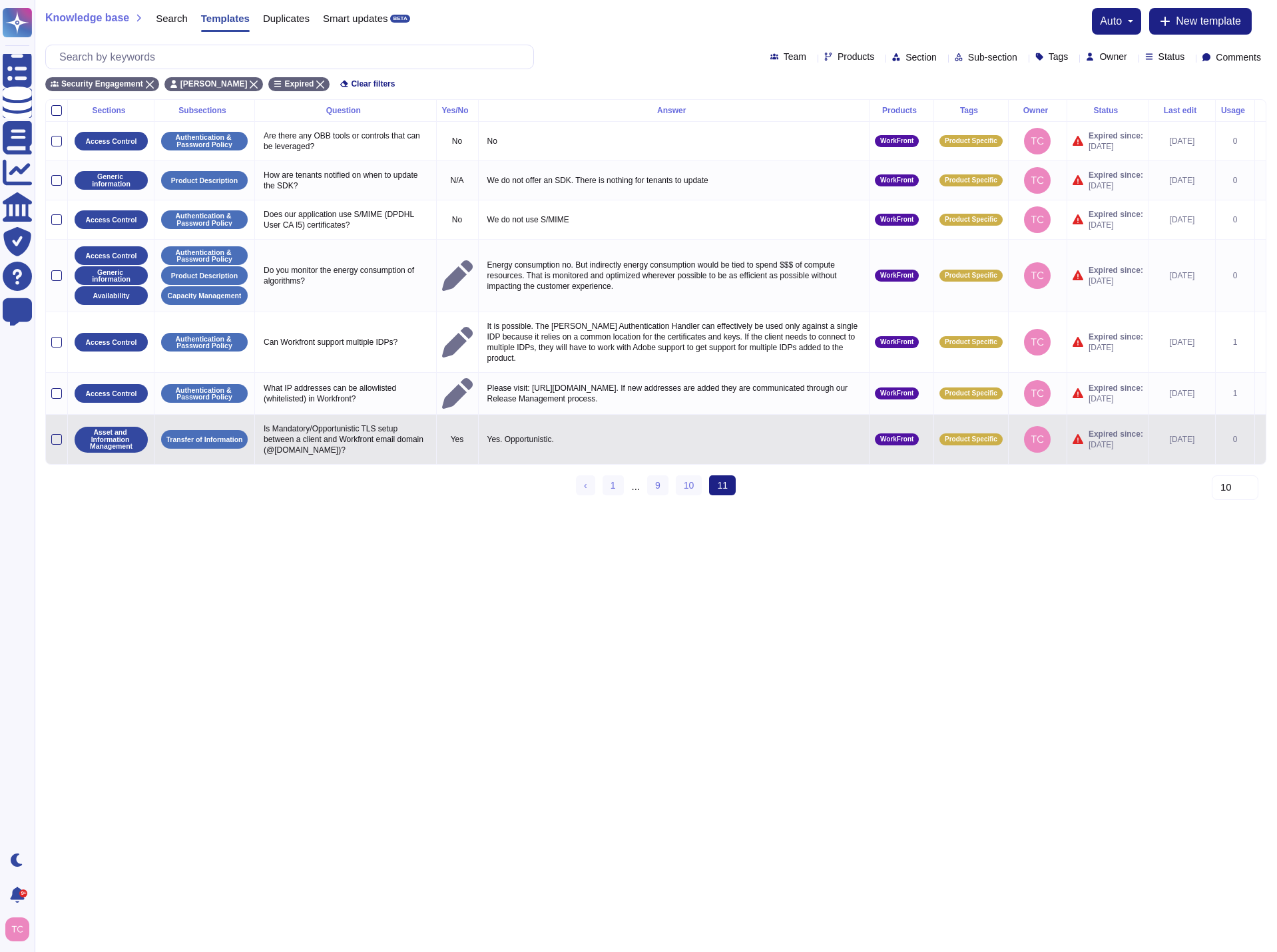
click at [1260, 440] on icon at bounding box center [1260, 440] width 0 height 0
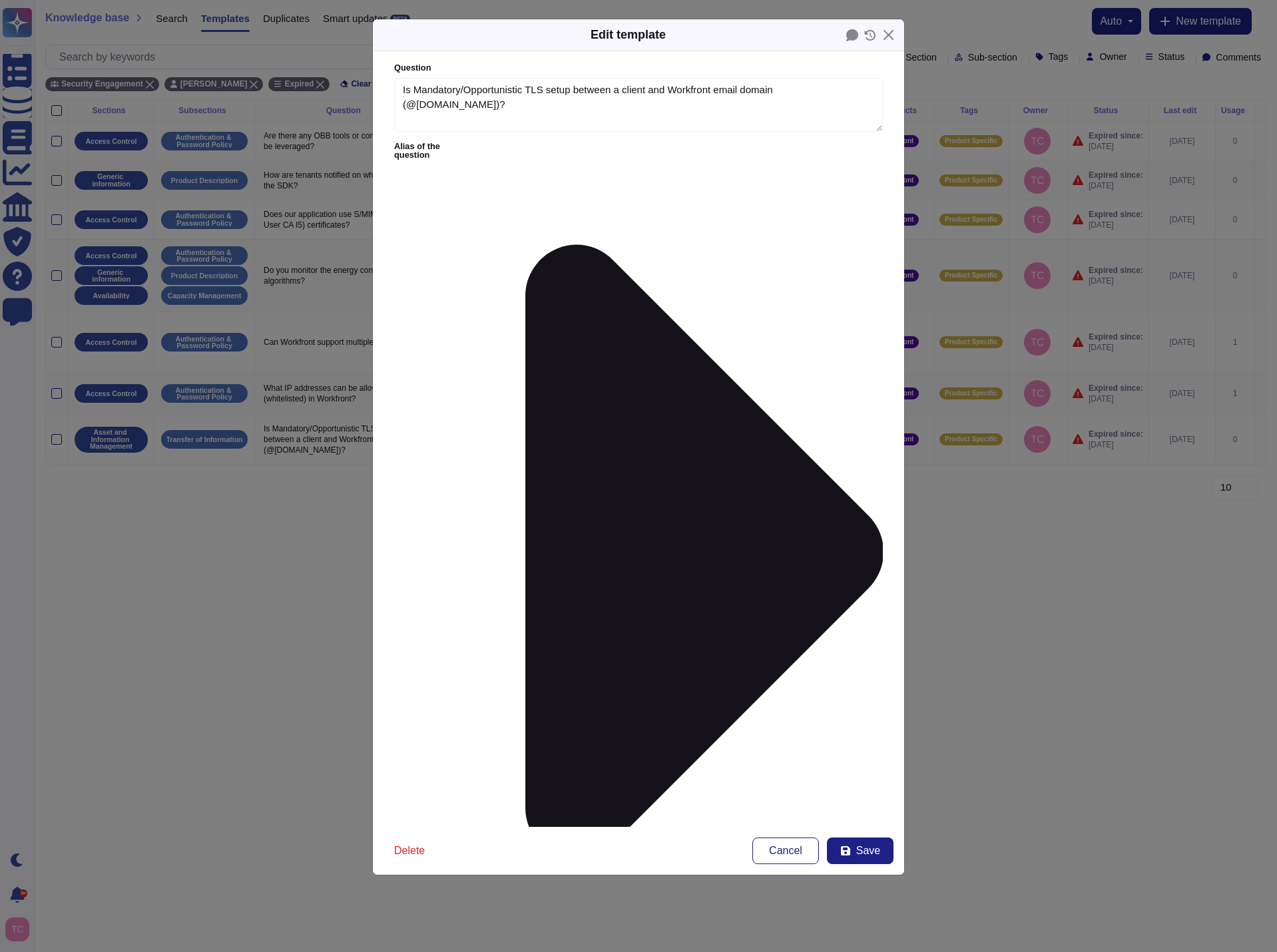
type textarea "Is Mandatory/Opportunistic TLS setup between a client and Workfront email domai…"
type textarea "Yes. Opportunistic."
click at [869, 852] on span "Save" at bounding box center [868, 850] width 24 height 11
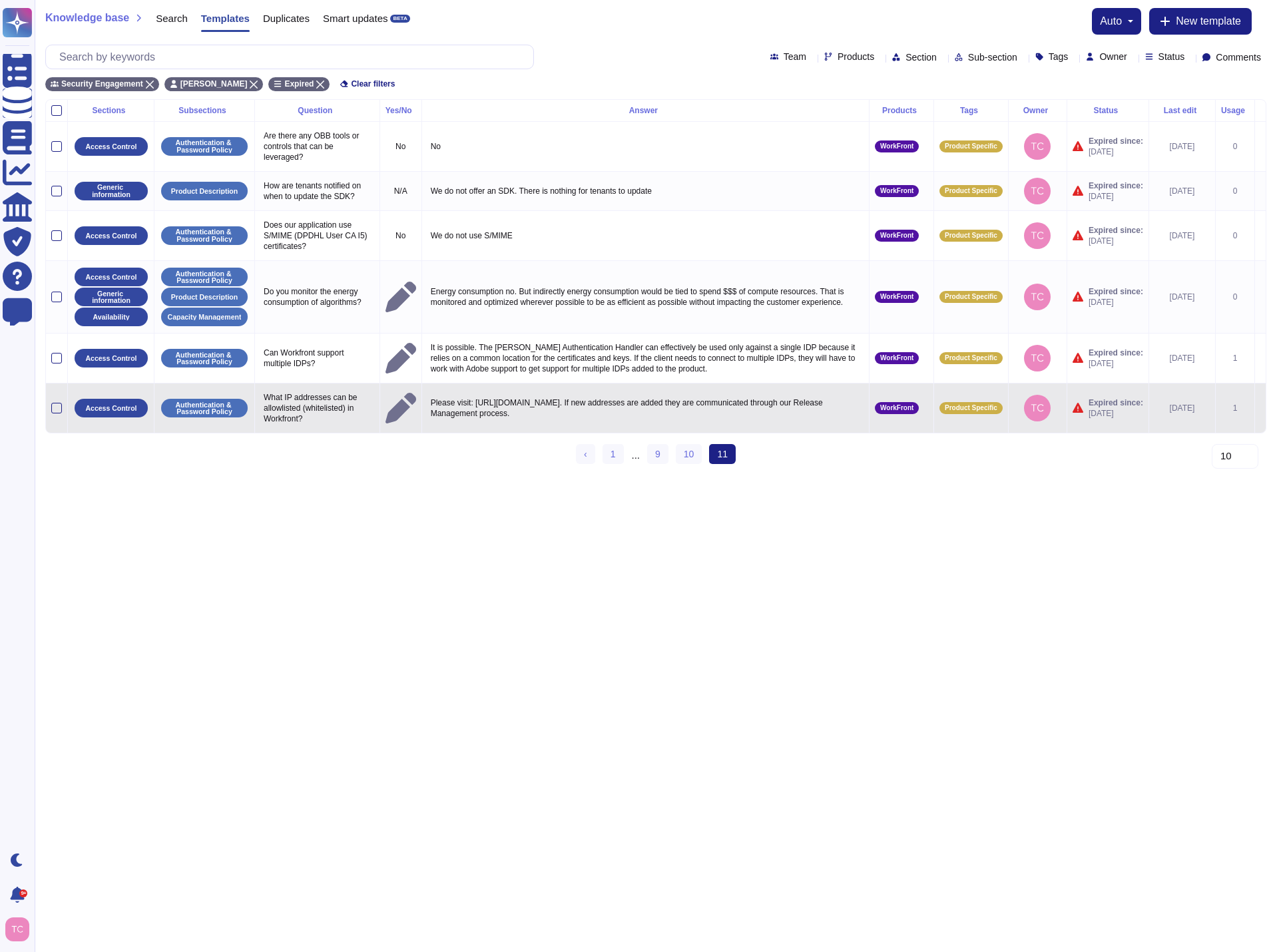
click at [1260, 409] on icon at bounding box center [1260, 409] width 0 height 0
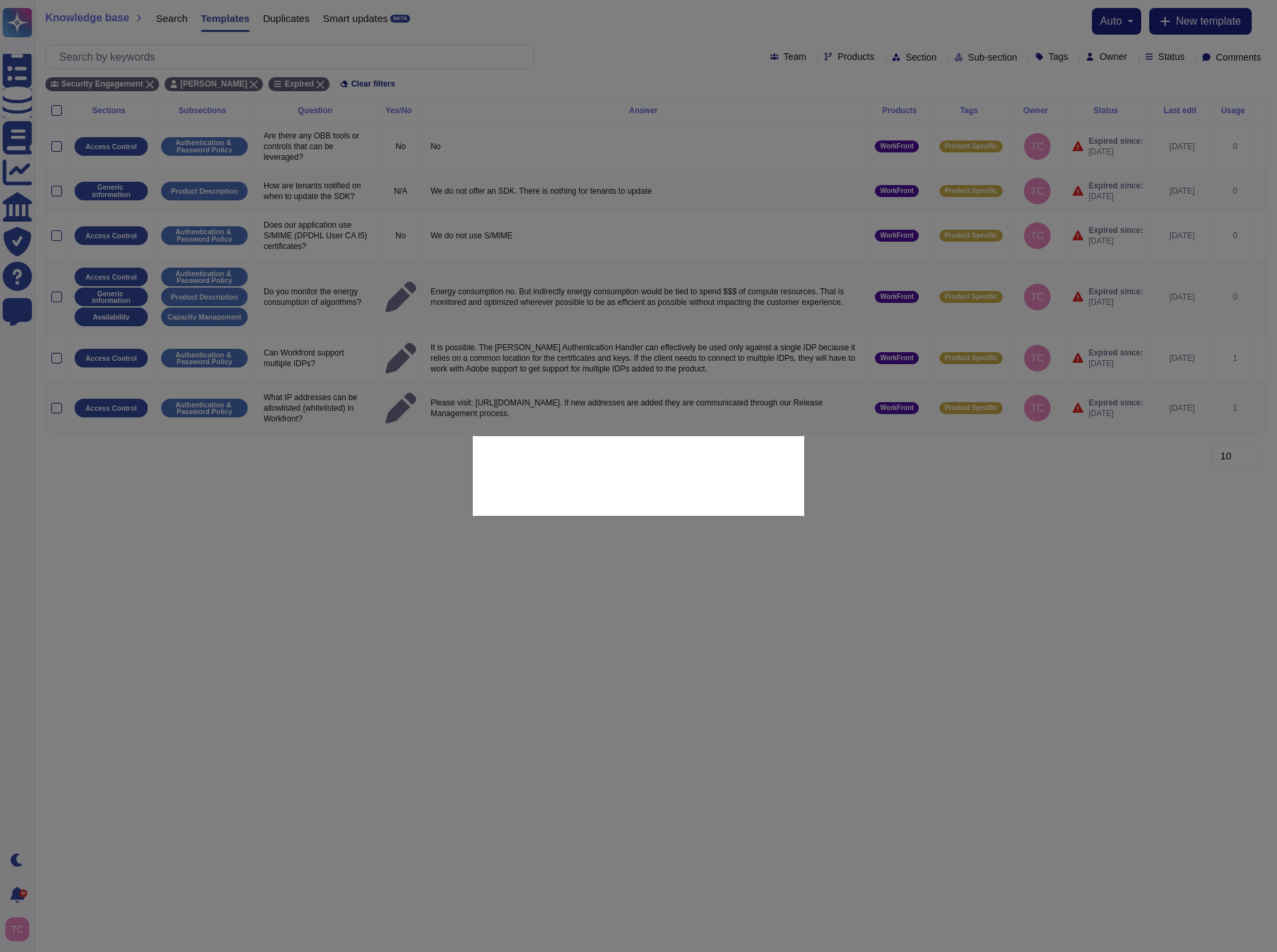
type textarea "What IP addresses can be allowlisted (whitelisted) in Workfront?"
type textarea "Please visit: [URL][DOMAIN_NAME]. If new addresses are added they are communica…"
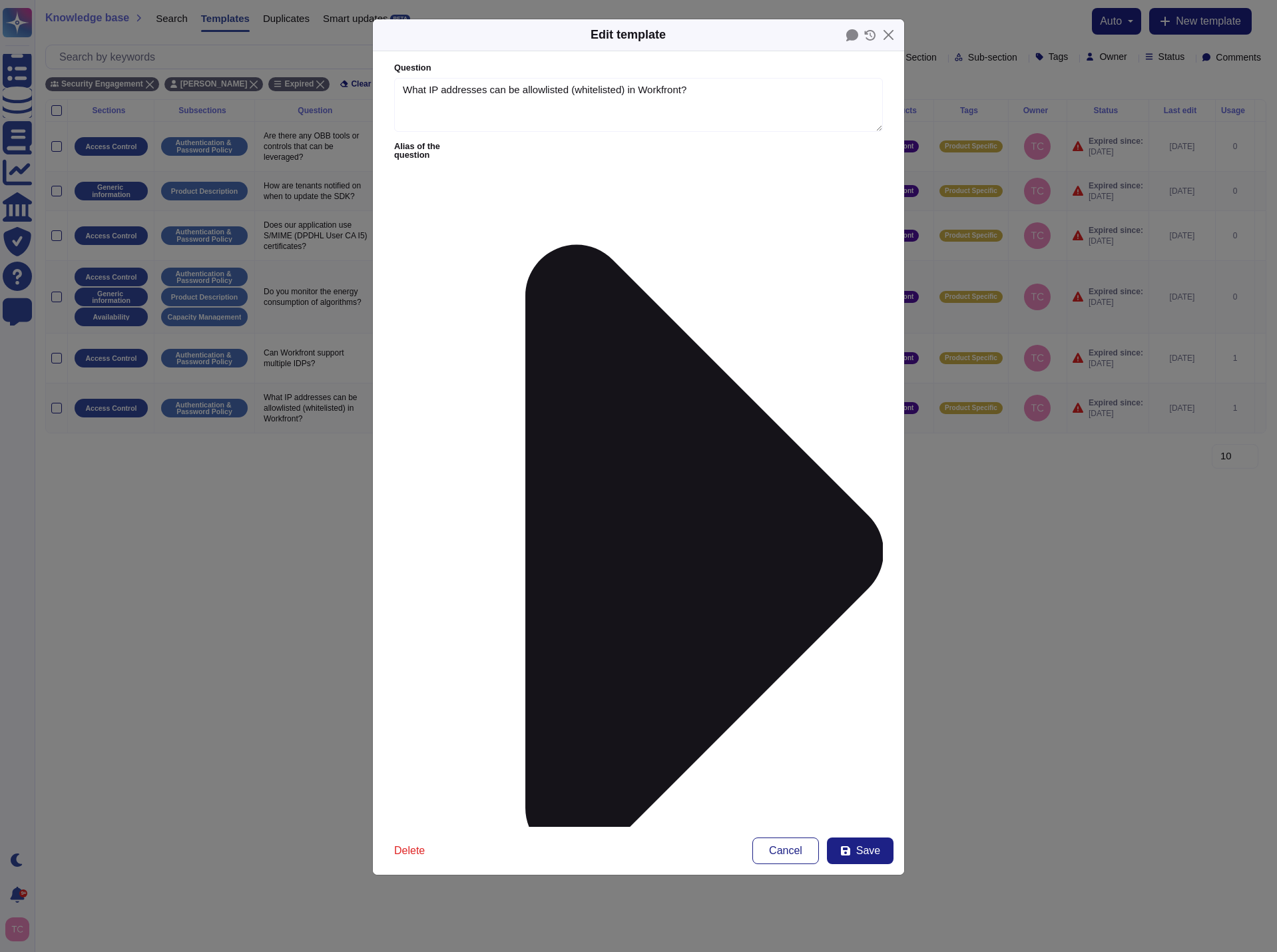
type textarea "What IP addresses can be allowlisted (whitelisted) in Workfront?"
type textarea "Please visit: [URL][DOMAIN_NAME]. If new addresses are added they are communica…"
click at [876, 850] on span "Save" at bounding box center [868, 850] width 24 height 11
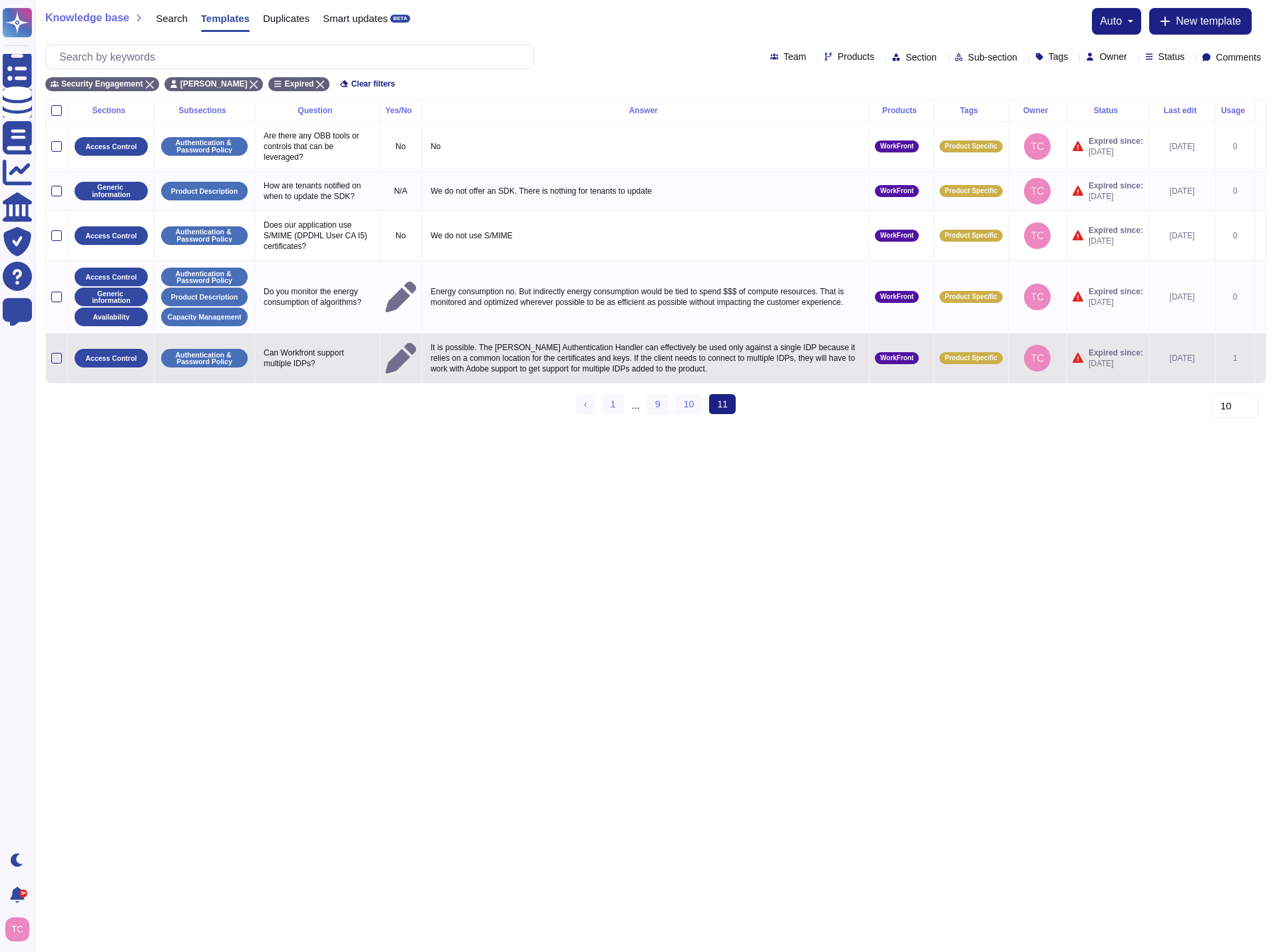
click at [1260, 359] on icon at bounding box center [1260, 359] width 0 height 0
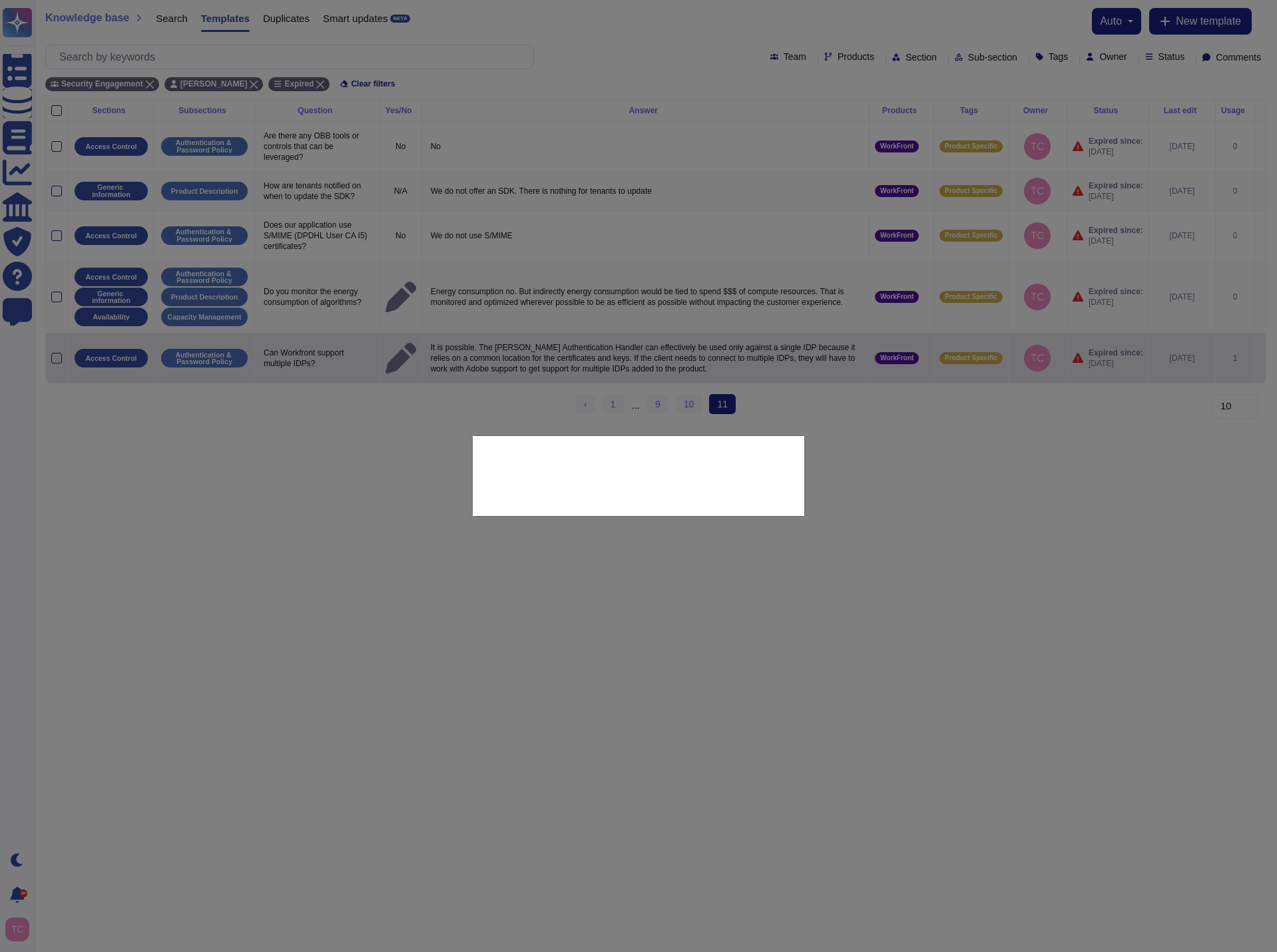
type textarea "Can Workfront support multiple IDPs?"
type textarea "It is possible. The [PERSON_NAME] Authentication Handler can effectively be use…"
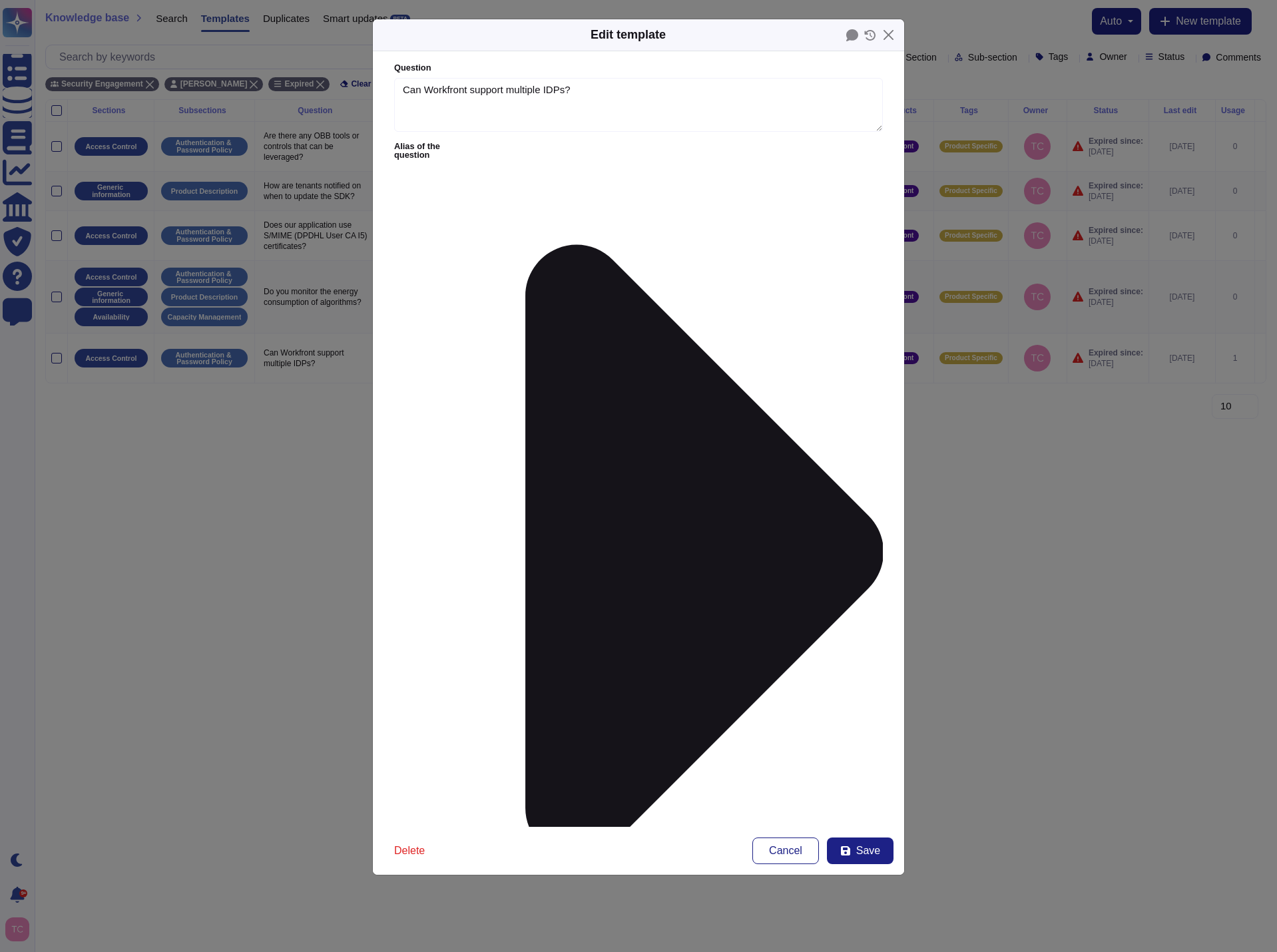
type textarea "Can Workfront support multiple IDPs?"
type textarea "It is possible. The [PERSON_NAME] Authentication Handler can effectively be use…"
click at [875, 849] on span "Save" at bounding box center [868, 850] width 24 height 11
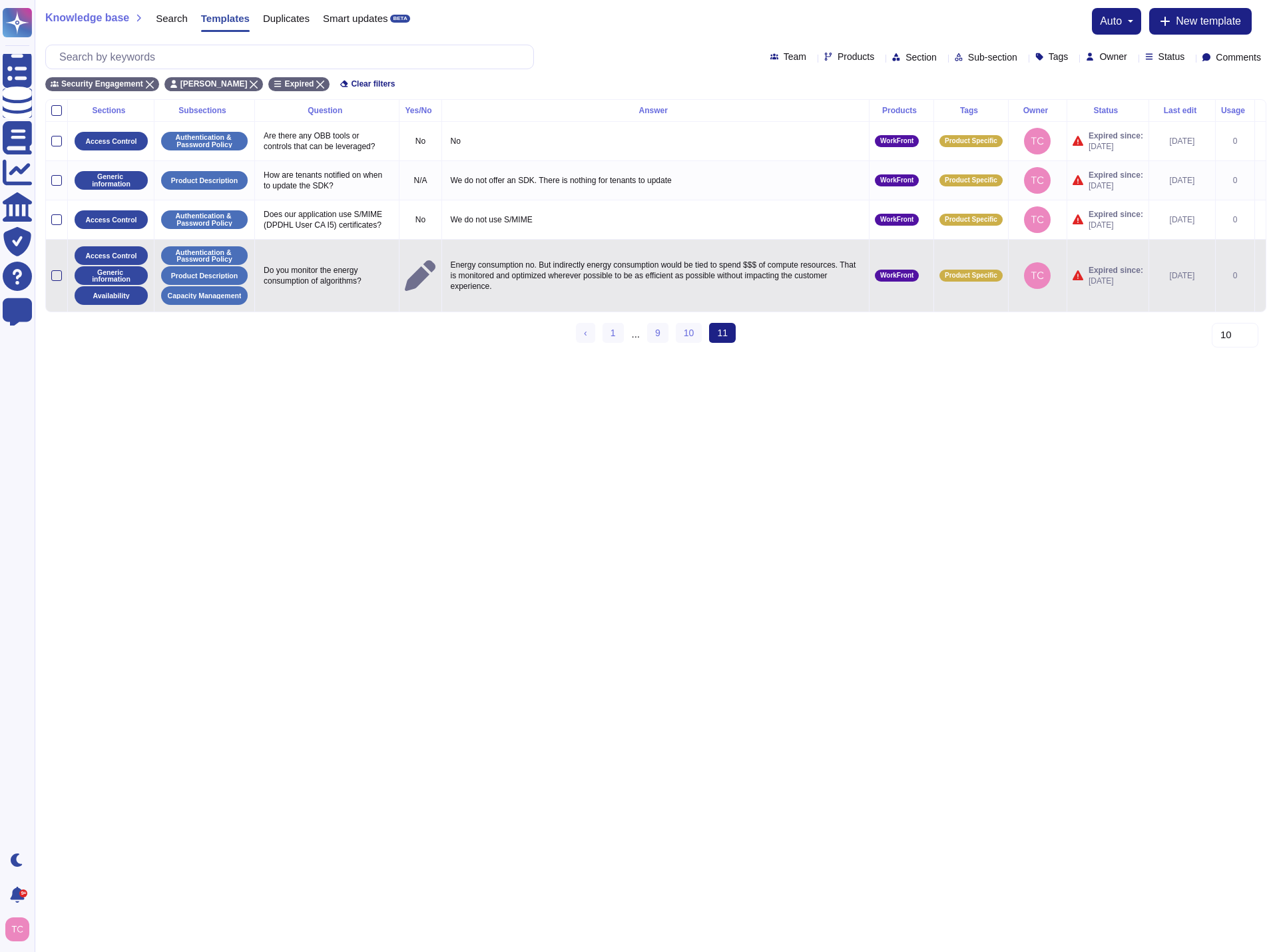
click at [1260, 276] on icon at bounding box center [1260, 276] width 0 height 0
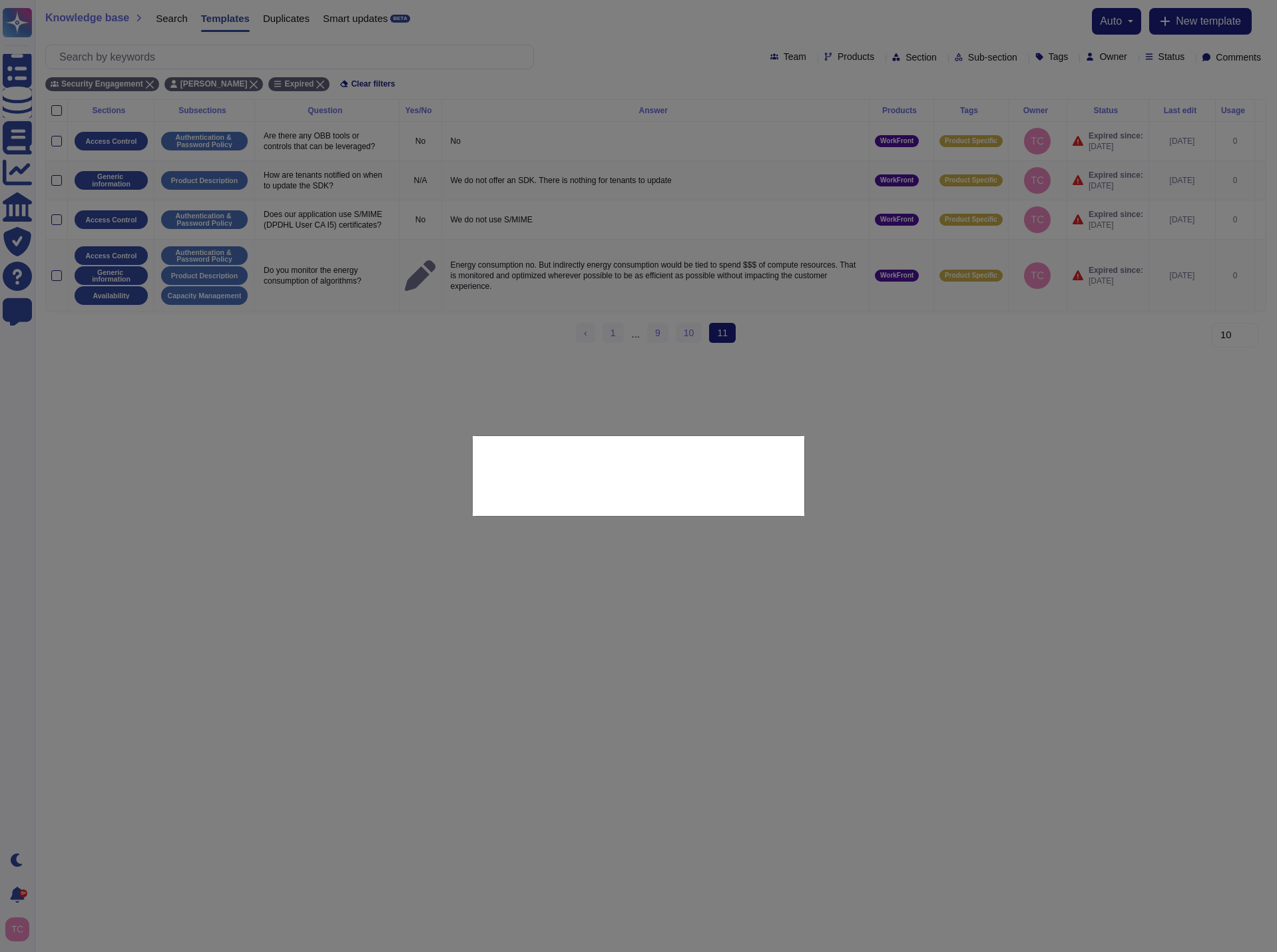
type textarea "Do you monitor the energy consumption of algorithms?"
type textarea "Energy consumption no. But indirectly energy consumption would be tied to spend…"
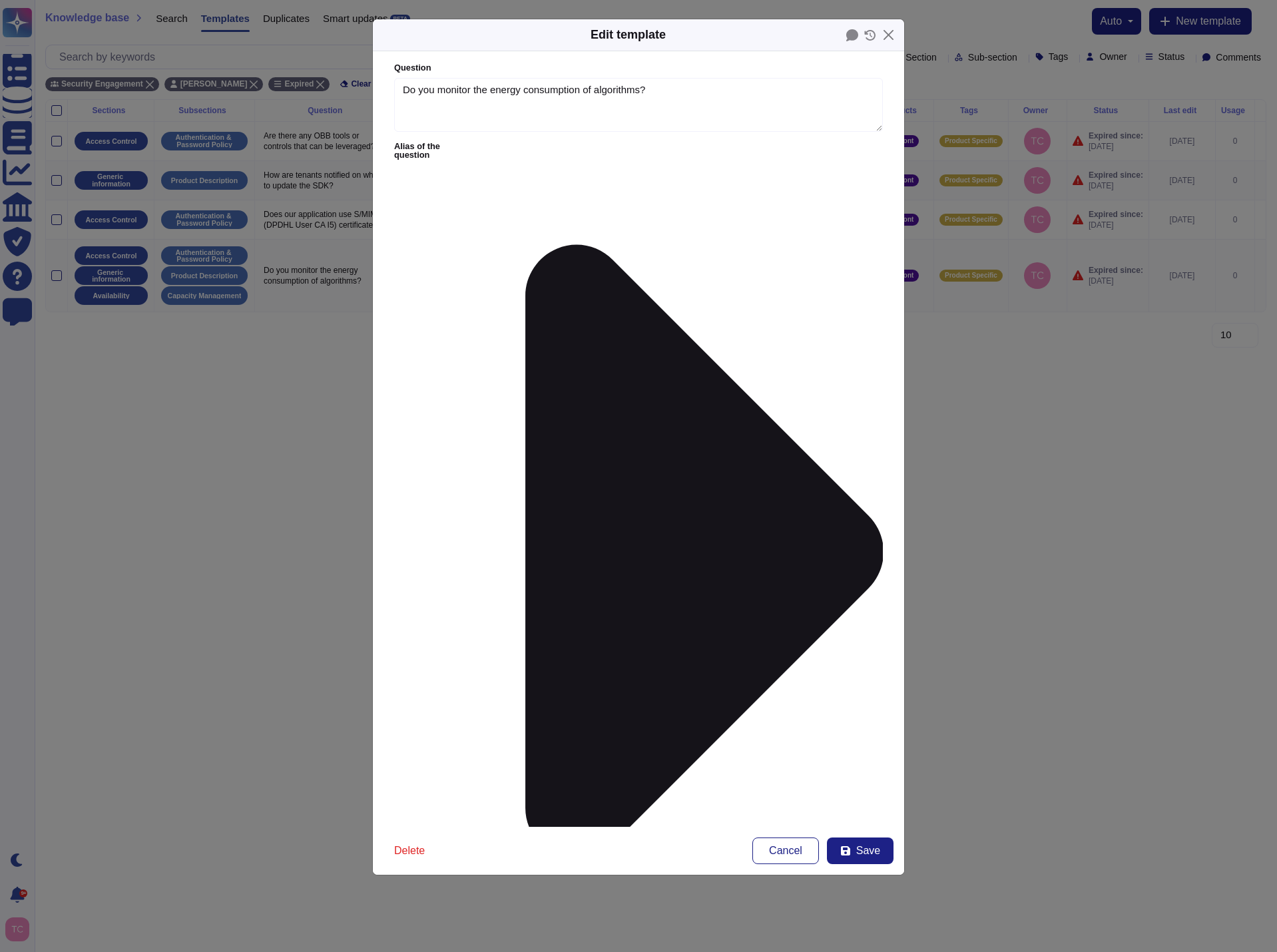
type textarea "Do you monitor the energy consumption of algorithms?"
type textarea "Energy consumption no. But indirectly energy consumption would be tied to spend…"
click at [863, 850] on span "Save" at bounding box center [868, 850] width 24 height 11
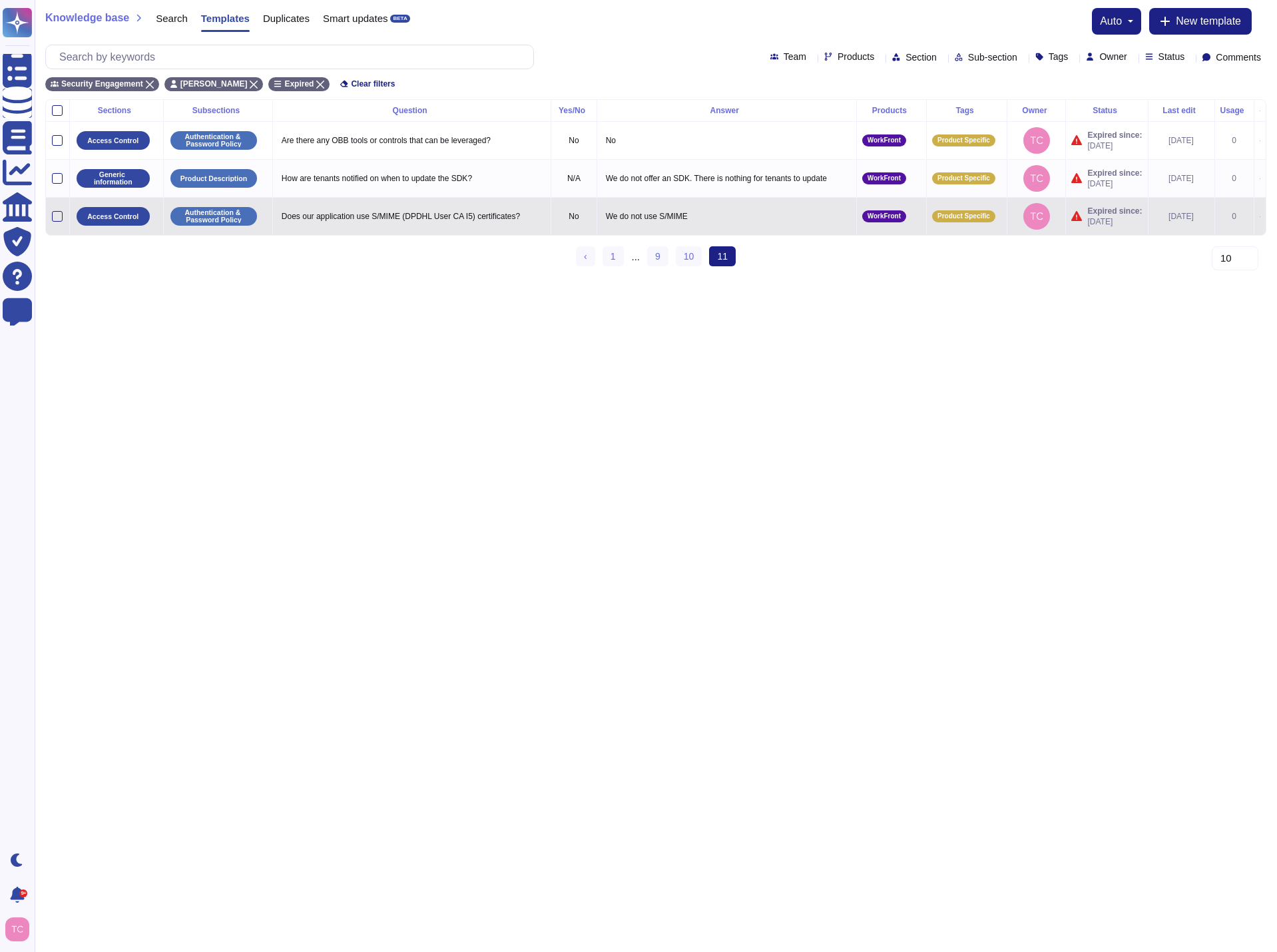
click at [1260, 216] on icon at bounding box center [1260, 216] width 1 height 1
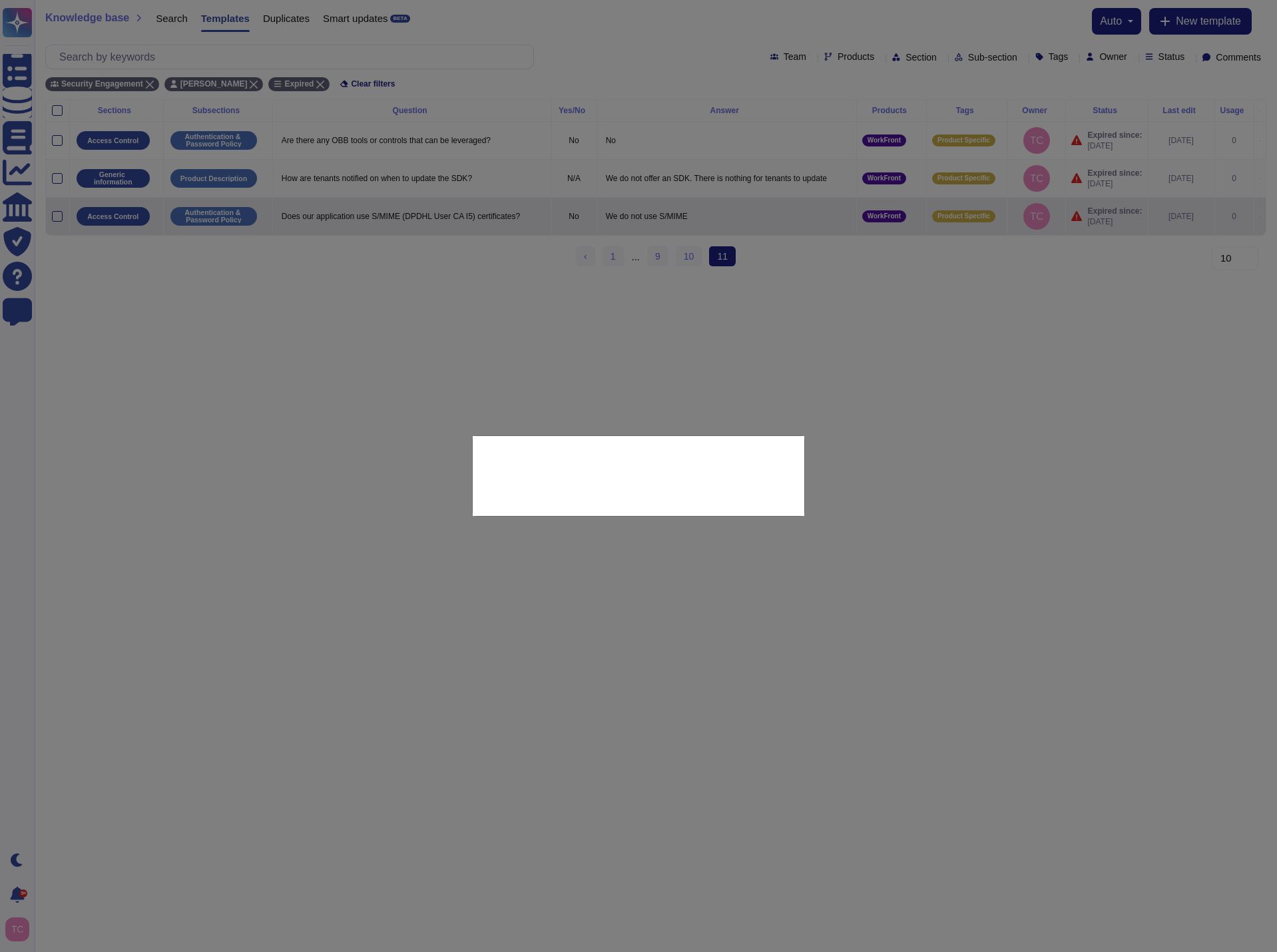
type textarea "Does our application use S/MIME (DPDHL User CA I5) certificates?"
type textarea "We do not use S/MIME"
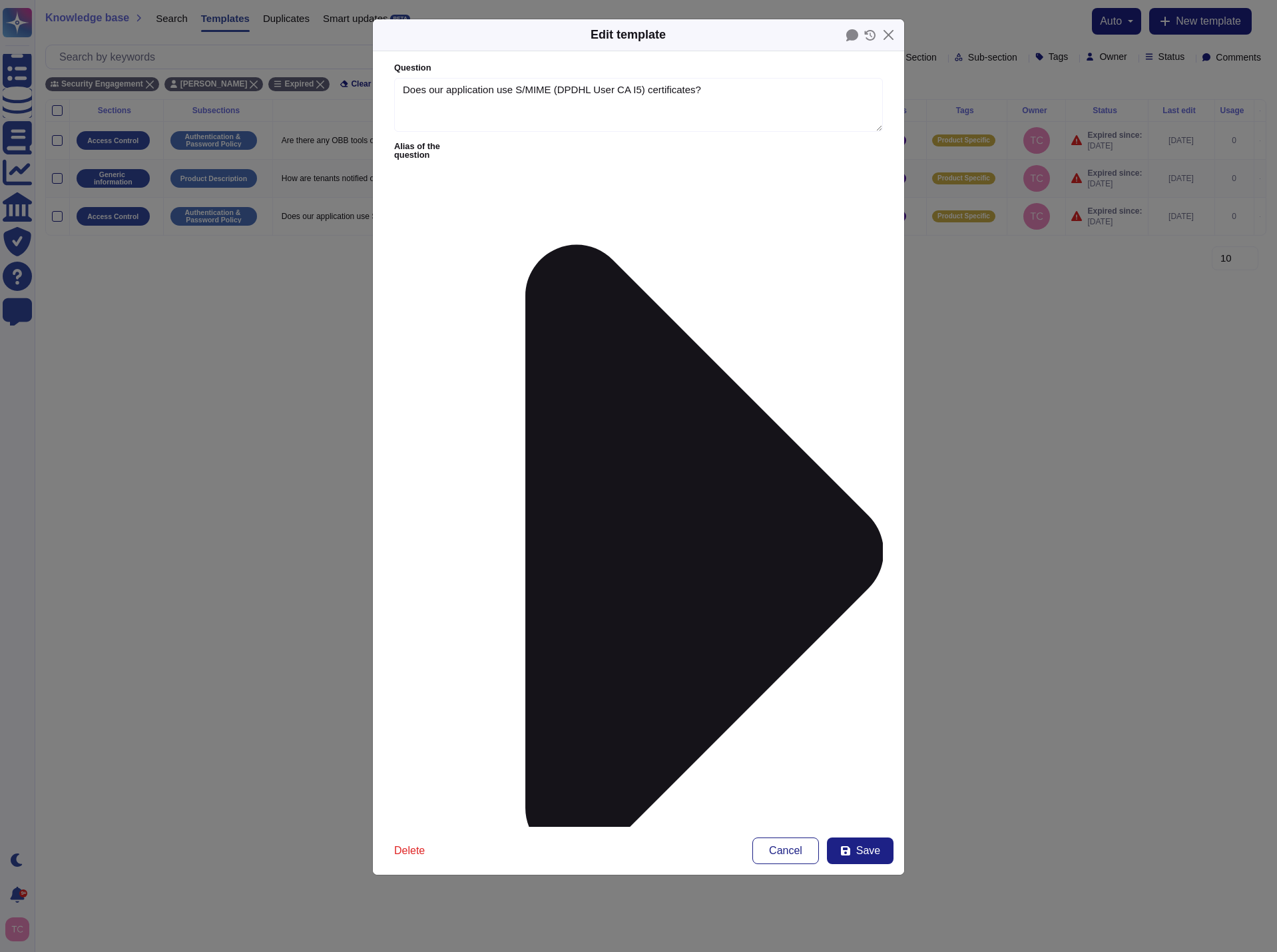
type textarea "Does our application use S/MIME (DPDHL User CA I5) certificates?"
type textarea "We do not use S/MIME"
click at [856, 856] on button "Save" at bounding box center [860, 850] width 67 height 27
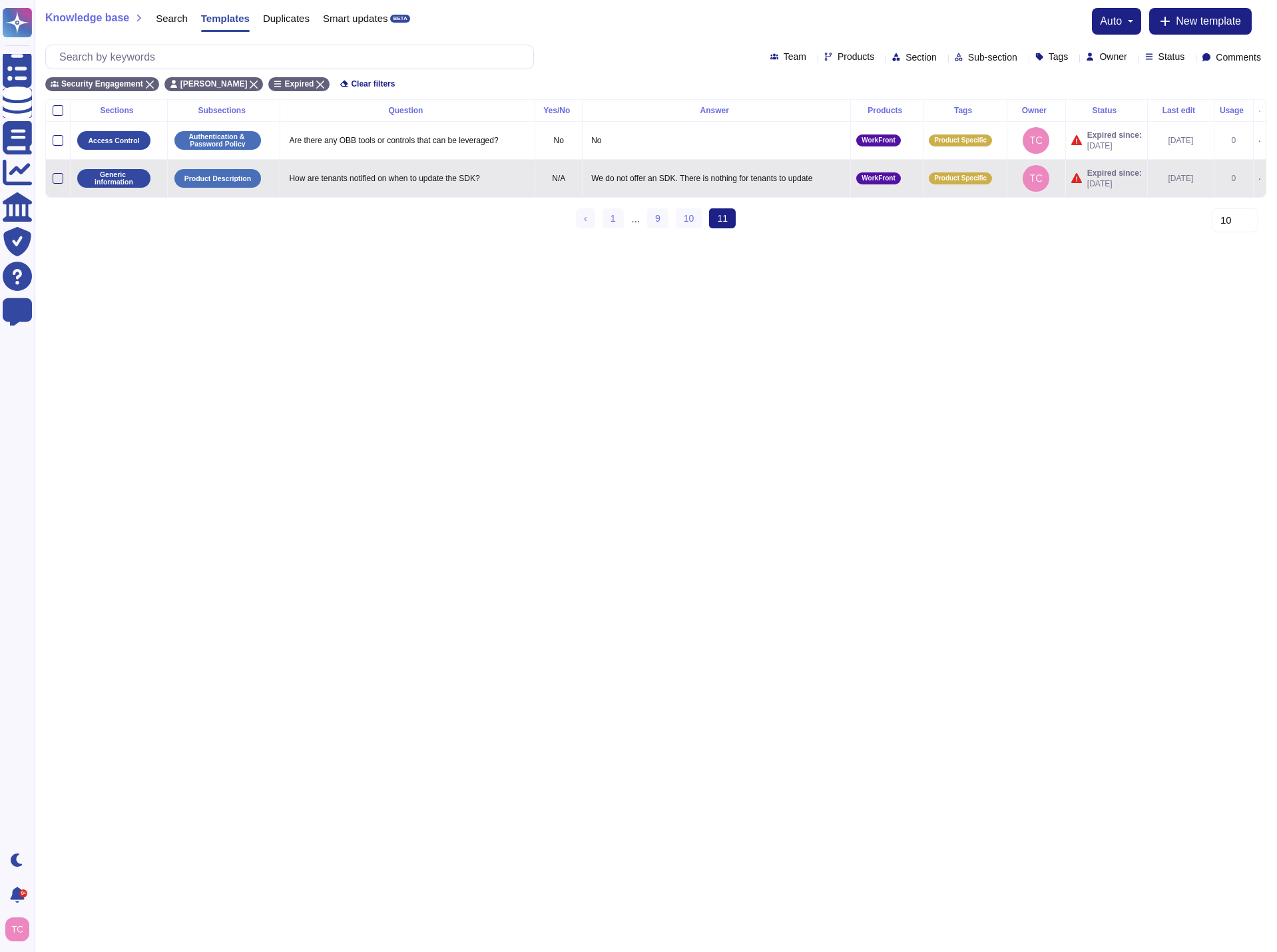
click at [1259, 178] on icon at bounding box center [1260, 179] width 2 height 2
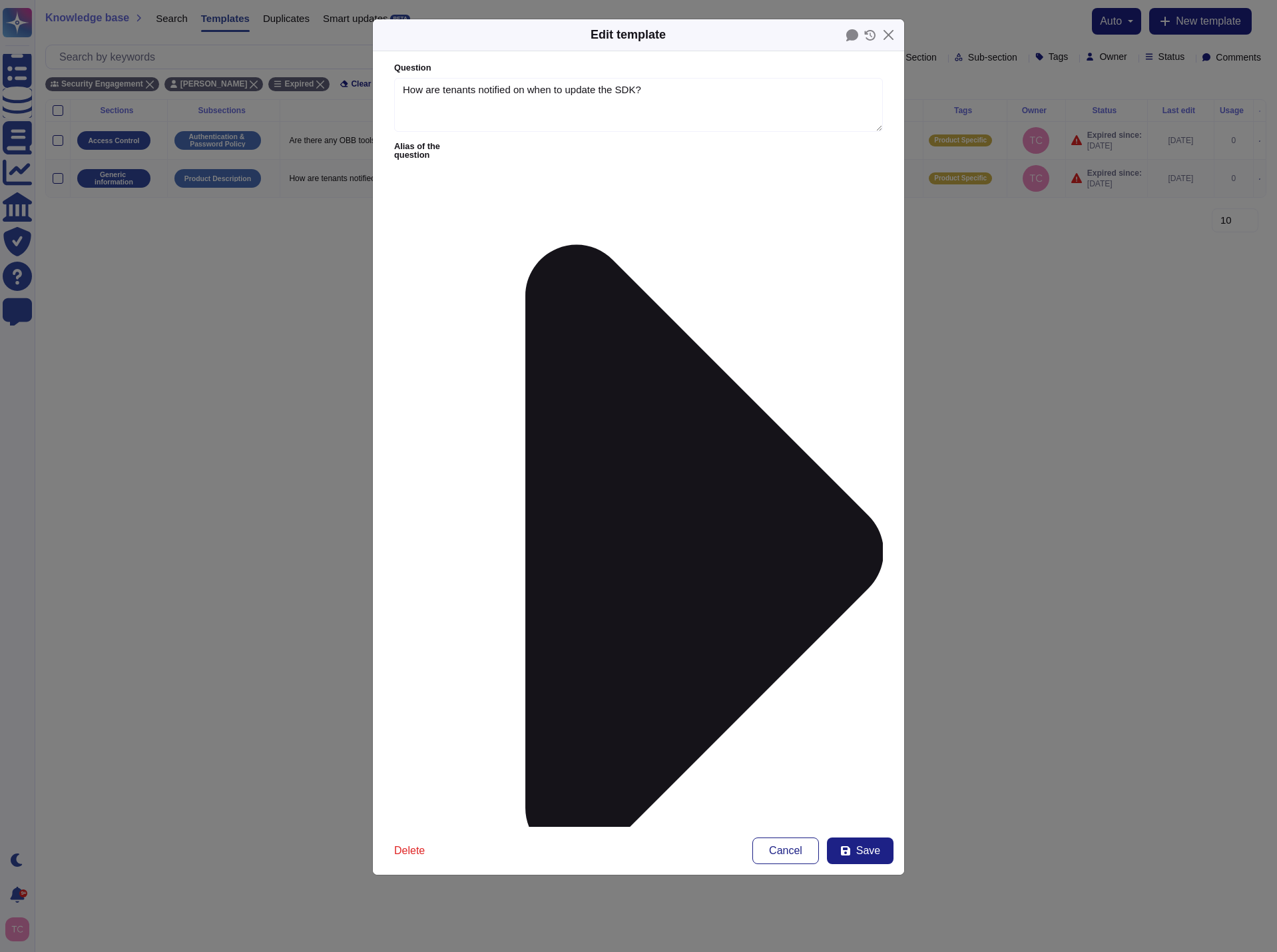
type textarea "How are tenants notified on when to update the SDK?"
type textarea "We do not offer an SDK. There is nothing for tenants to update"
click at [879, 852] on button "Save" at bounding box center [860, 850] width 67 height 27
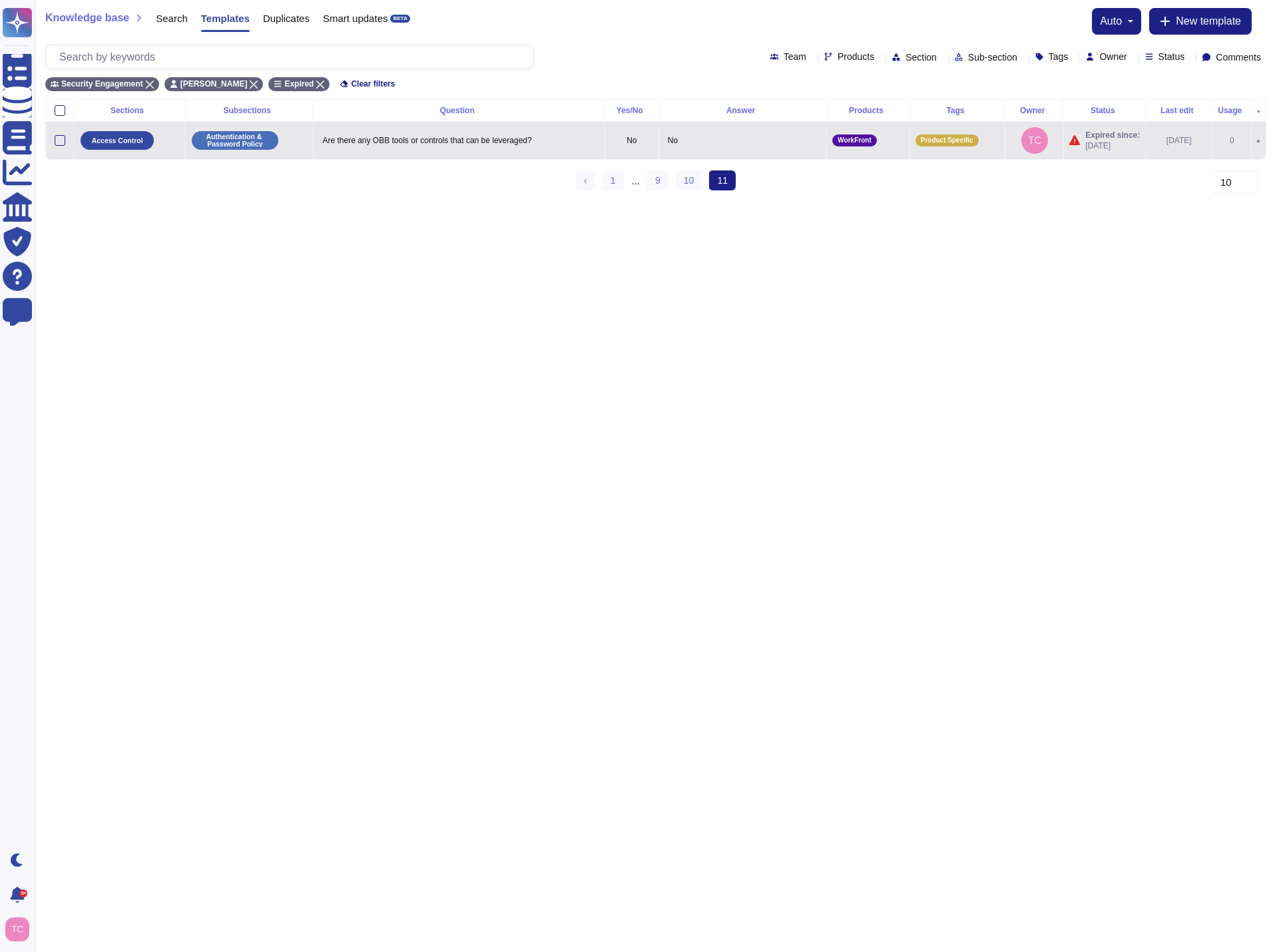
click at [1257, 143] on icon at bounding box center [1259, 141] width 3 height 3
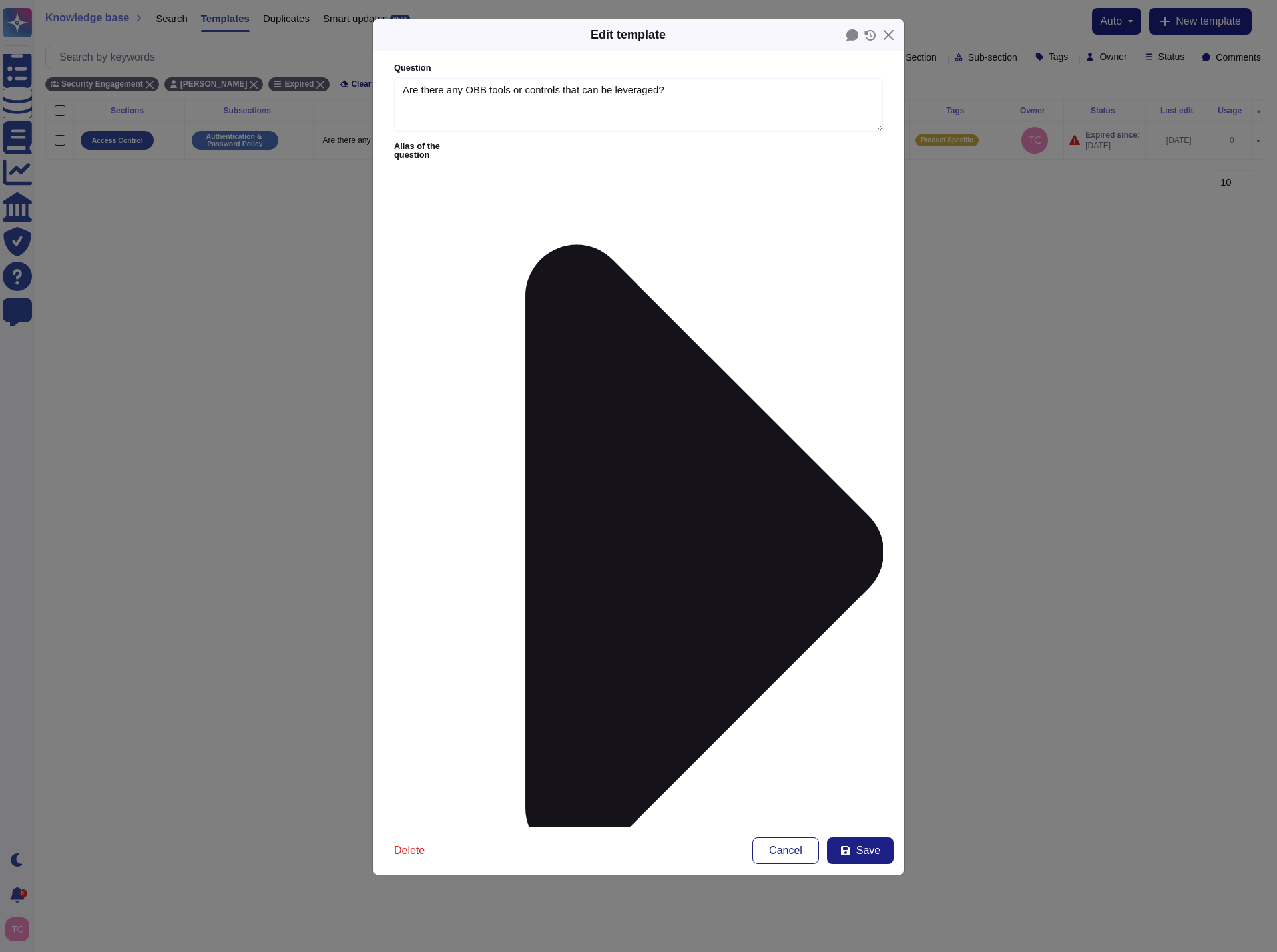
type textarea "Are there any OBB tools or controls that can be leveraged?"
type textarea "No"
click at [873, 854] on span "Save" at bounding box center [868, 850] width 24 height 11
